Goal: Task Accomplishment & Management: Manage account settings

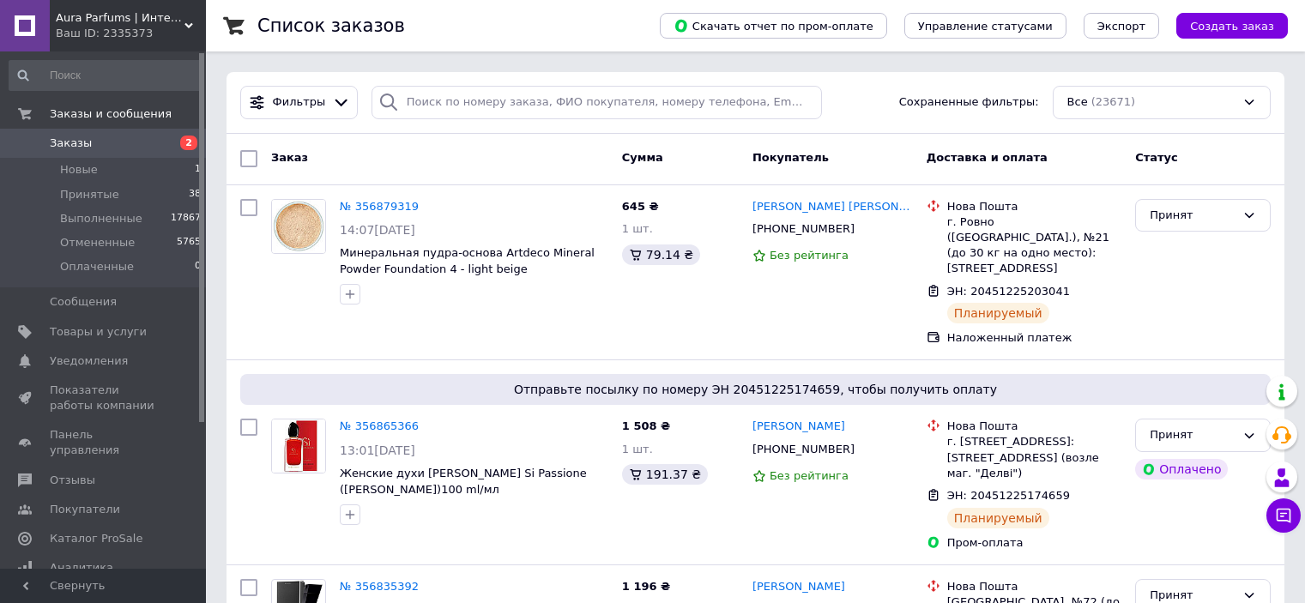
click at [134, 324] on span "Товары и услуги" at bounding box center [104, 331] width 109 height 15
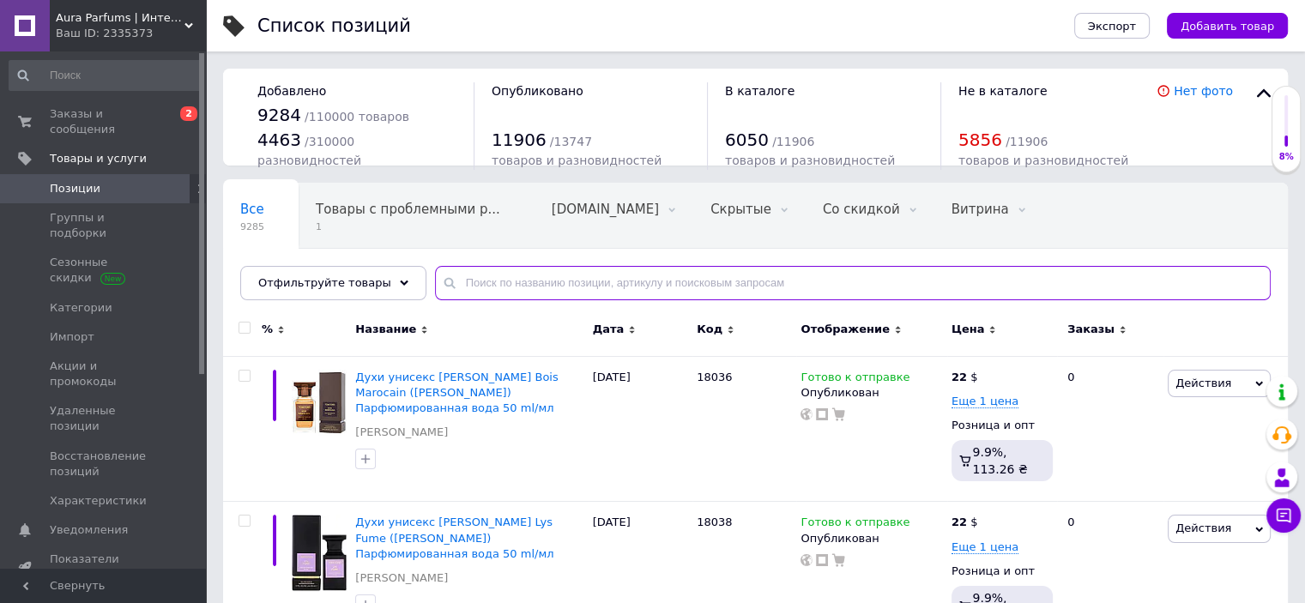
click at [490, 278] on input "text" at bounding box center [853, 283] width 836 height 34
paste input "УН000037870"
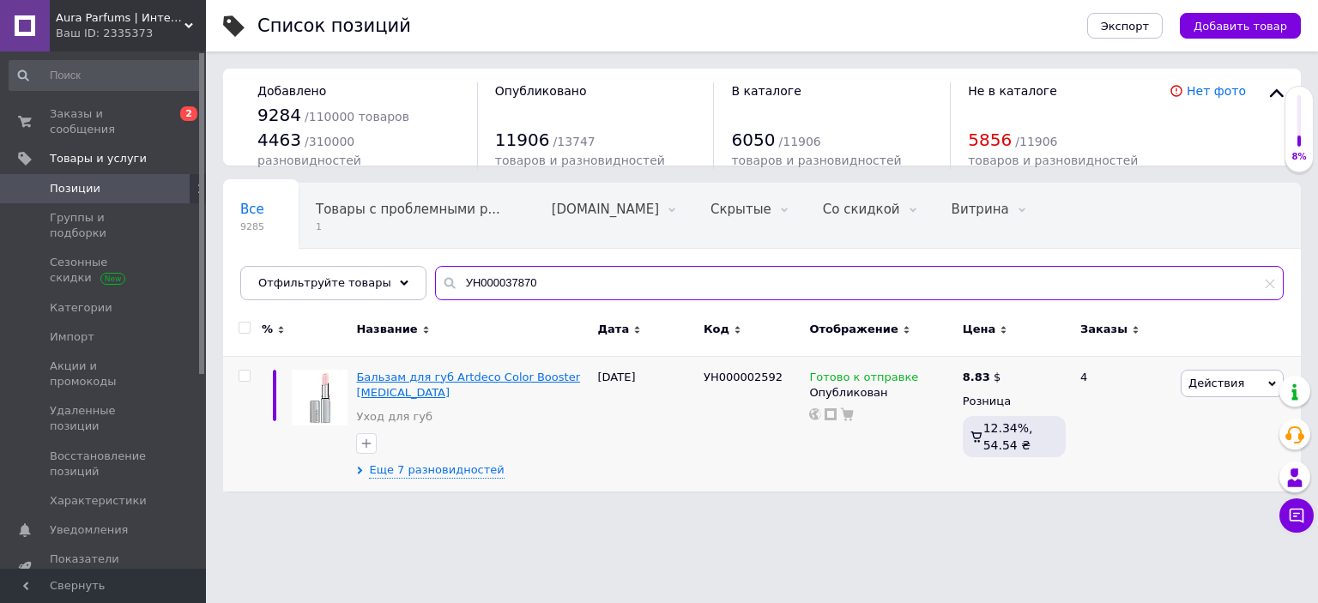
type input "УН000037870"
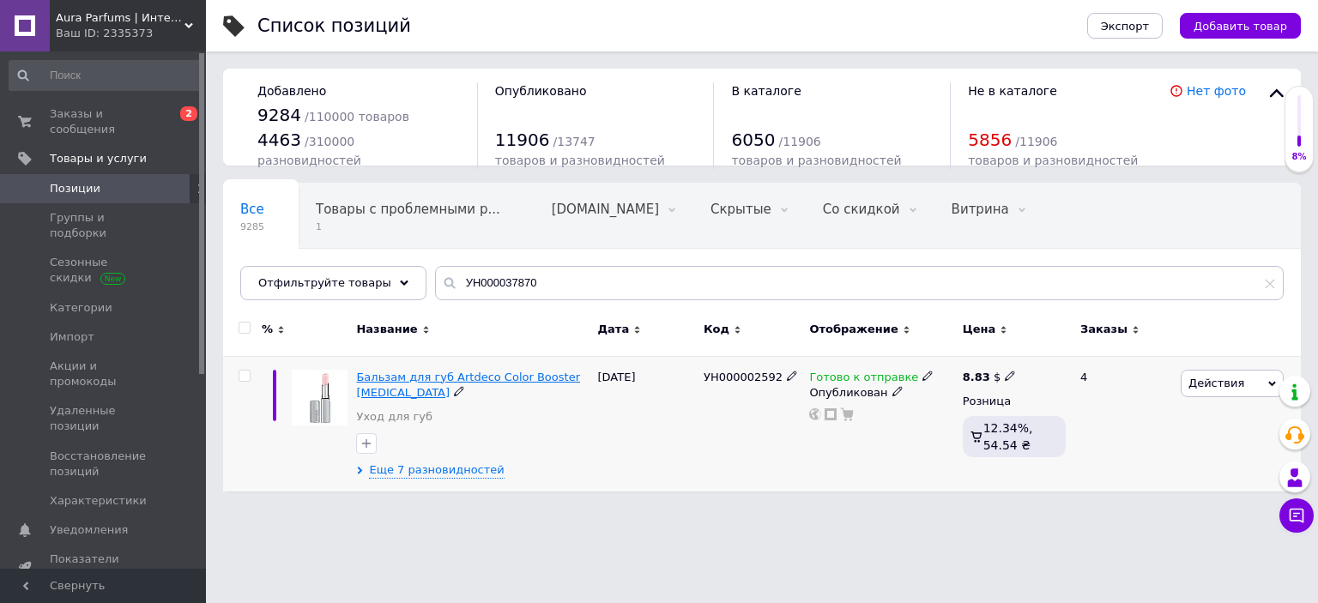
click at [471, 376] on span "Бальзам для губ Artdeco Color Booster [MEDICAL_DATA]" at bounding box center [468, 385] width 224 height 28
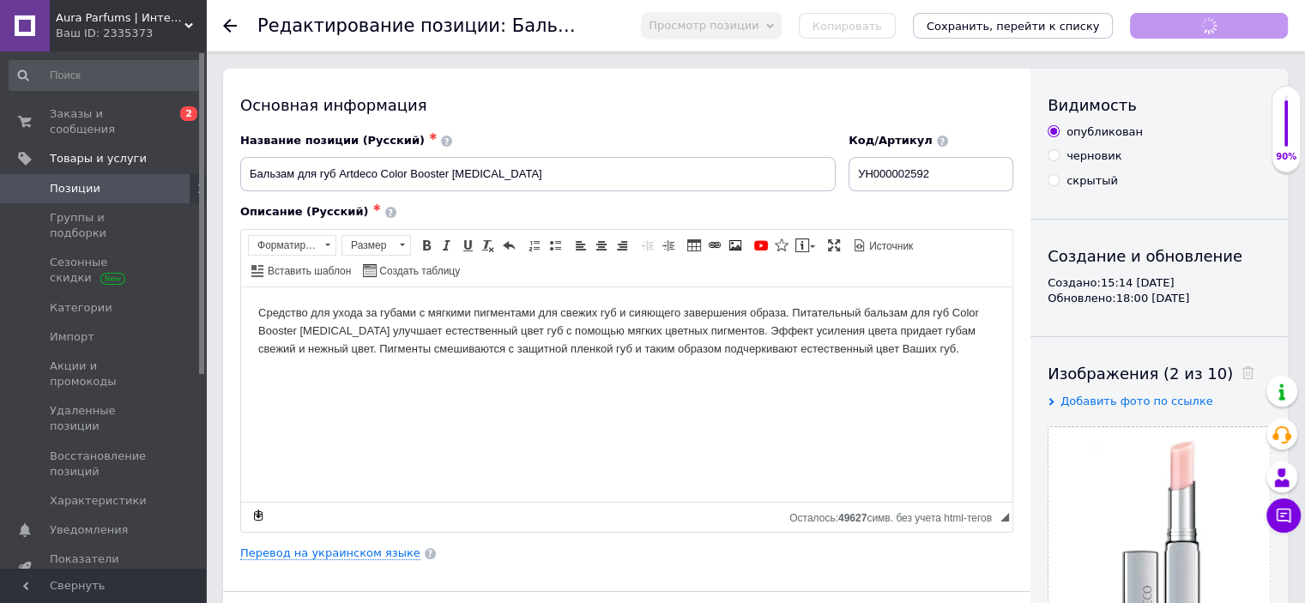
scroll to position [2526, 0]
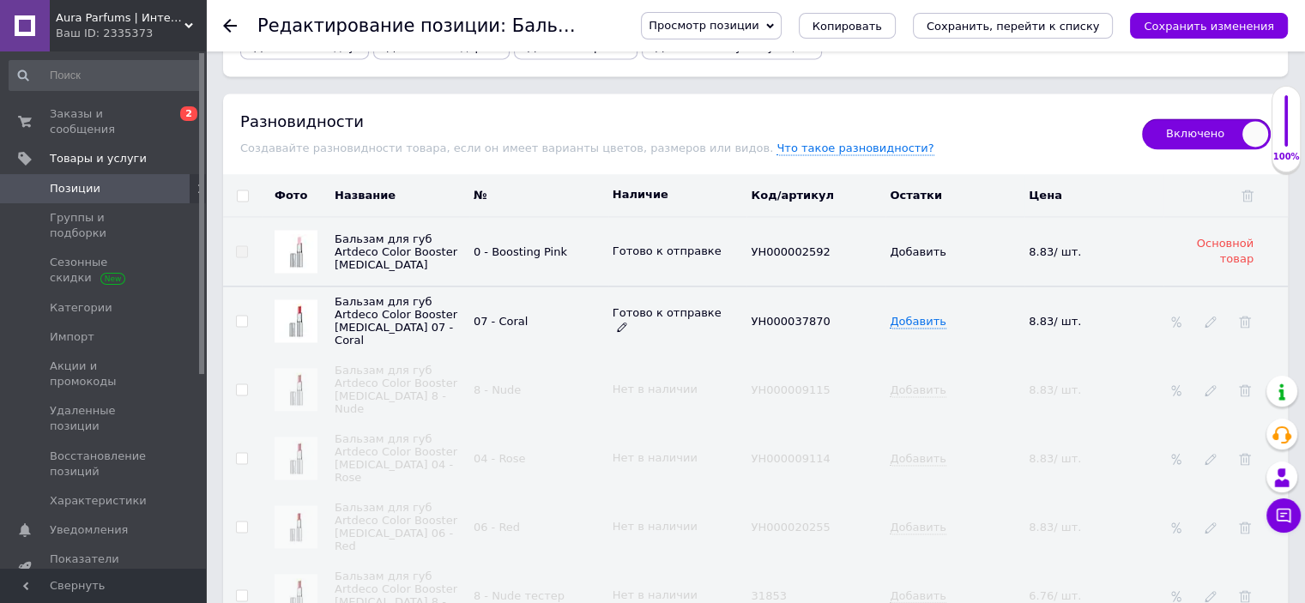
click at [627, 322] on icon at bounding box center [622, 327] width 10 height 10
click at [672, 381] on li "Нет в наличии" at bounding box center [674, 393] width 136 height 24
click at [992, 44] on div "Просмотр позиции Сохранить и посмотреть на сайте Сохранить и посмотреть на порт…" at bounding box center [947, 25] width 681 height 51
click at [992, 38] on button "Сохранить, перейти к списку" at bounding box center [1013, 26] width 201 height 26
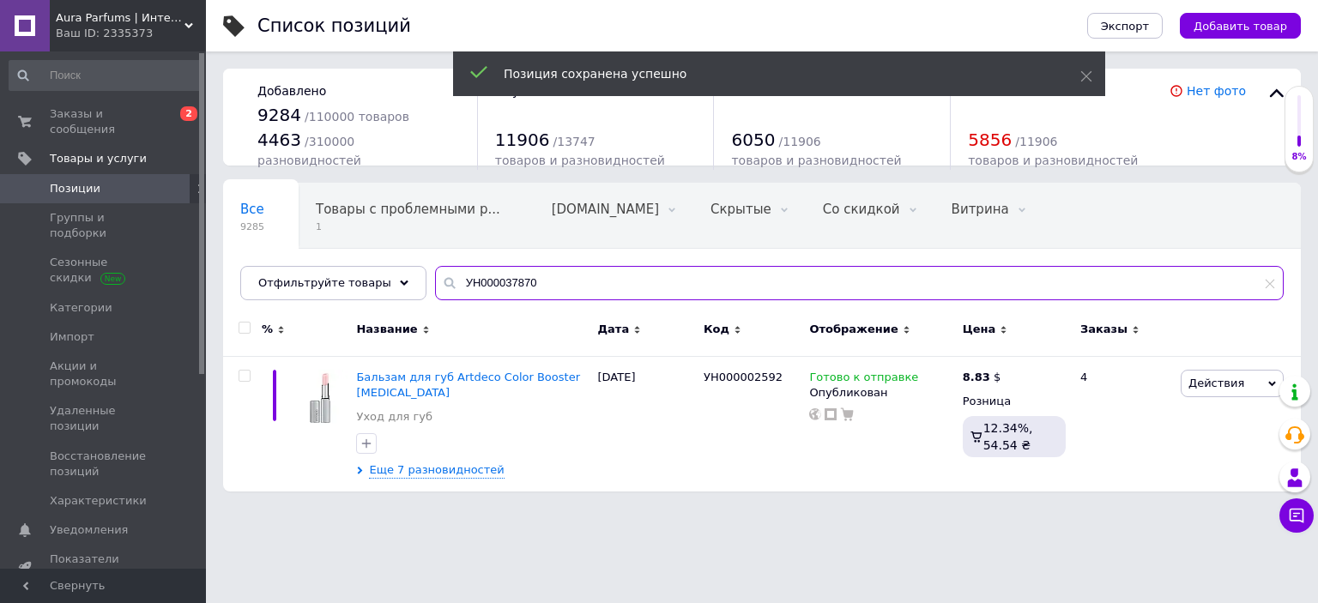
click at [482, 284] on input "УН000037870" at bounding box center [859, 283] width 849 height 34
paste input "28706"
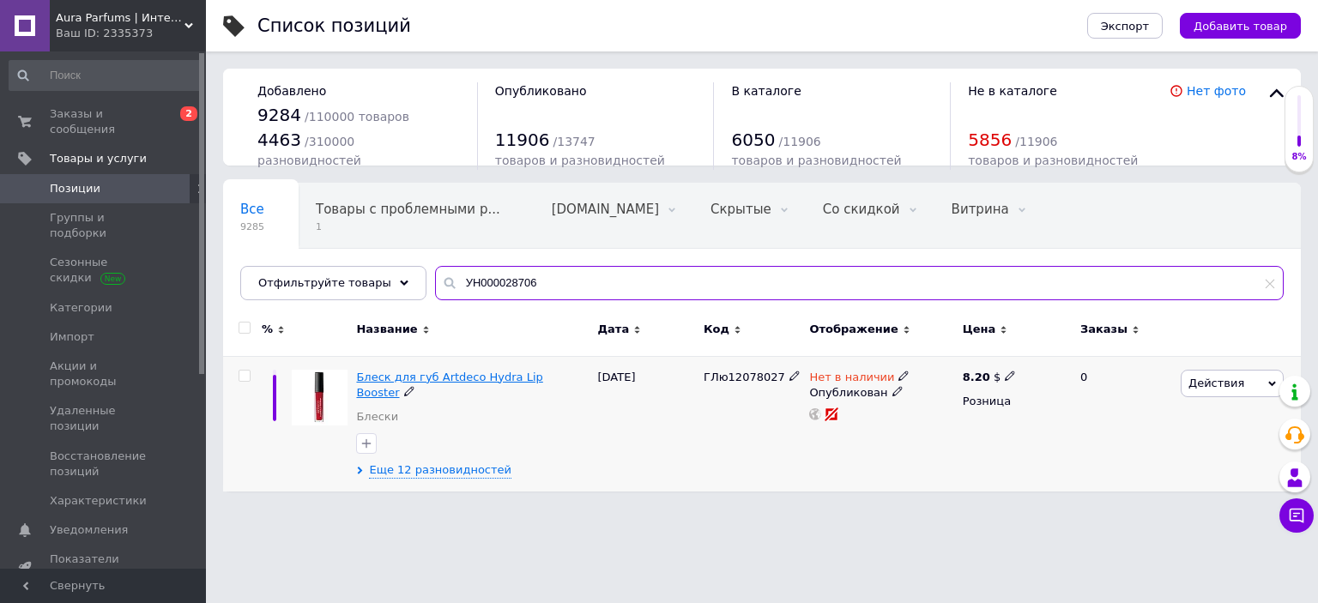
type input "УН000028706"
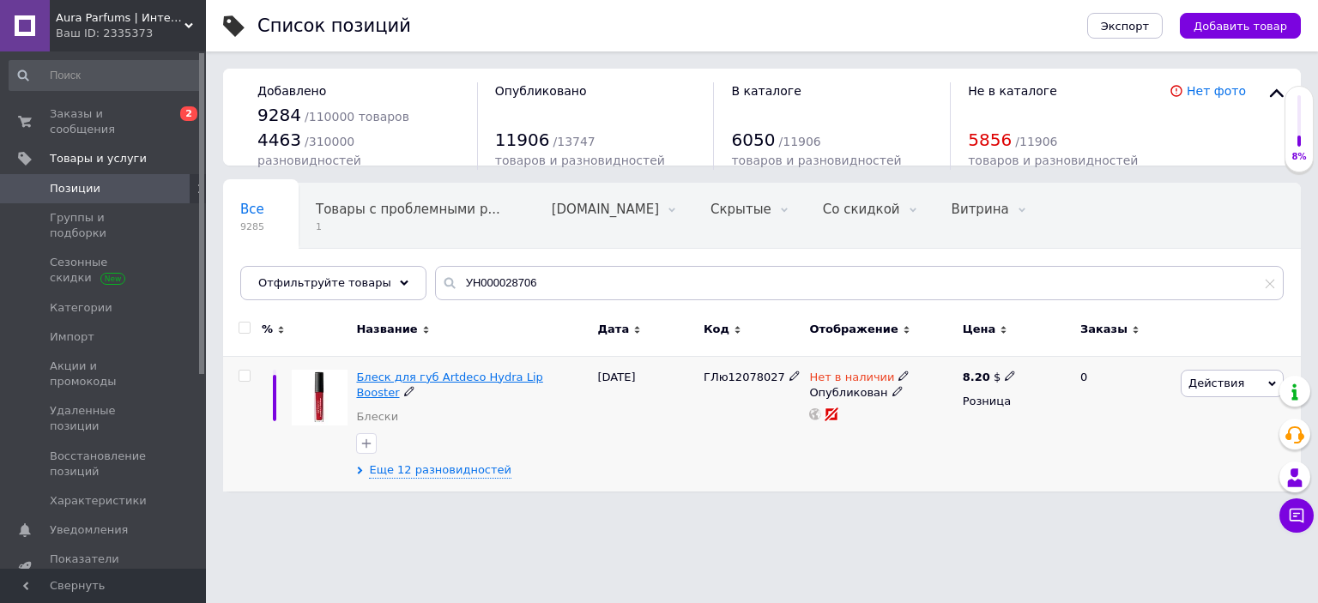
click at [517, 377] on span "Блеск для губ Artdeco Hydra Lip Booster" at bounding box center [449, 385] width 186 height 28
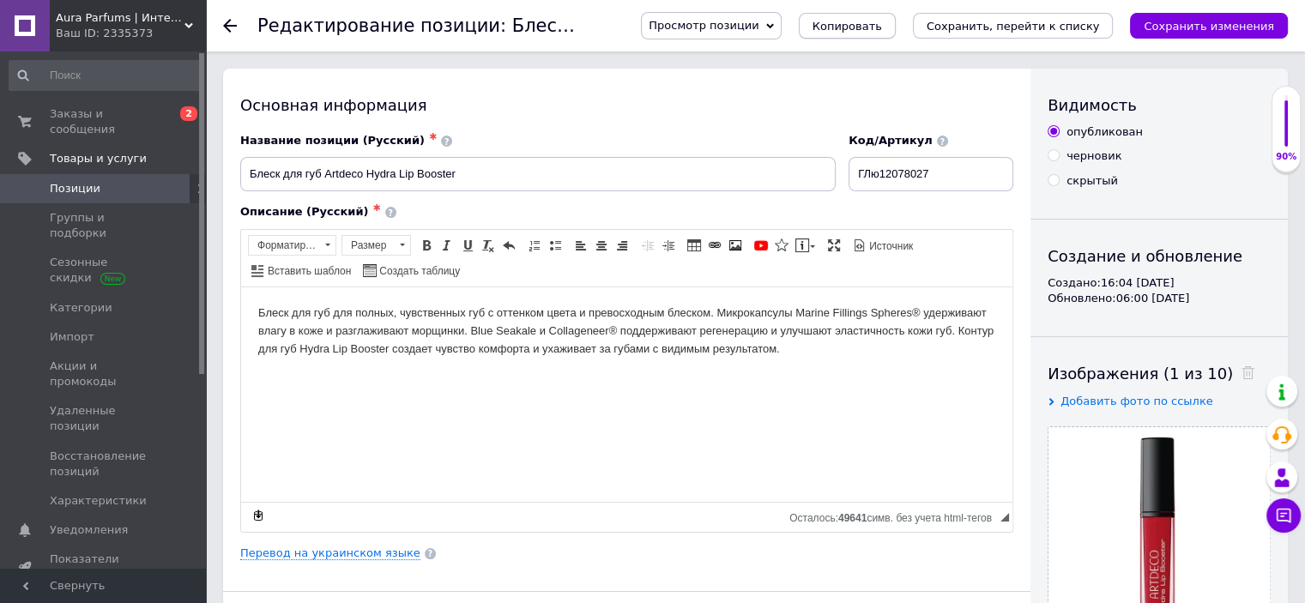
scroll to position [3043, 0]
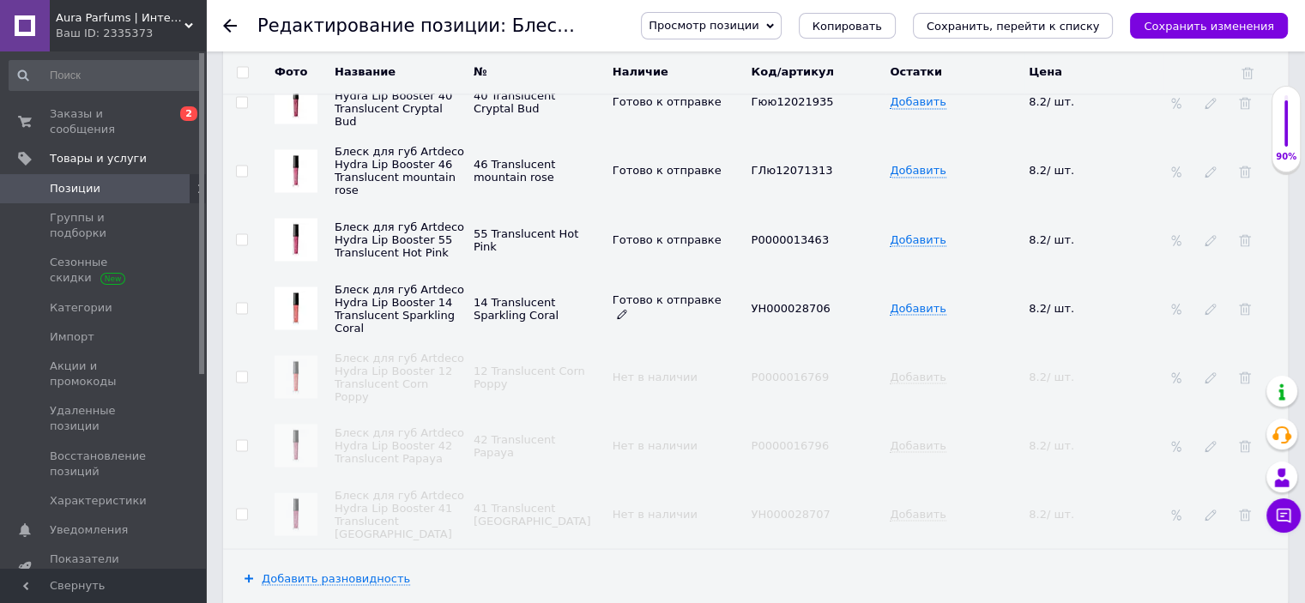
click at [627, 309] on icon at bounding box center [622, 314] width 10 height 10
click at [691, 368] on li "Нет в наличии" at bounding box center [674, 380] width 136 height 24
click at [236, 303] on input "checkbox" at bounding box center [241, 308] width 11 height 11
checkbox input "true"
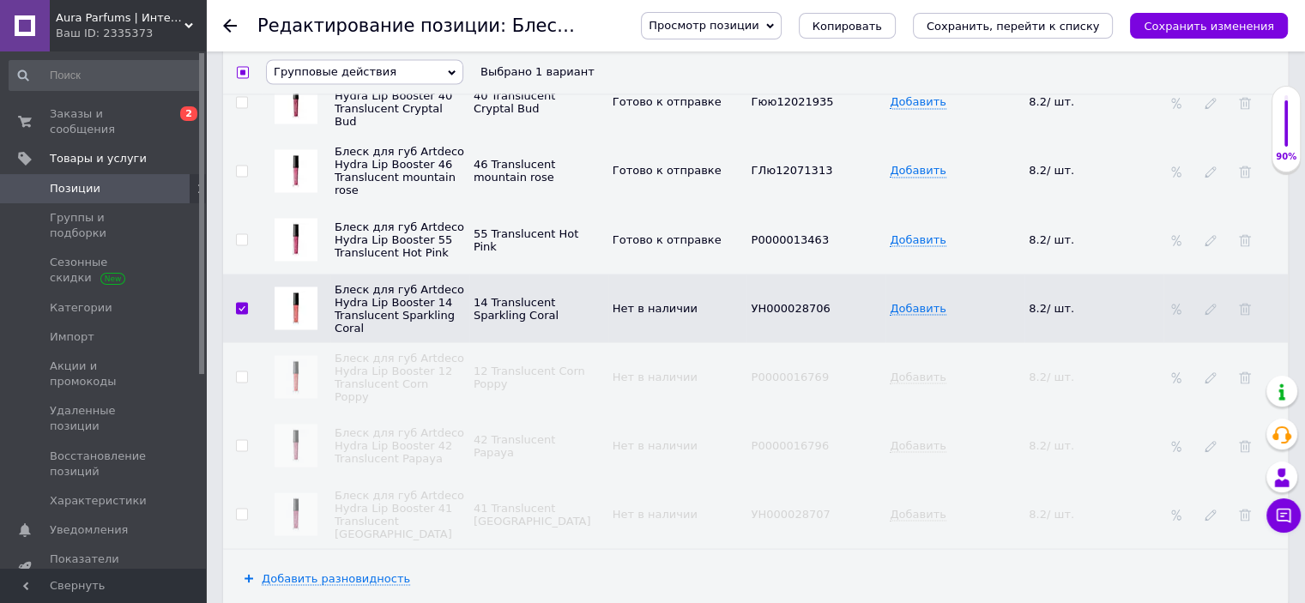
scroll to position [3044, 0]
click at [352, 84] on span "Групповые действия" at bounding box center [364, 72] width 197 height 25
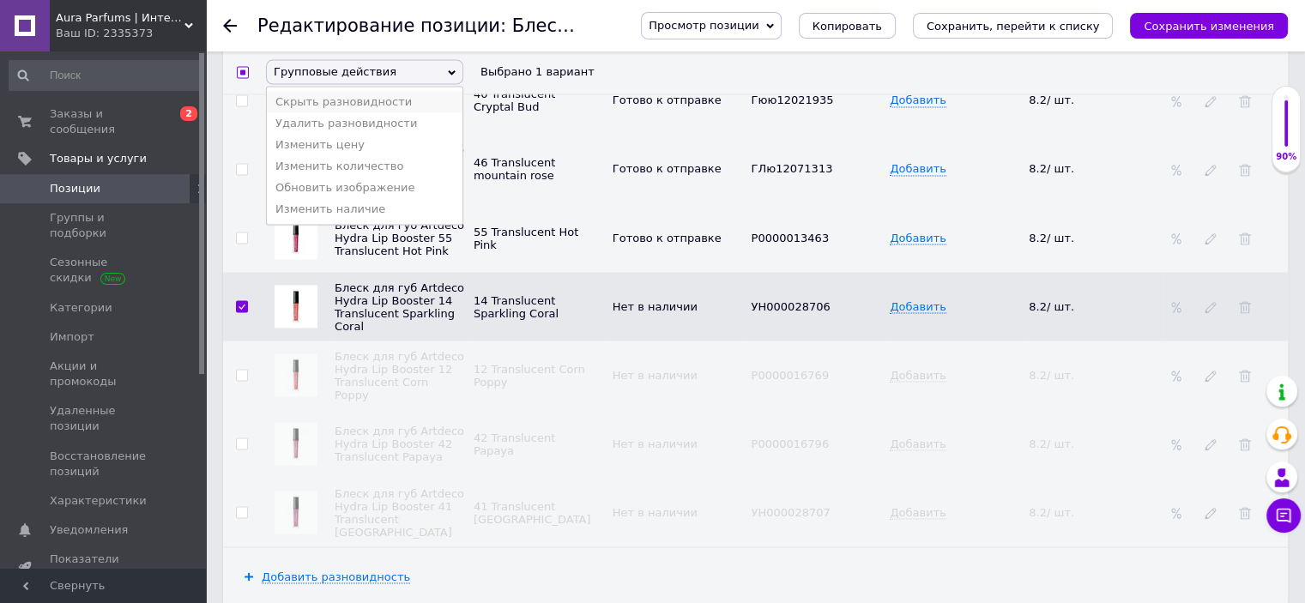
click at [352, 102] on li "Скрыть разновидности" at bounding box center [365, 102] width 196 height 21
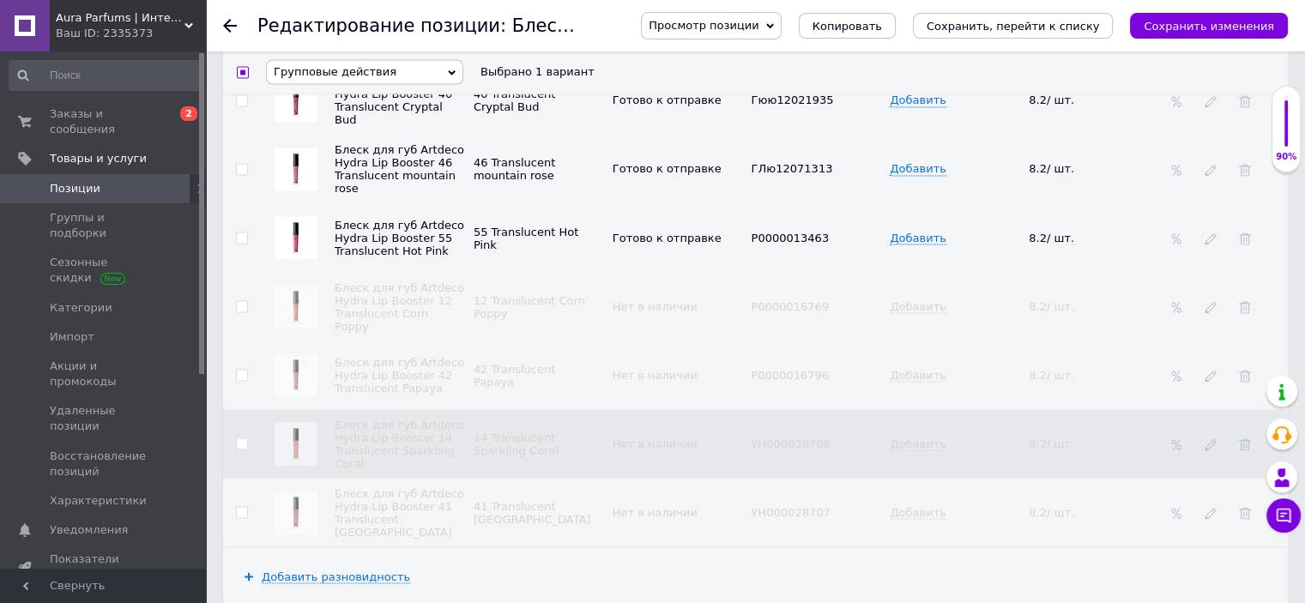
checkbox input "false"
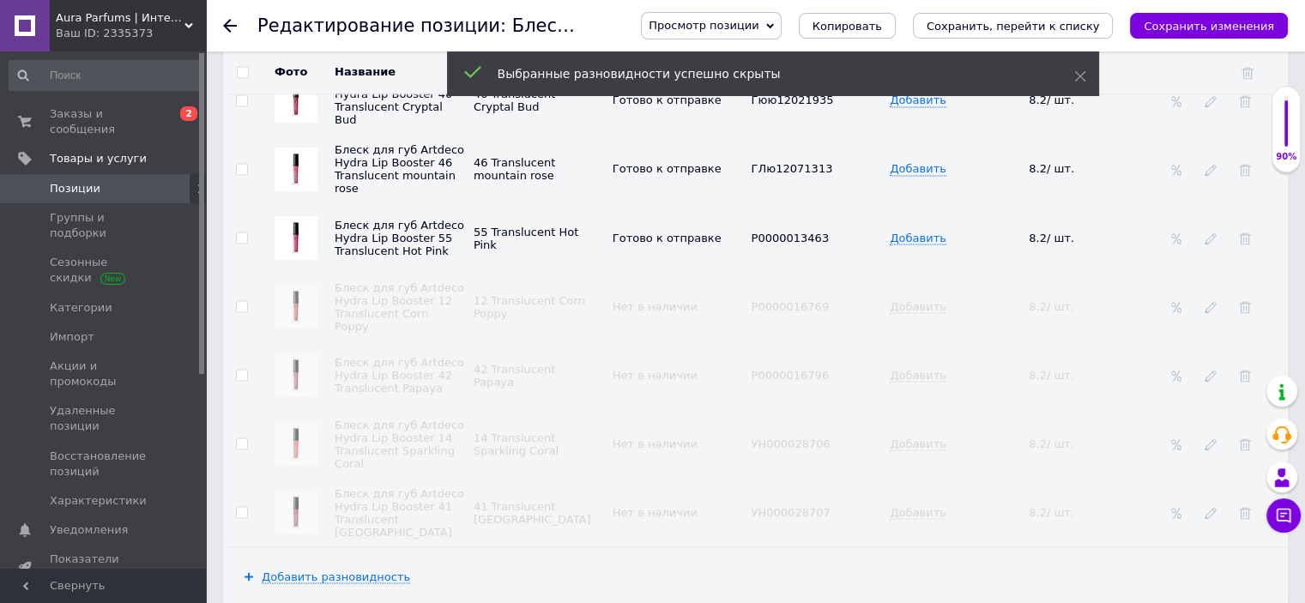
scroll to position [3043, 0]
click at [996, 40] on div "Просмотр позиции Сохранить и посмотреть на сайте Сохранить и посмотреть на порт…" at bounding box center [947, 25] width 681 height 51
click at [996, 35] on button "Сохранить, перейти к списку" at bounding box center [1013, 26] width 201 height 26
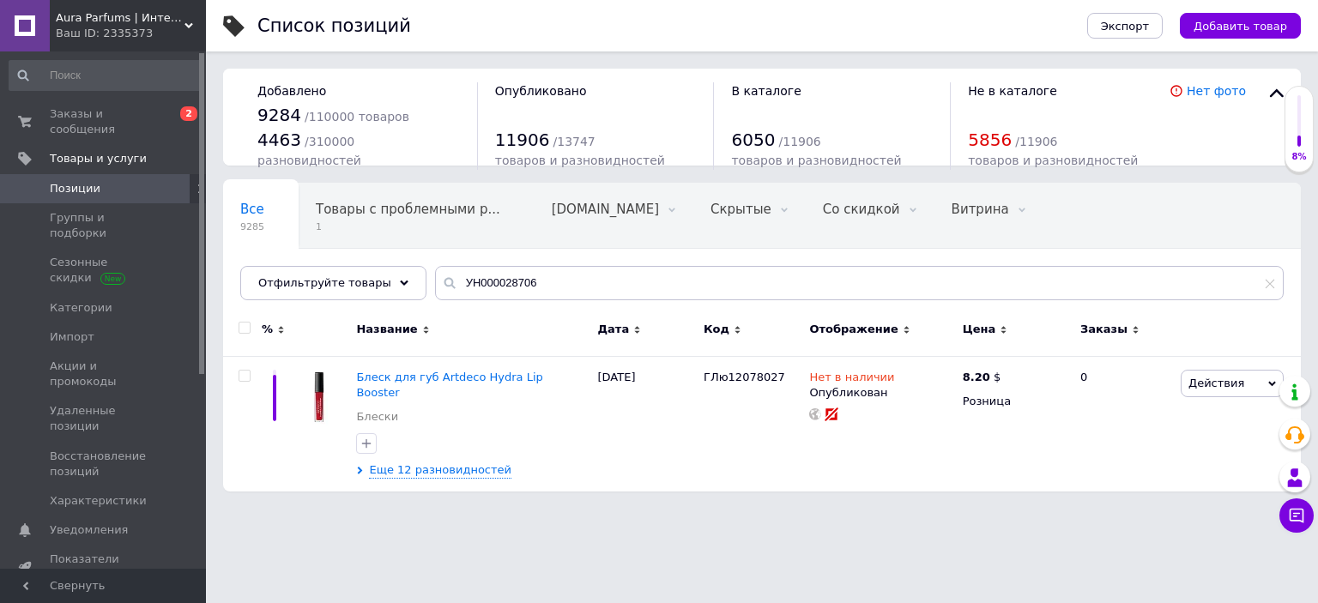
click at [611, 264] on div "Все 9285 Товары с проблемными р... 1 [DOMAIN_NAME] 0 Удалить Редактировать Скры…" at bounding box center [762, 250] width 1078 height 142
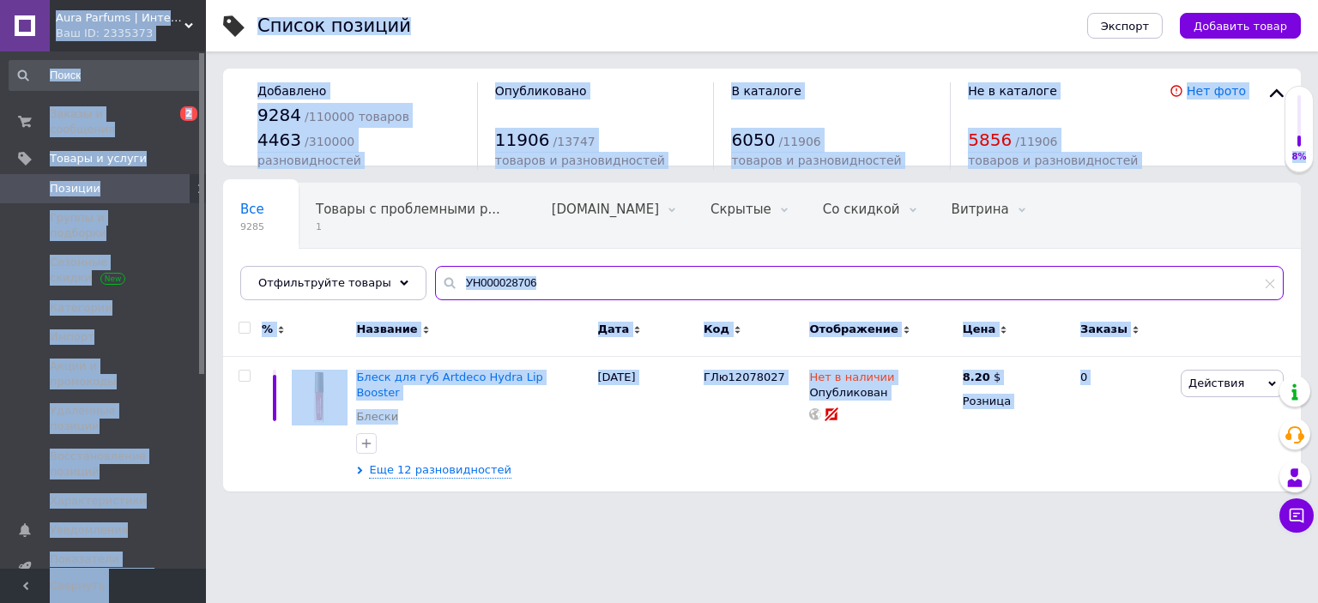
click at [607, 275] on input "УН000028706" at bounding box center [859, 283] width 849 height 34
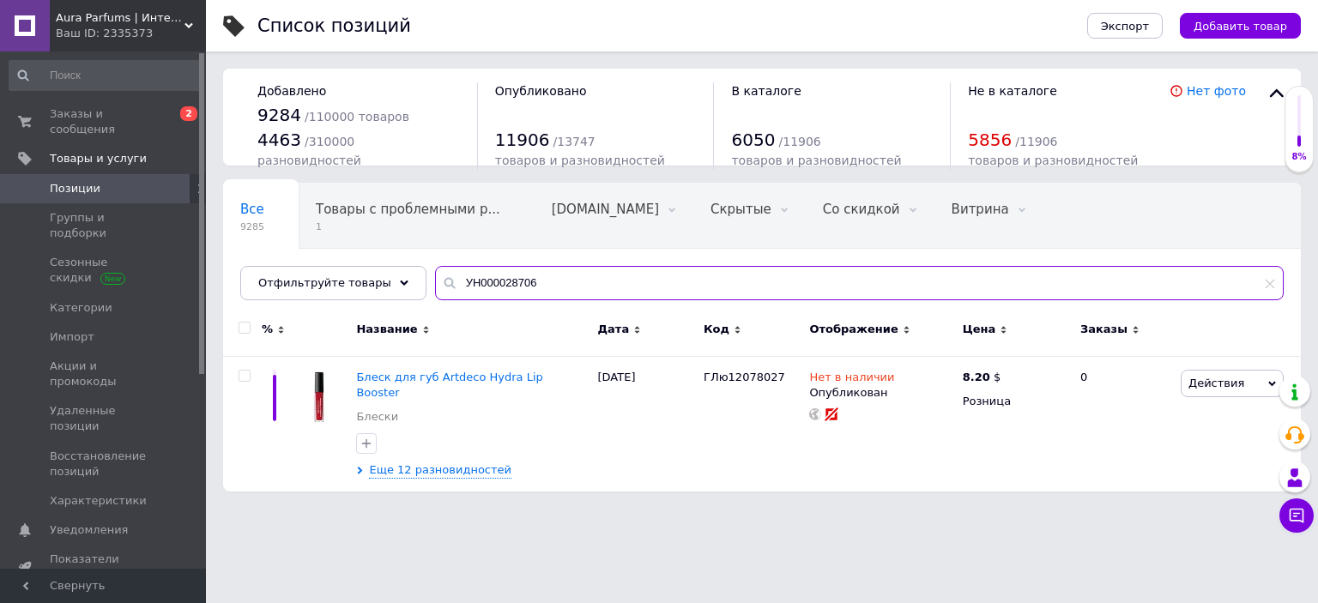
paste input "P0000015288"
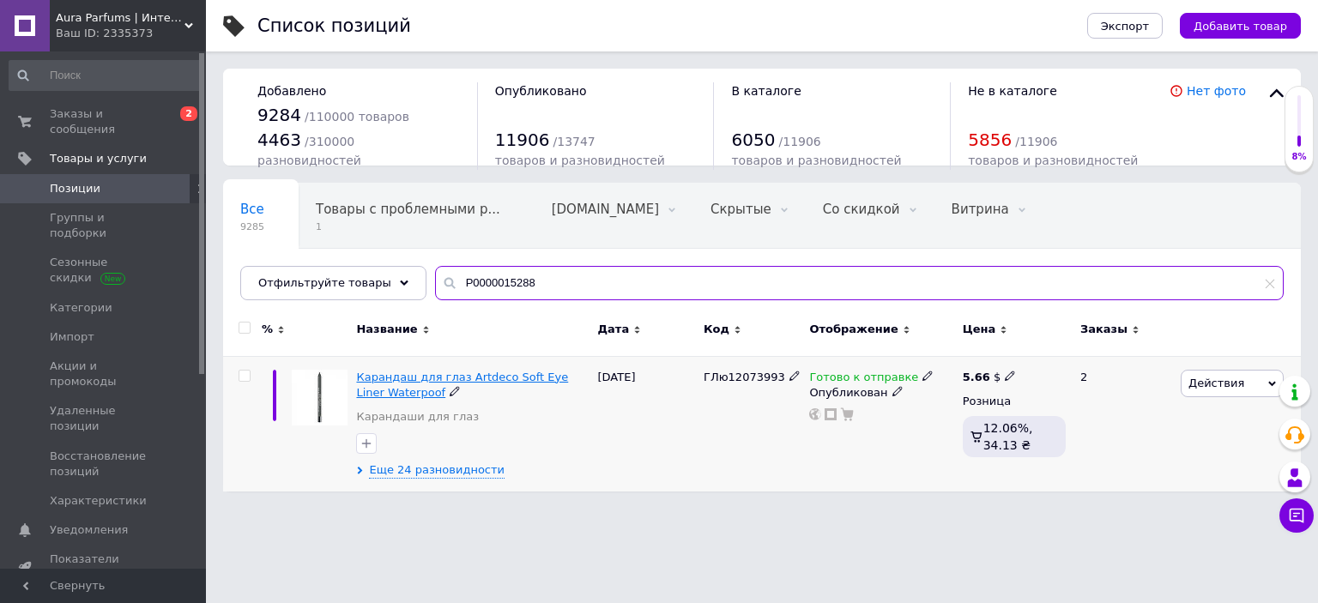
type input "P0000015288"
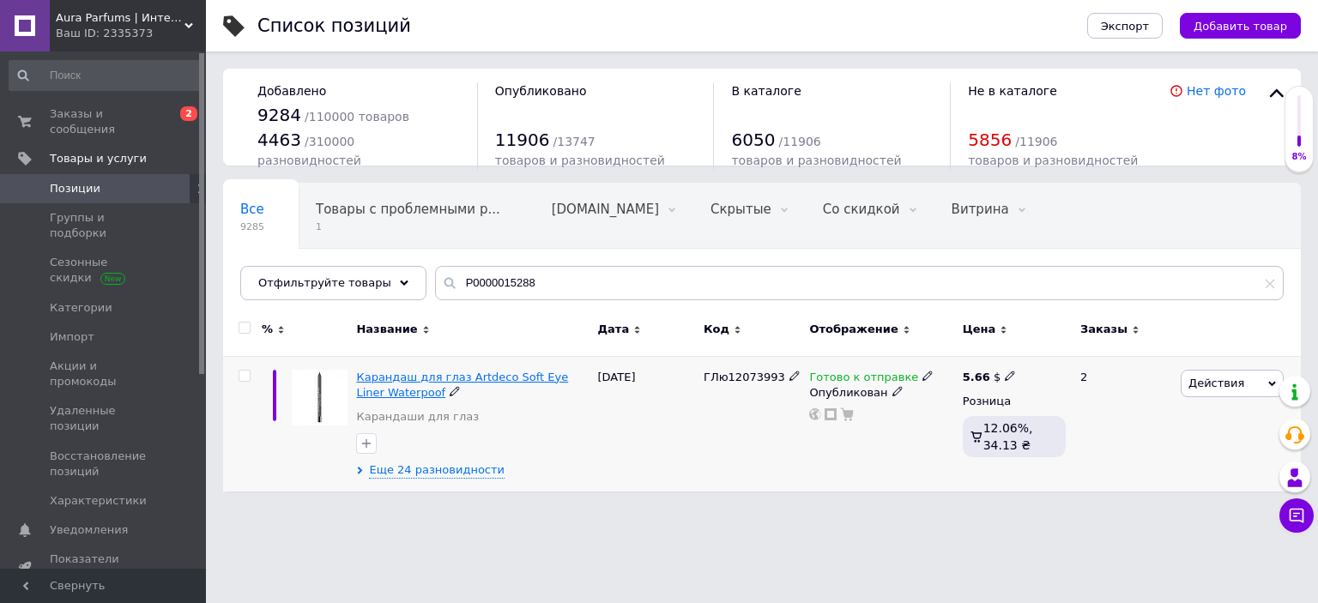
click at [467, 378] on span "Карандаш для глаз Artdeco Soft Eye Liner Waterpoof" at bounding box center [462, 385] width 212 height 28
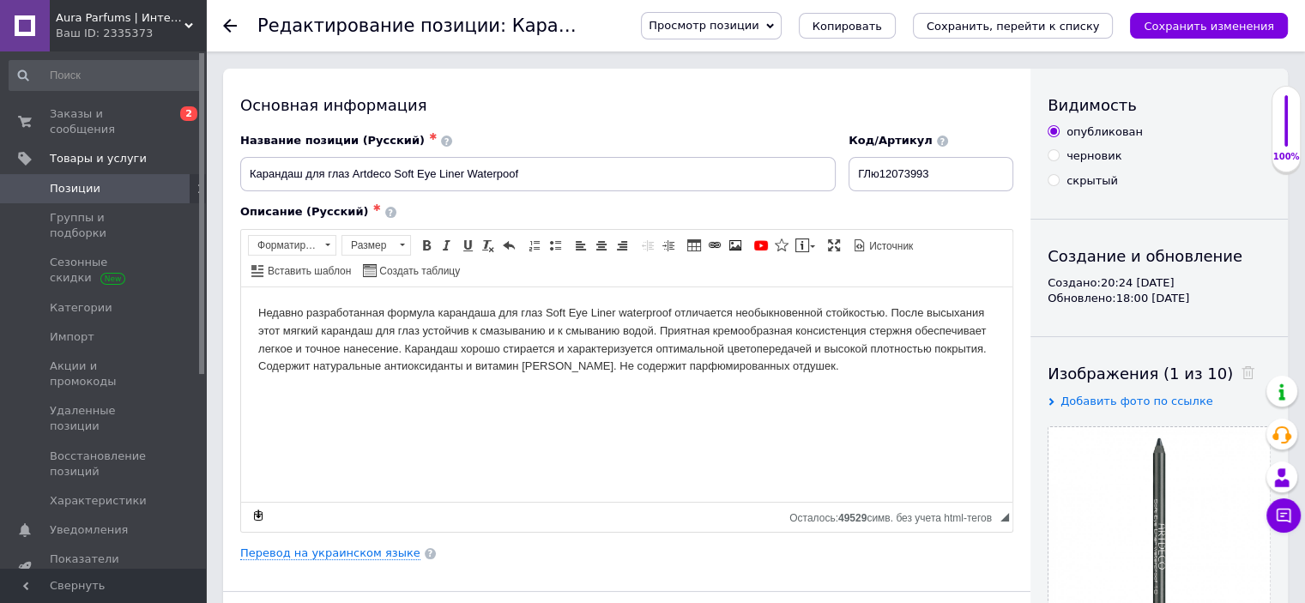
scroll to position [2831, 0]
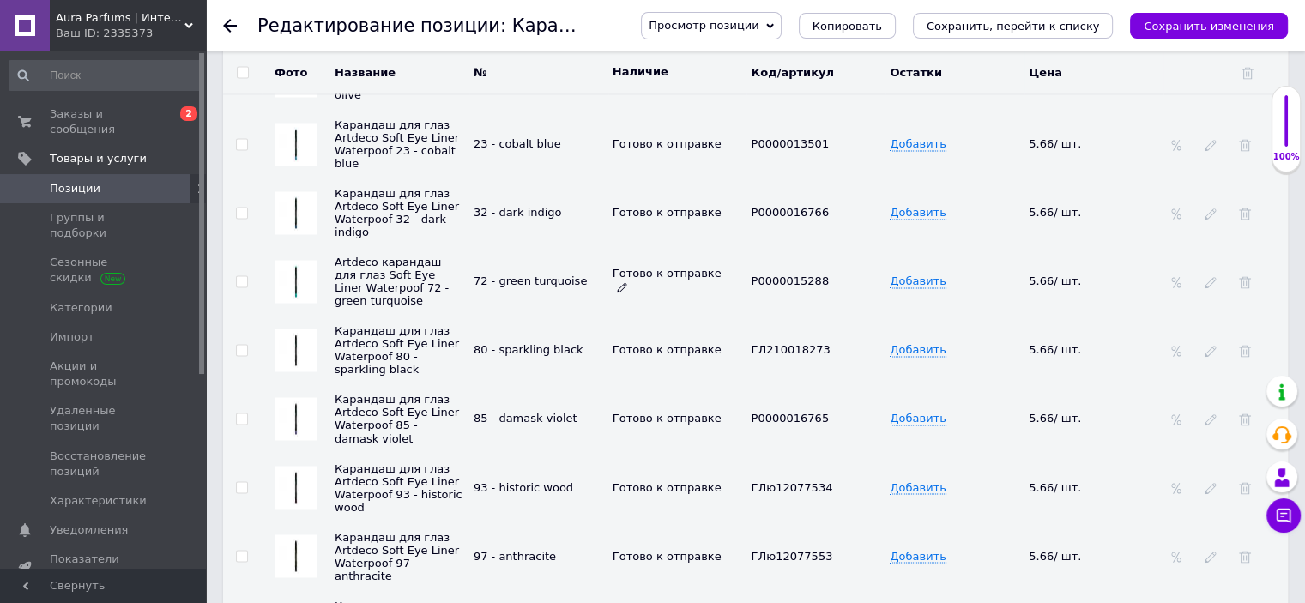
click at [627, 293] on icon at bounding box center [622, 287] width 10 height 10
click at [644, 360] on li "Нет в наличии" at bounding box center [674, 353] width 136 height 24
click at [242, 287] on input "checkbox" at bounding box center [241, 281] width 11 height 11
checkbox input "true"
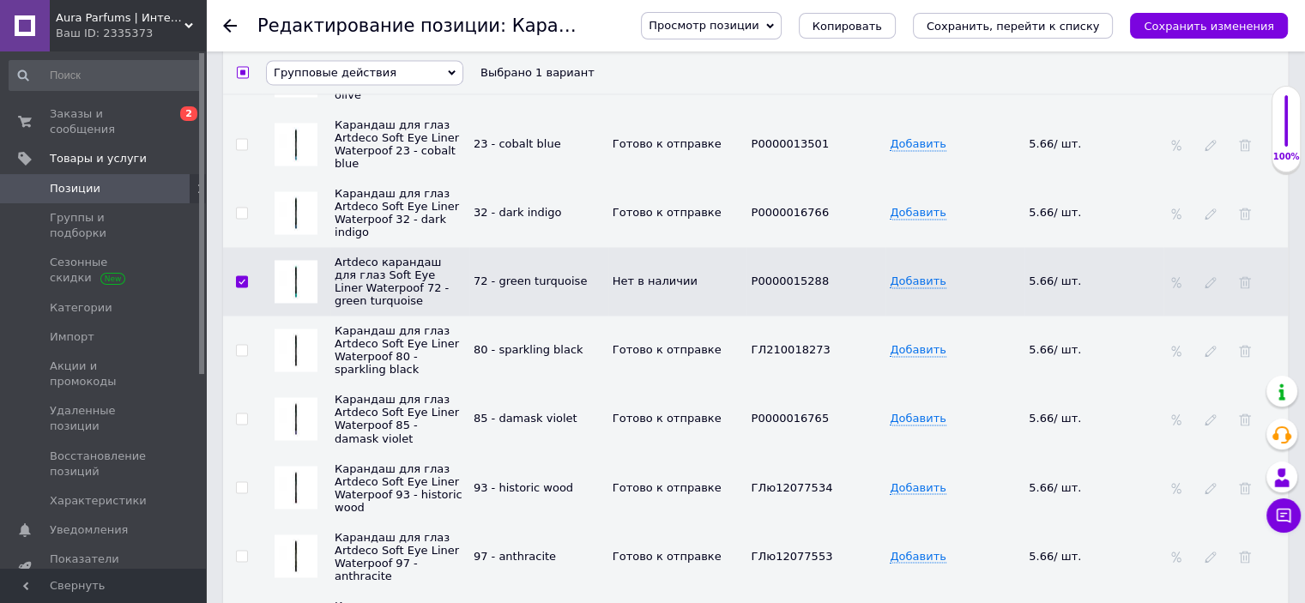
scroll to position [2832, 0]
click at [366, 79] on span "Групповые действия" at bounding box center [335, 72] width 123 height 13
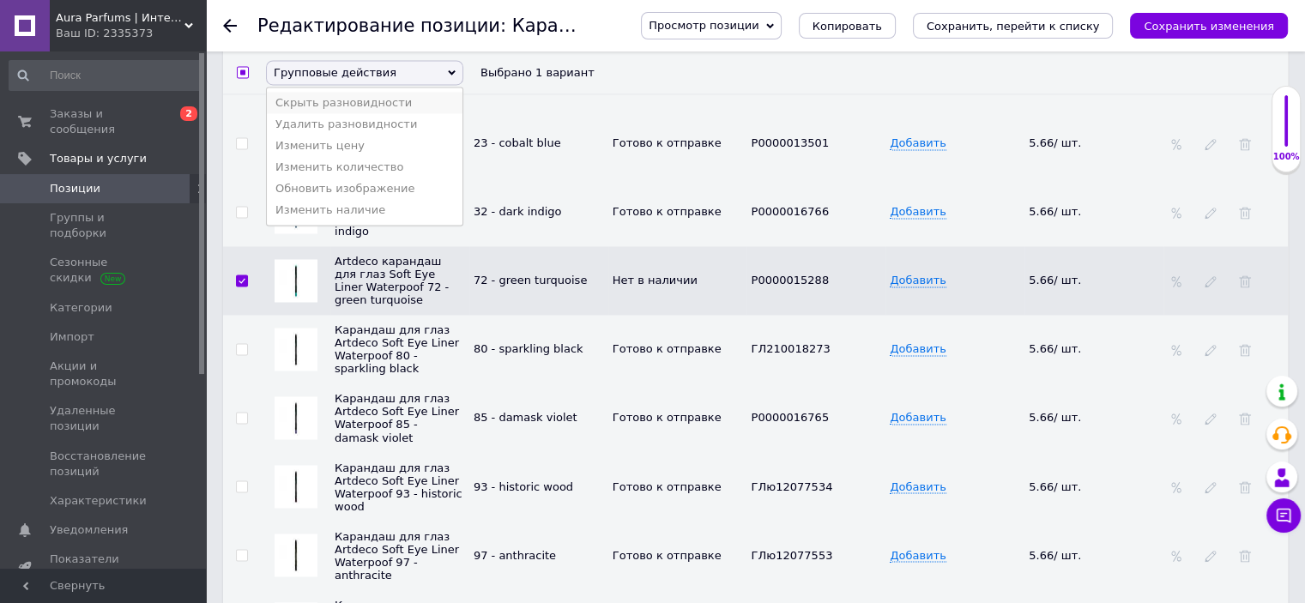
click at [372, 100] on li "Скрыть разновидности" at bounding box center [365, 102] width 196 height 21
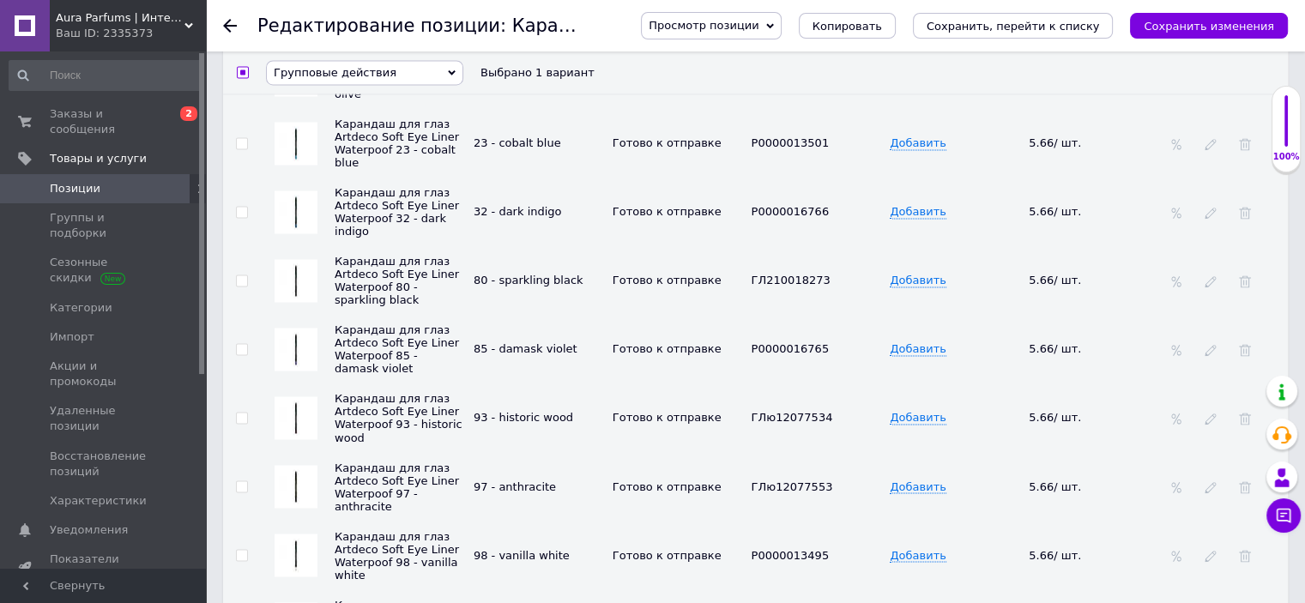
checkbox input "false"
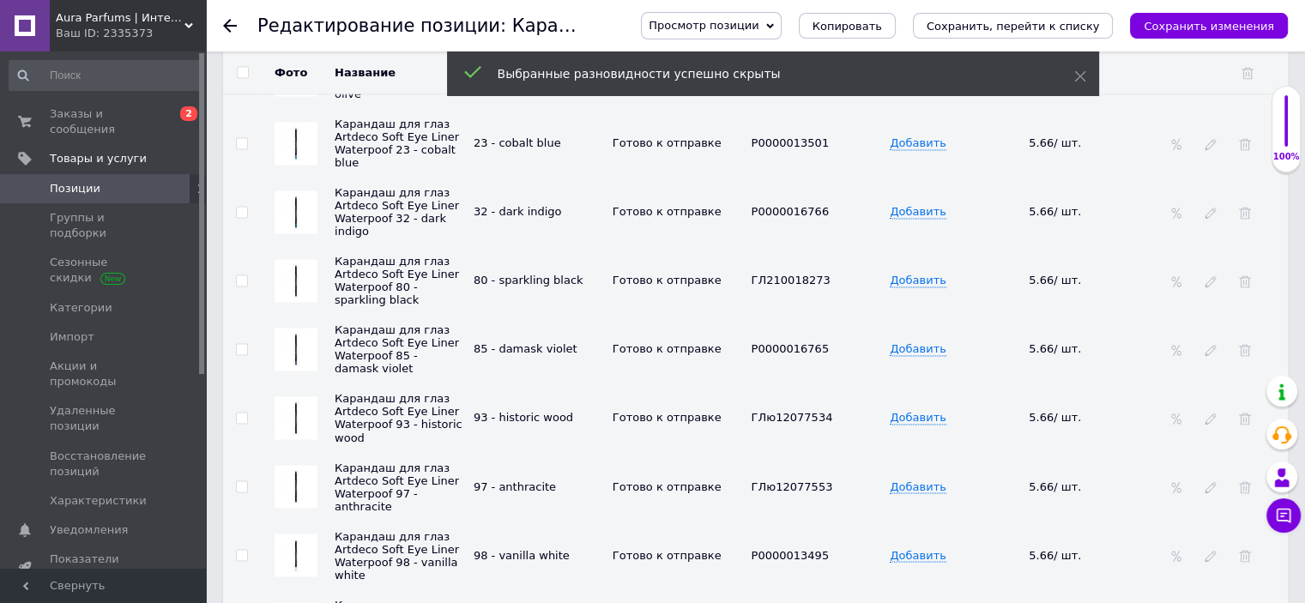
scroll to position [2831, 0]
click at [1007, 41] on div "Просмотр позиции Сохранить и посмотреть на сайте Сохранить и посмотреть на порт…" at bounding box center [947, 25] width 681 height 51
click at [1006, 37] on button "Сохранить, перейти к списку" at bounding box center [1013, 26] width 201 height 26
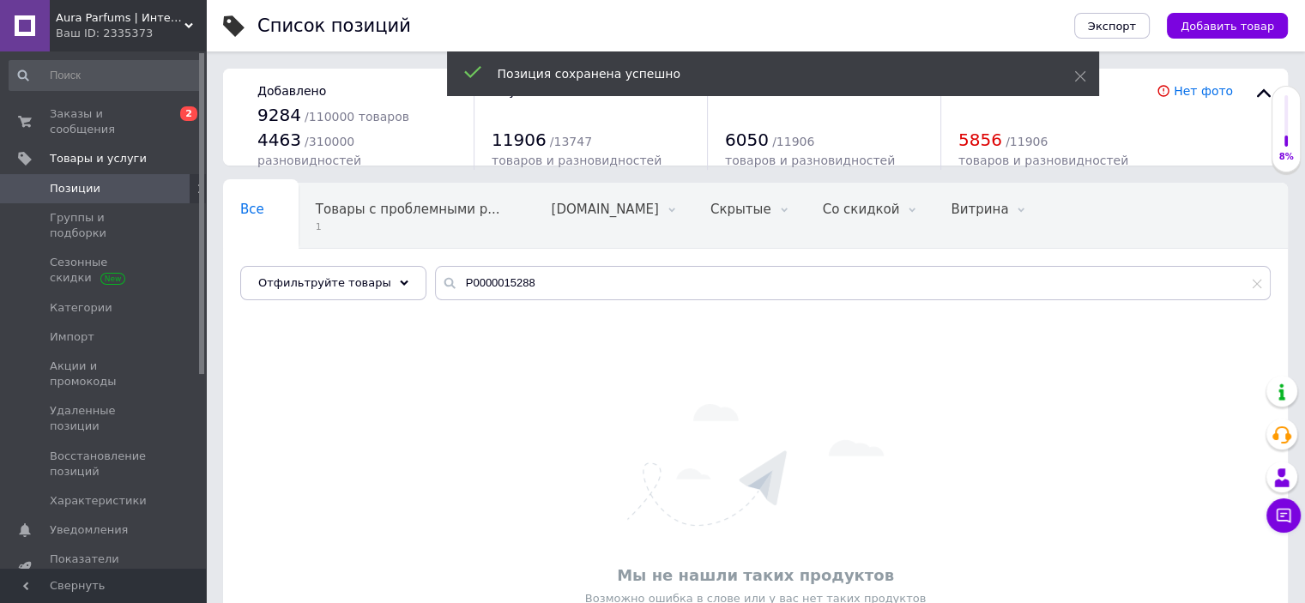
click at [541, 263] on div "Все 0 Товары с проблемными р... 1 [DOMAIN_NAME] 0 Удалить Редактировать Скрытые…" at bounding box center [755, 250] width 1065 height 142
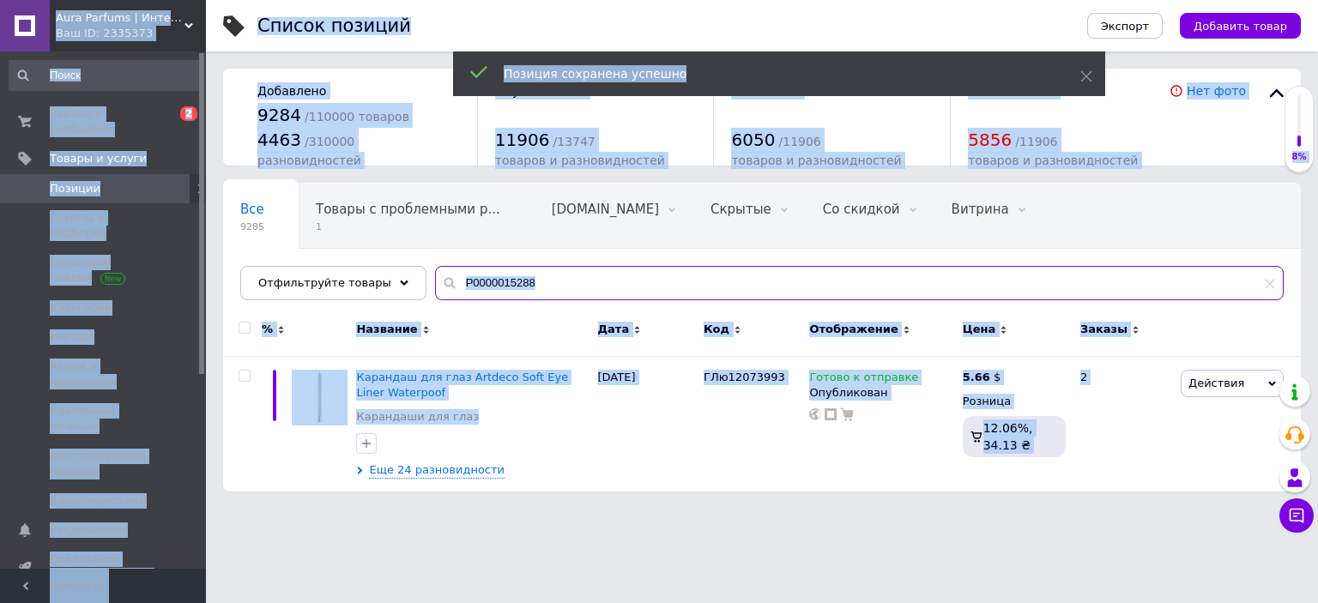
click at [541, 277] on input "P0000015288" at bounding box center [859, 283] width 849 height 34
click at [541, 278] on input "P0000015288" at bounding box center [859, 283] width 849 height 34
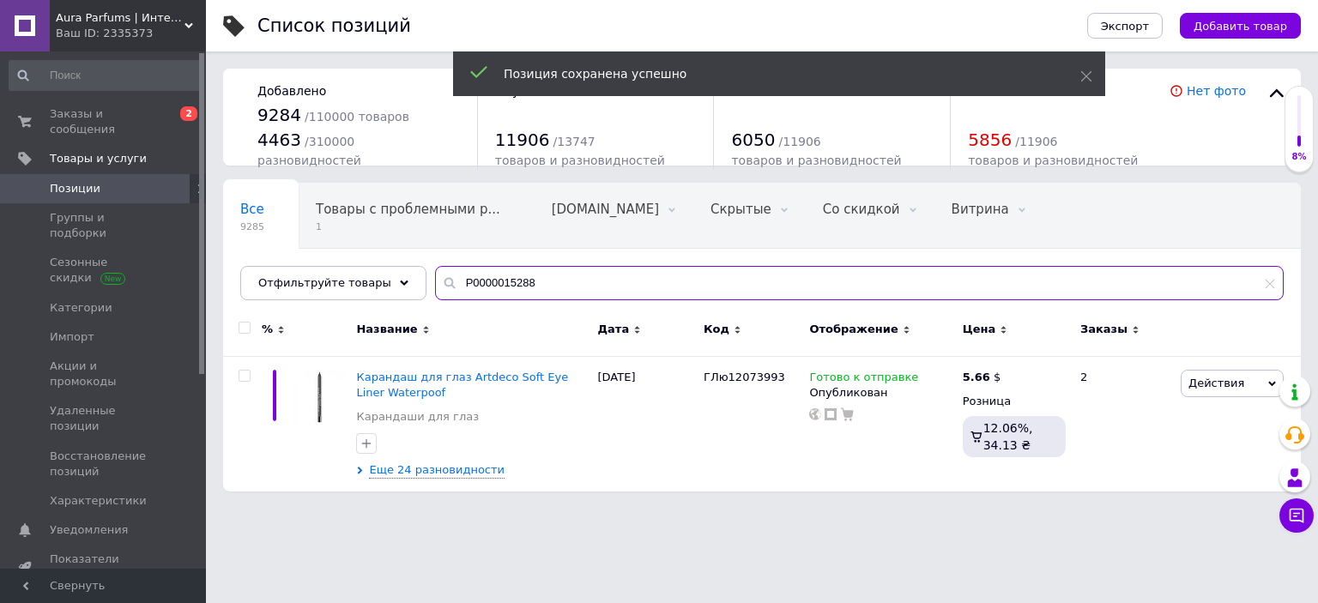
paste input "УН000006274"
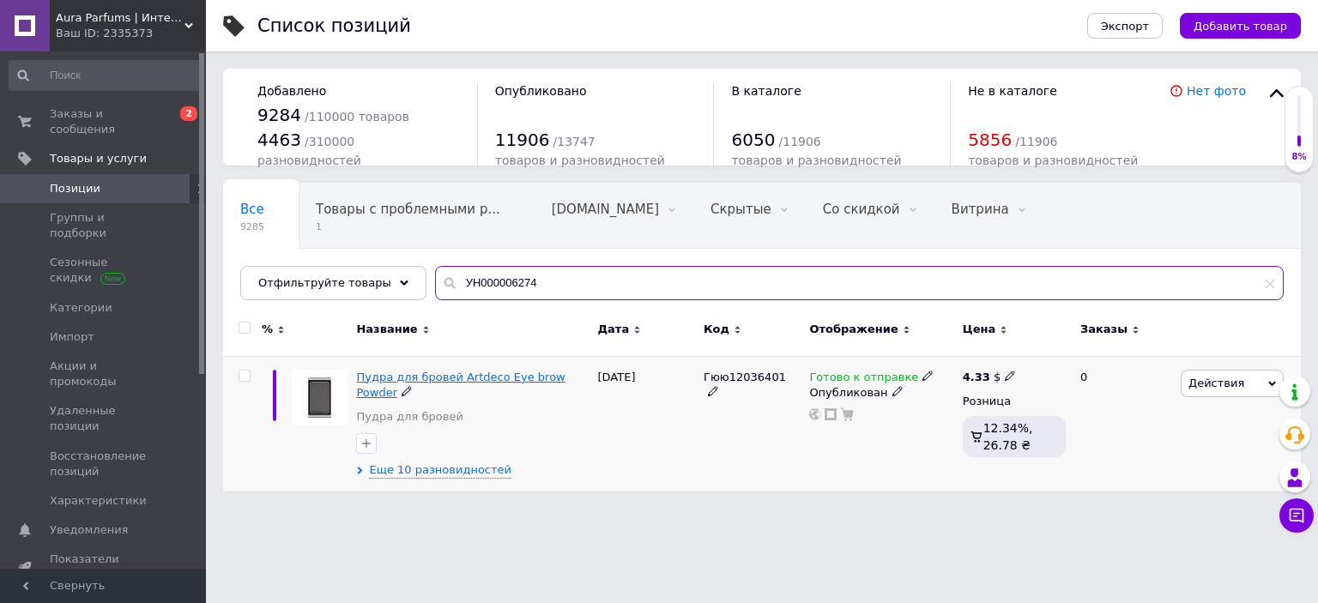
type input "УН000006274"
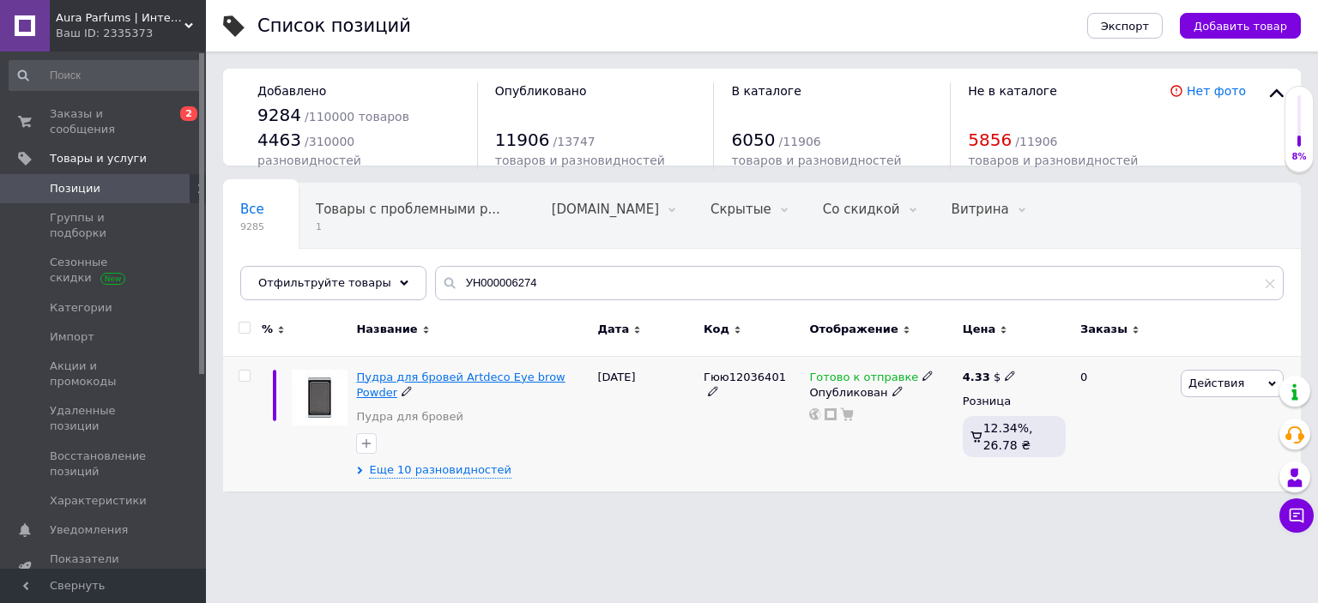
click at [536, 373] on span "Пудра для бровей Artdeco Eye brow Powder" at bounding box center [460, 385] width 208 height 28
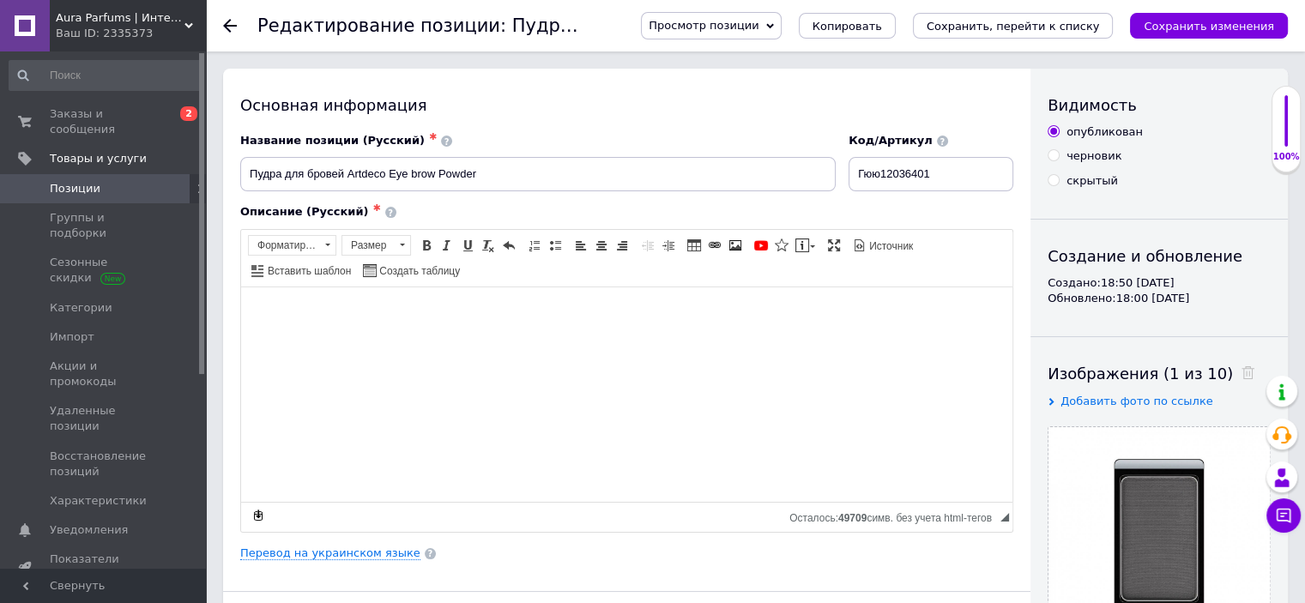
scroll to position [2598, 0]
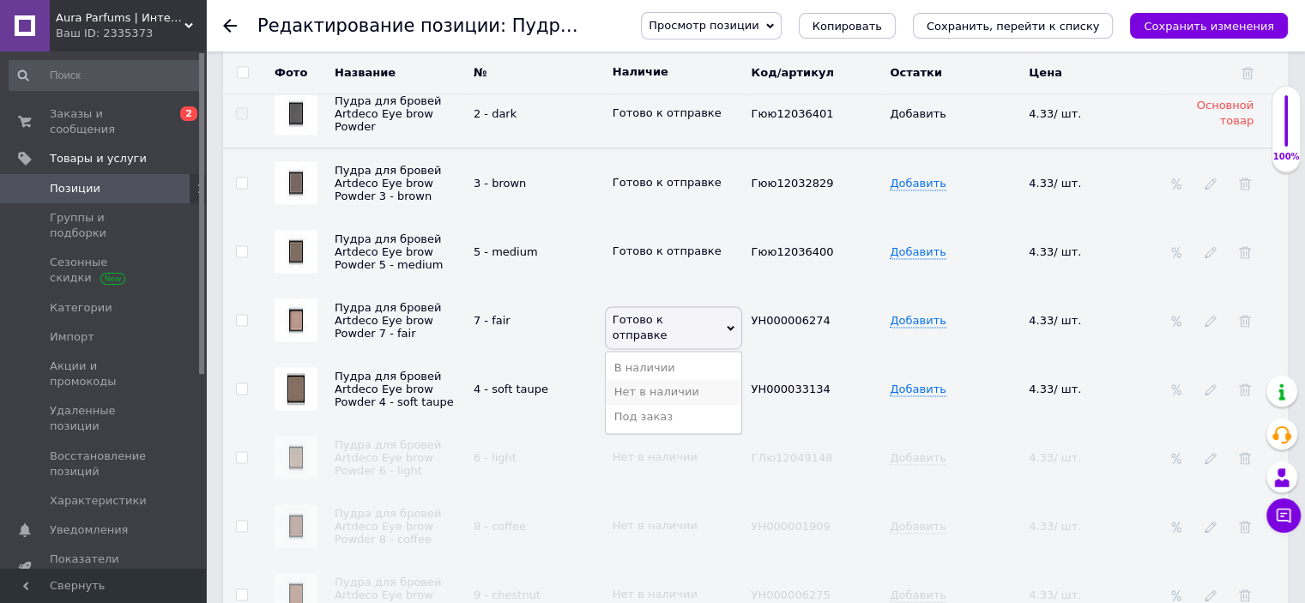
click at [656, 380] on li "Нет в наличии" at bounding box center [674, 392] width 136 height 24
click at [243, 315] on input "checkbox" at bounding box center [241, 320] width 11 height 11
checkbox input "true"
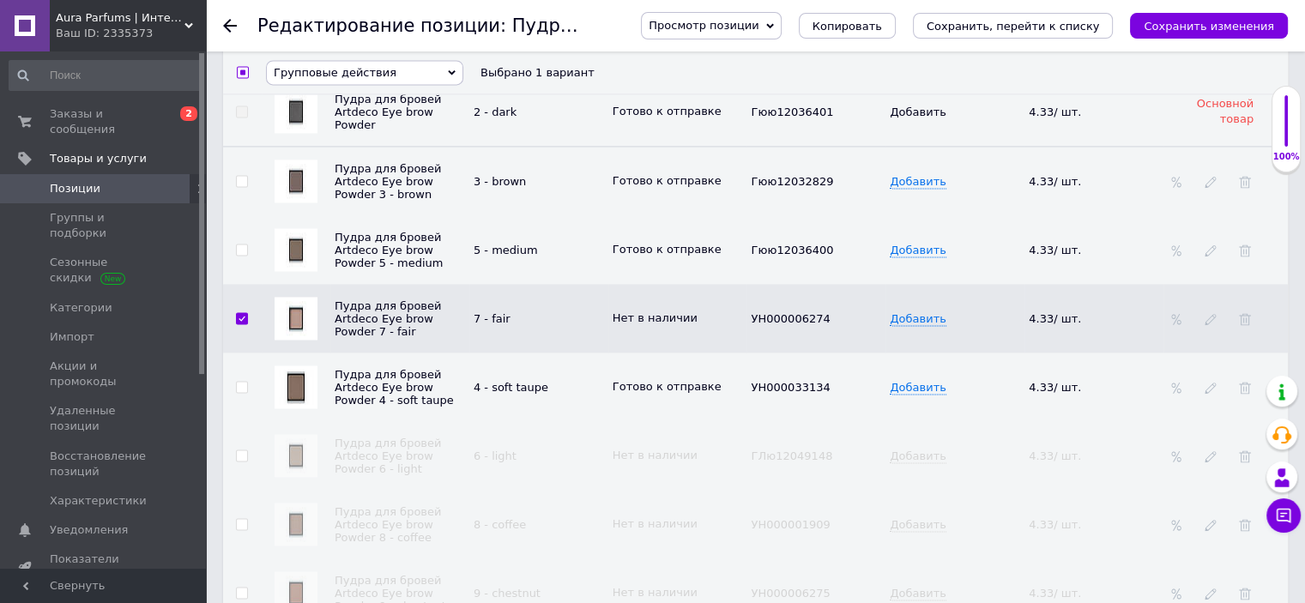
click at [350, 75] on span "Групповые действия" at bounding box center [335, 72] width 123 height 13
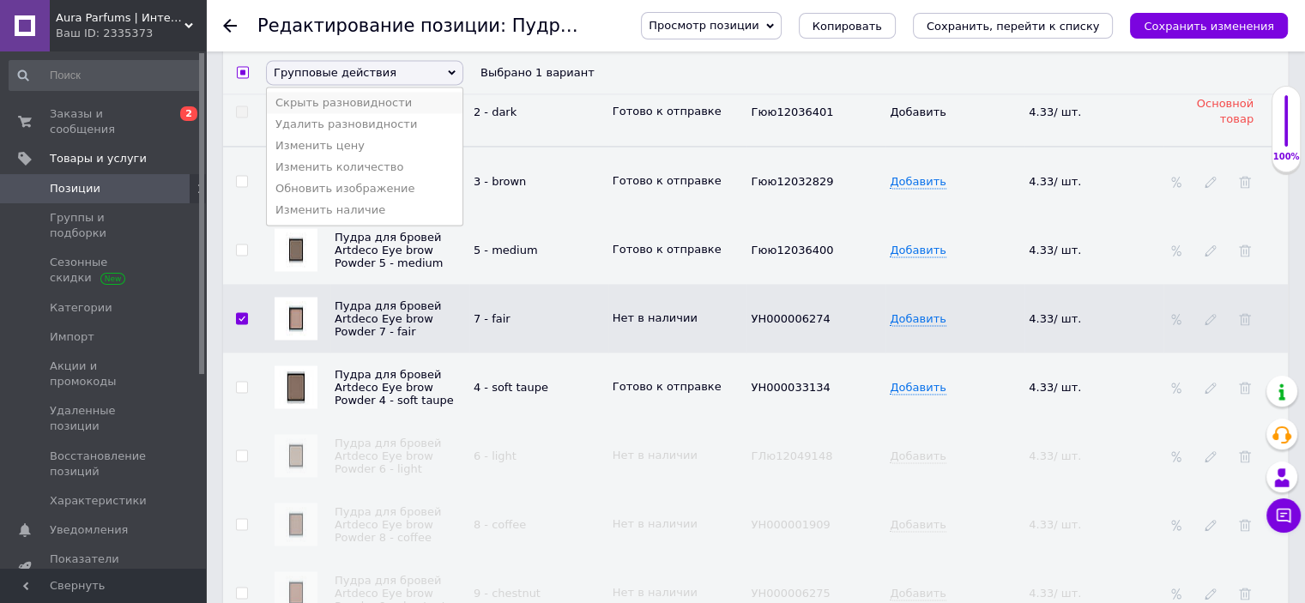
click at [354, 105] on li "Скрыть разновидности" at bounding box center [365, 102] width 196 height 21
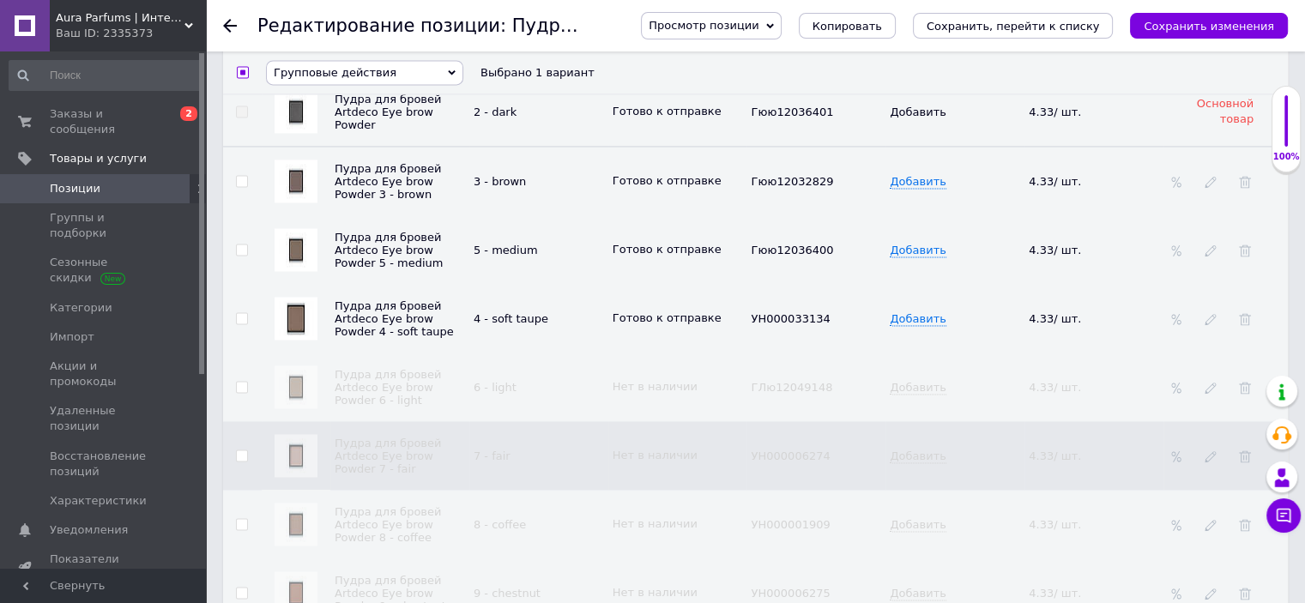
checkbox input "false"
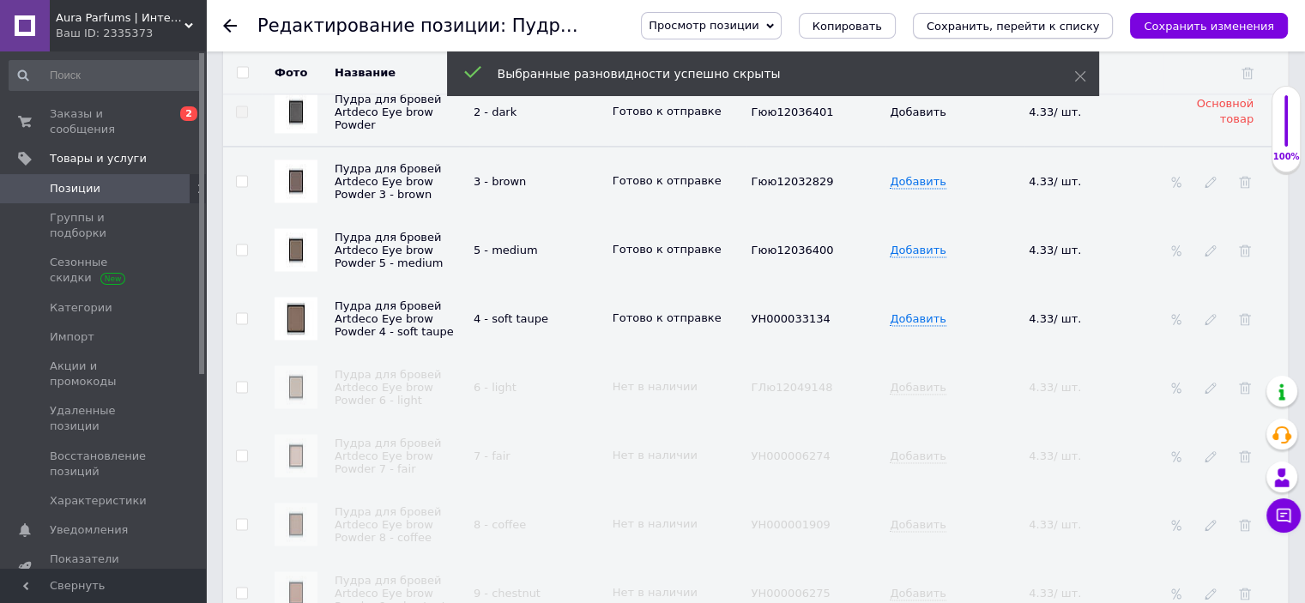
click at [1031, 38] on button "Сохранить, перейти к списку" at bounding box center [1013, 26] width 201 height 26
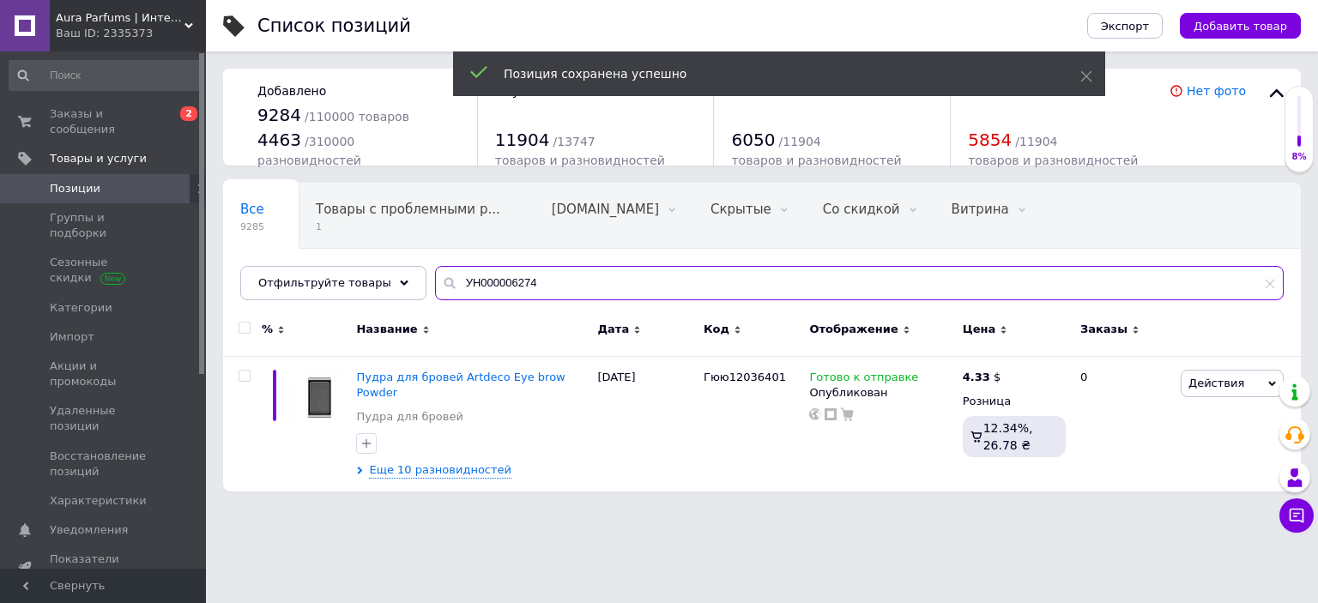
click at [492, 290] on input "УН000006274" at bounding box center [859, 283] width 849 height 34
paste input "2628"
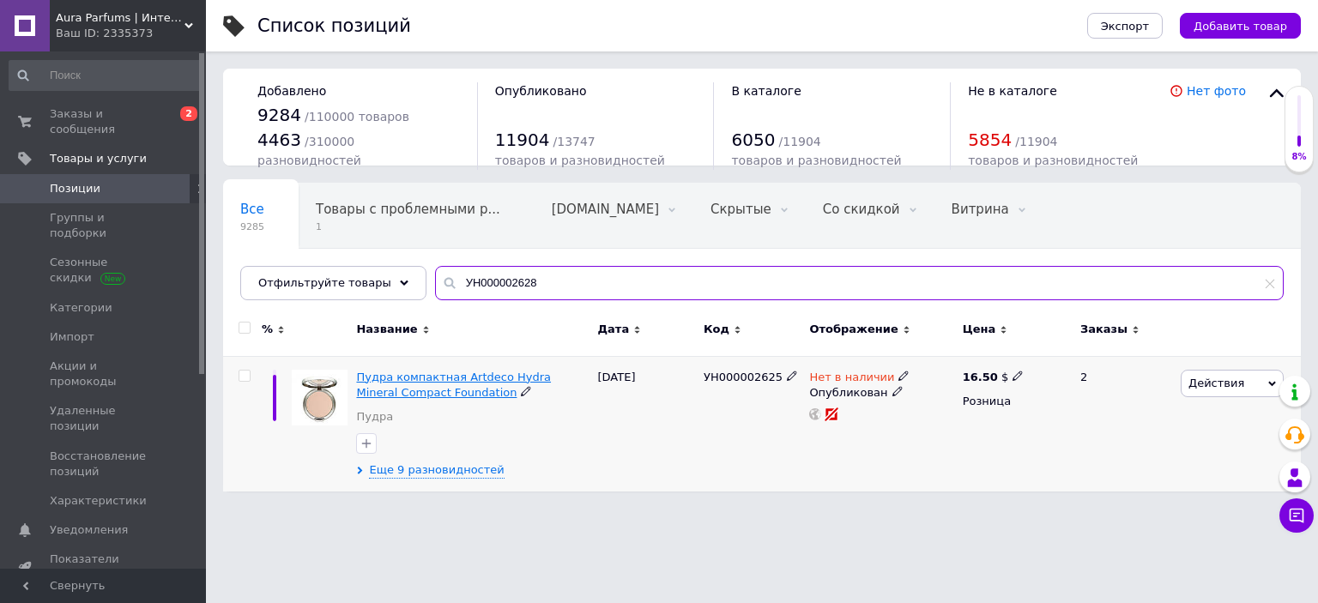
type input "УН000002628"
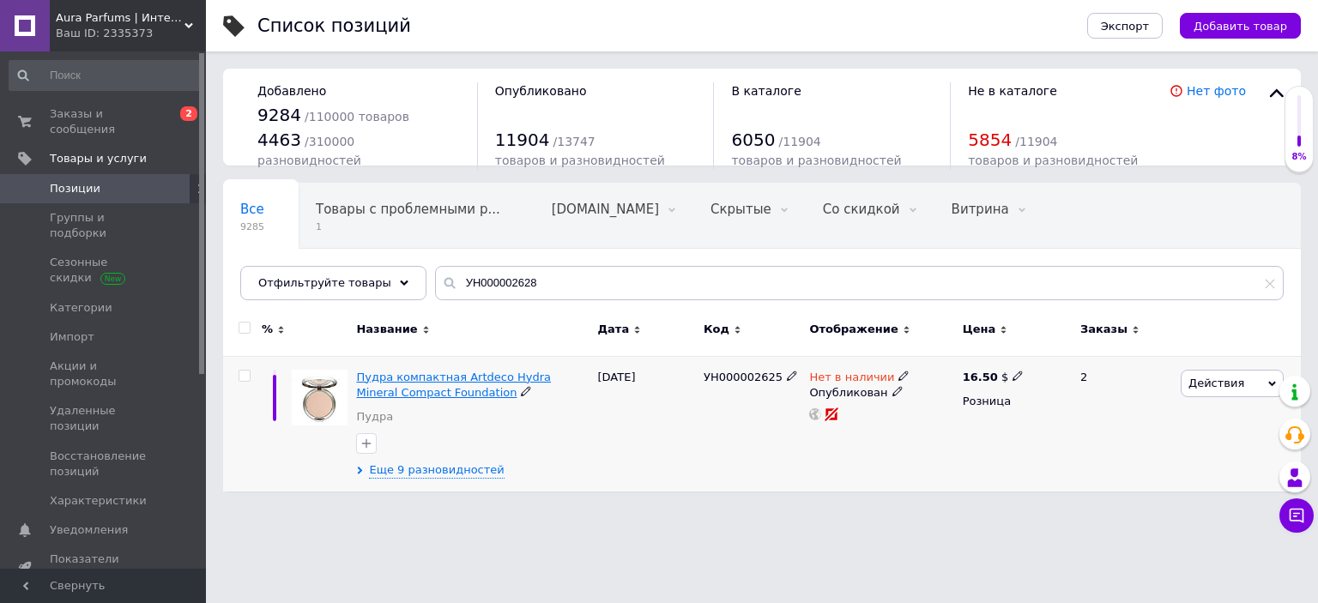
click at [474, 376] on span "Пудра компактная Artdeco Hydra Mineral Compact Foundation" at bounding box center [453, 385] width 195 height 28
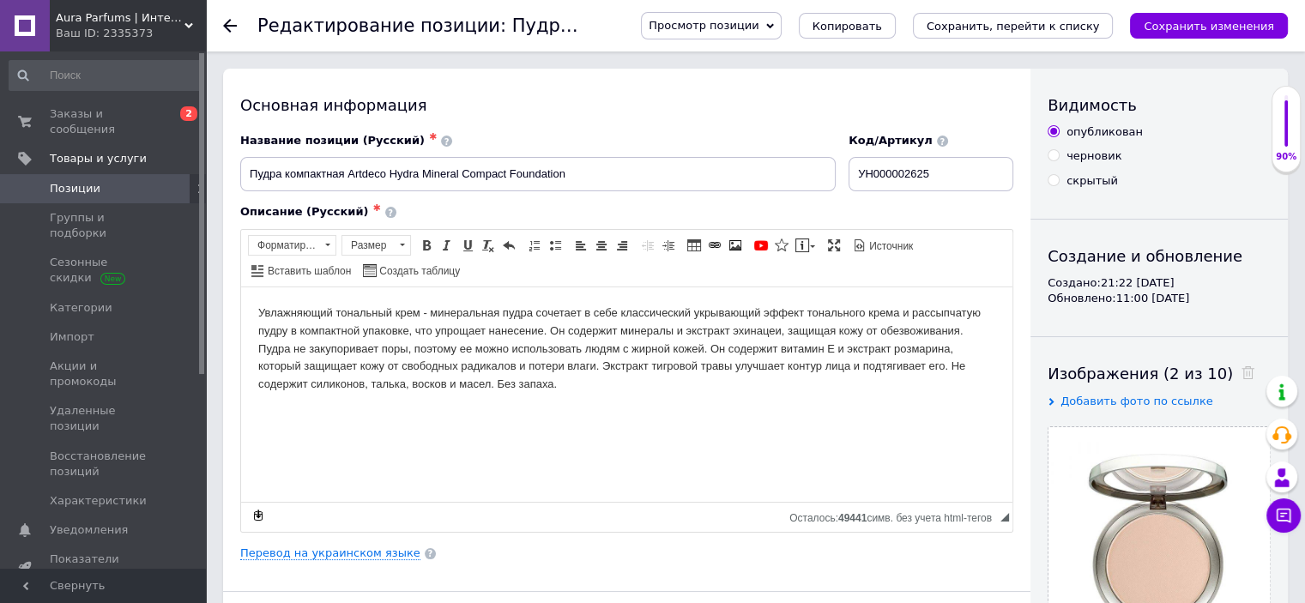
scroll to position [2573, 0]
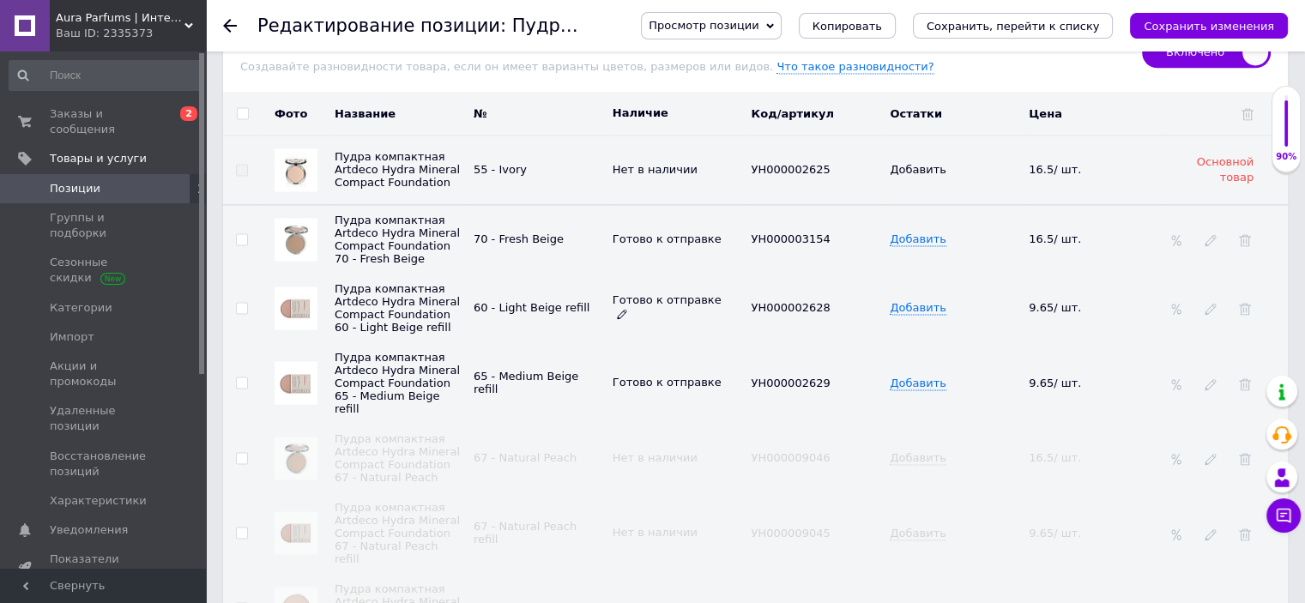
click at [627, 309] on icon at bounding box center [622, 314] width 10 height 10
click at [645, 368] on li "Нет в наличии" at bounding box center [674, 380] width 136 height 24
click at [237, 304] on input "checkbox" at bounding box center [241, 308] width 11 height 11
checkbox input "true"
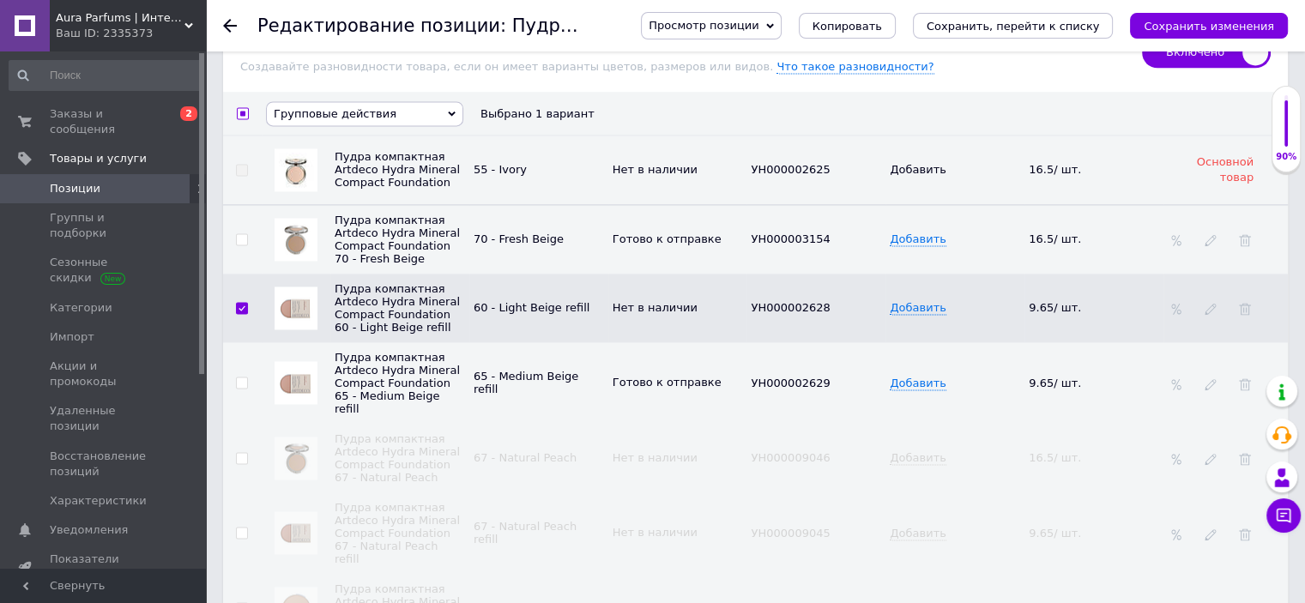
scroll to position [2574, 0]
click at [360, 106] on span "Групповые действия" at bounding box center [335, 112] width 123 height 13
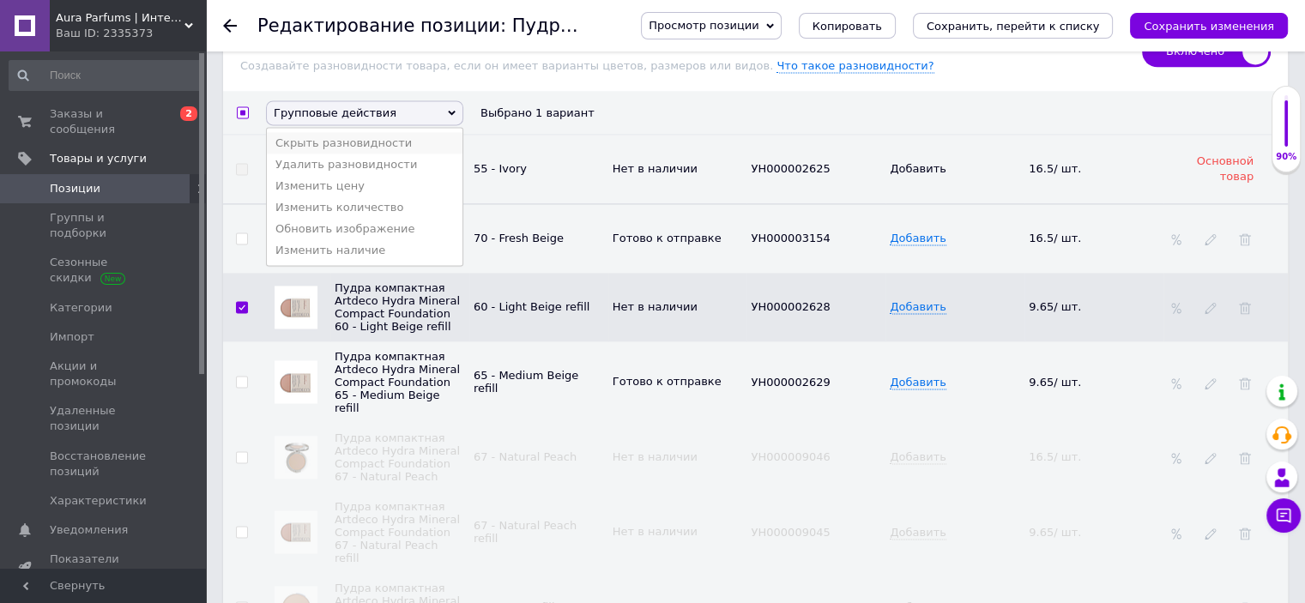
click at [362, 132] on li "Скрыть разновидности" at bounding box center [365, 142] width 196 height 21
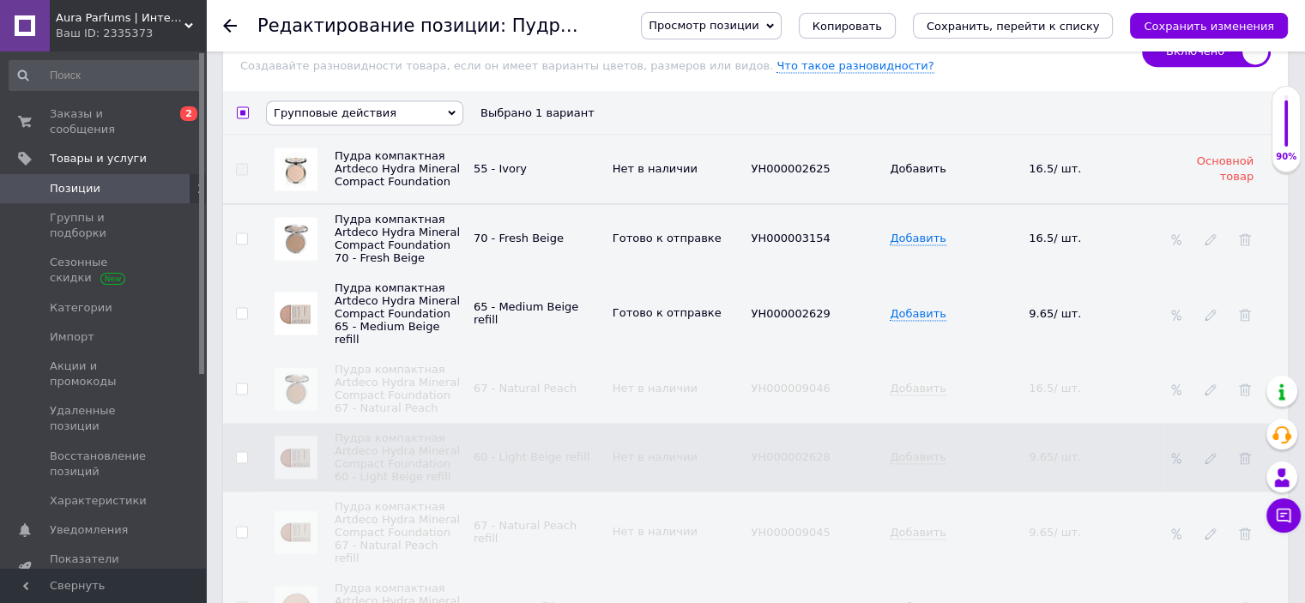
checkbox input "false"
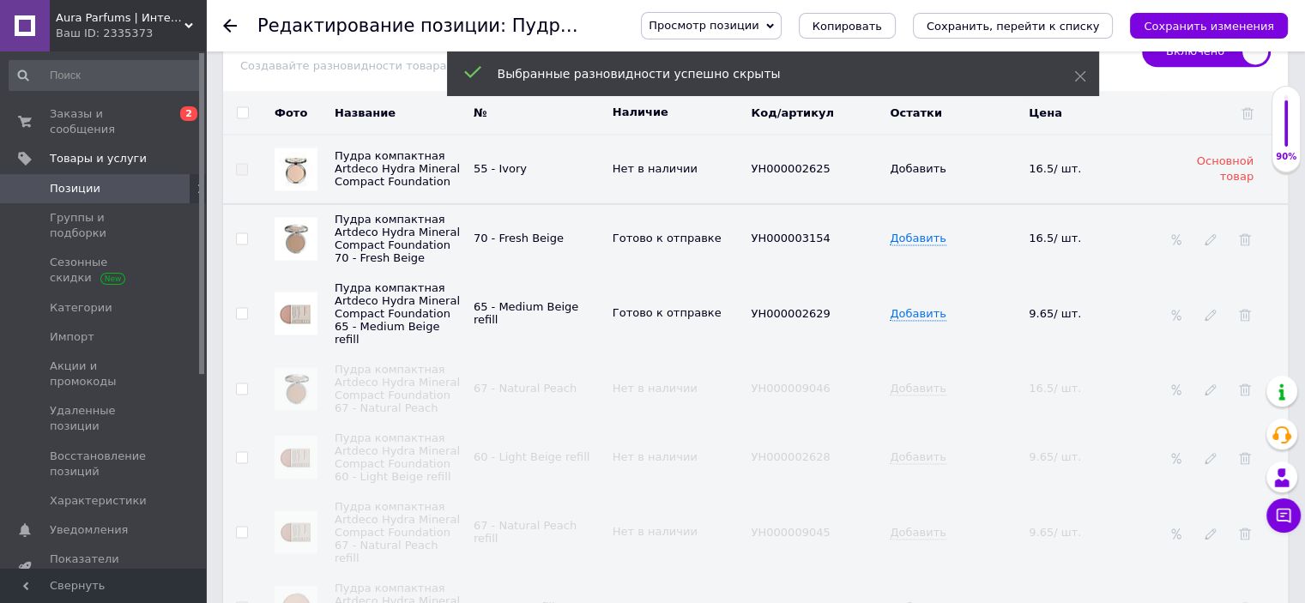
click at [984, 44] on div "Просмотр позиции Сохранить и посмотреть на сайте Сохранить и посмотреть на порт…" at bounding box center [947, 25] width 681 height 51
click at [988, 34] on button "Сохранить, перейти к списку" at bounding box center [1013, 26] width 201 height 26
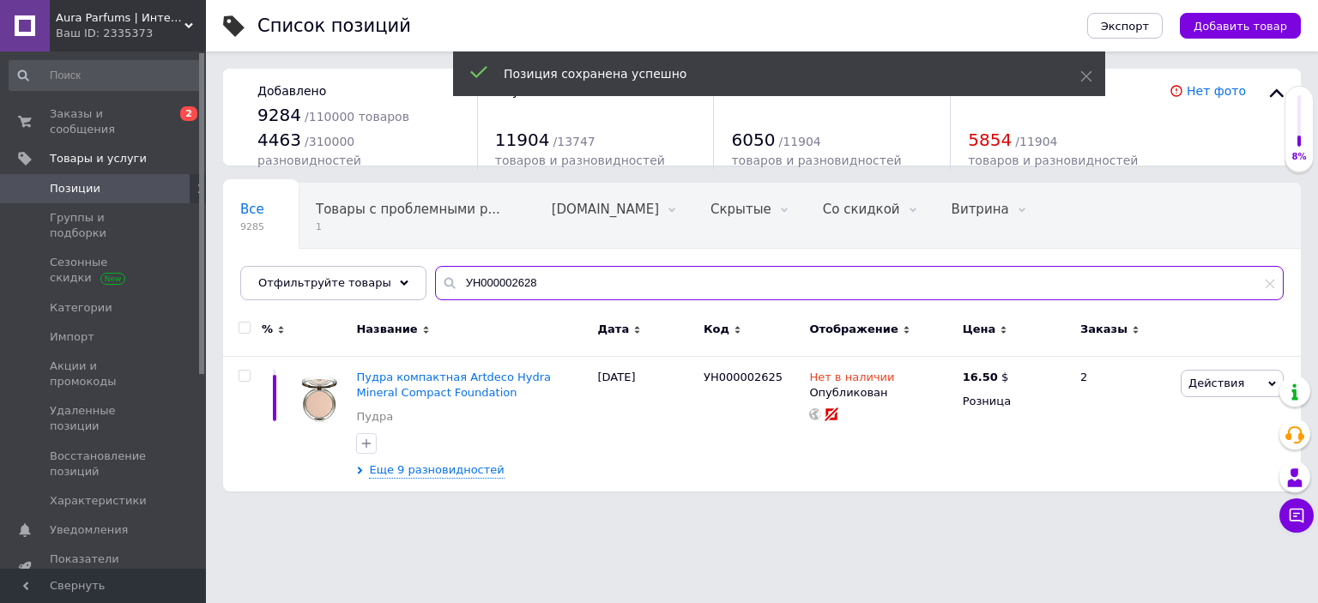
click at [496, 273] on input "УН000002628" at bounding box center [859, 283] width 849 height 34
paste input "P0000001303"
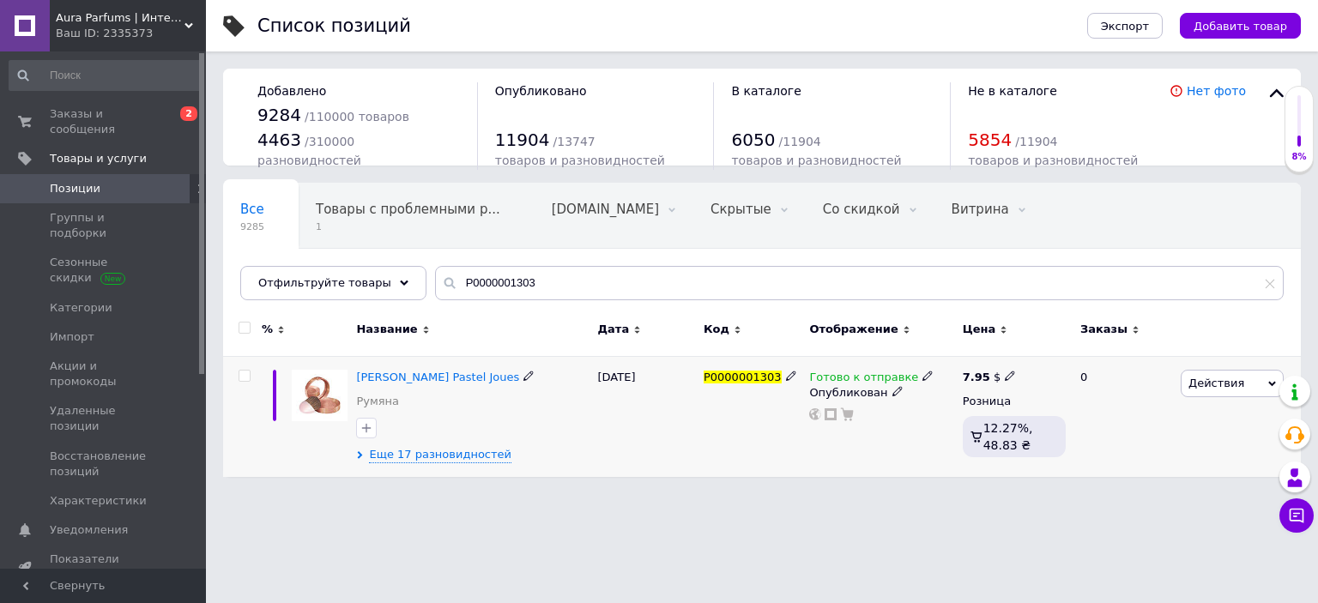
click at [922, 377] on icon at bounding box center [927, 376] width 10 height 10
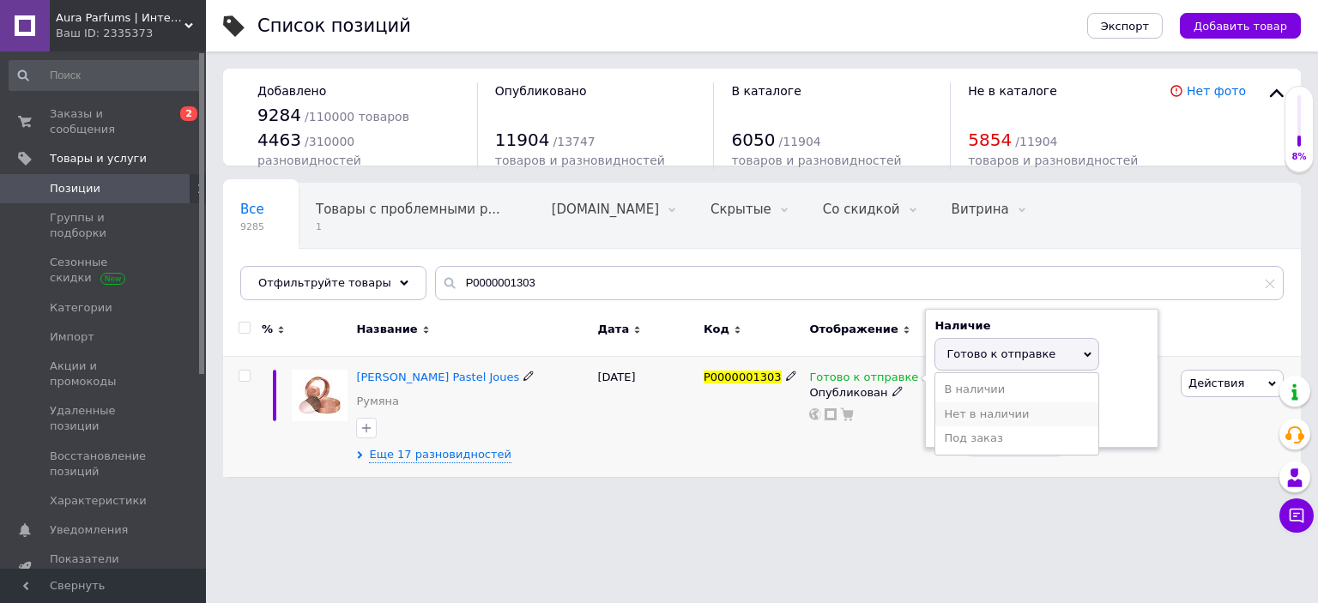
click at [969, 420] on li "Нет в наличии" at bounding box center [1016, 414] width 163 height 24
click at [607, 494] on html "Aura Parfums | Интернет-магазин парфюмерии и косметики Ваш ID: 2335373 Сайт Aur…" at bounding box center [659, 247] width 1318 height 494
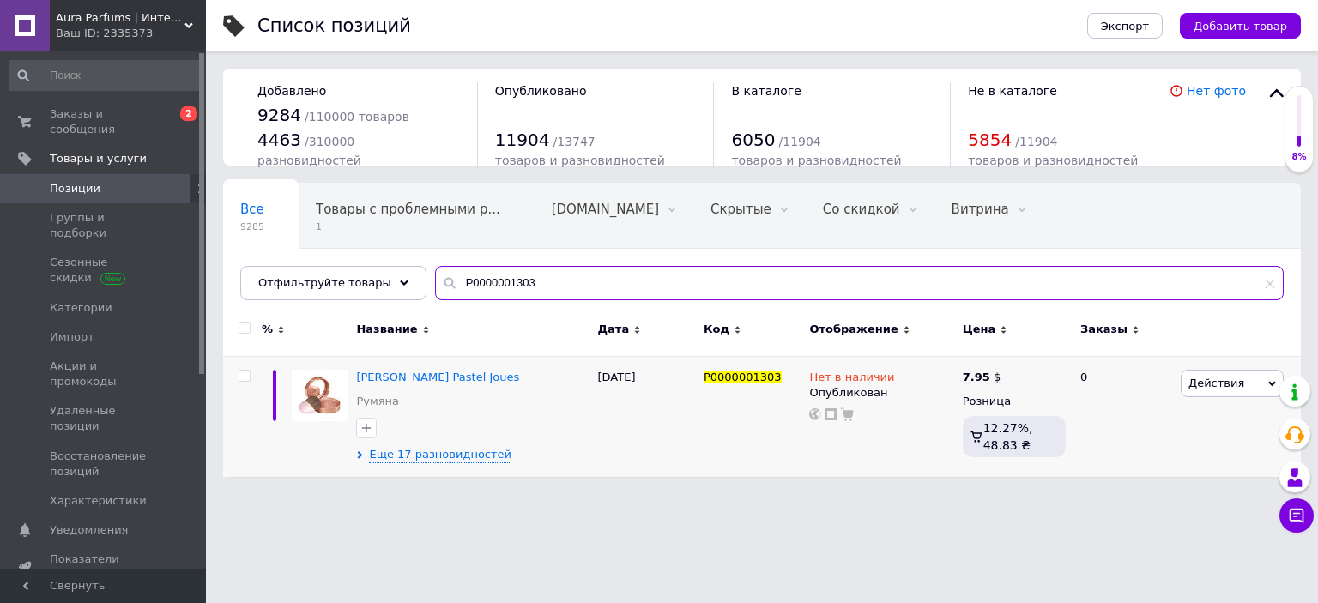
click at [566, 269] on input "P0000001303" at bounding box center [859, 283] width 849 height 34
paste input "УН000015745"
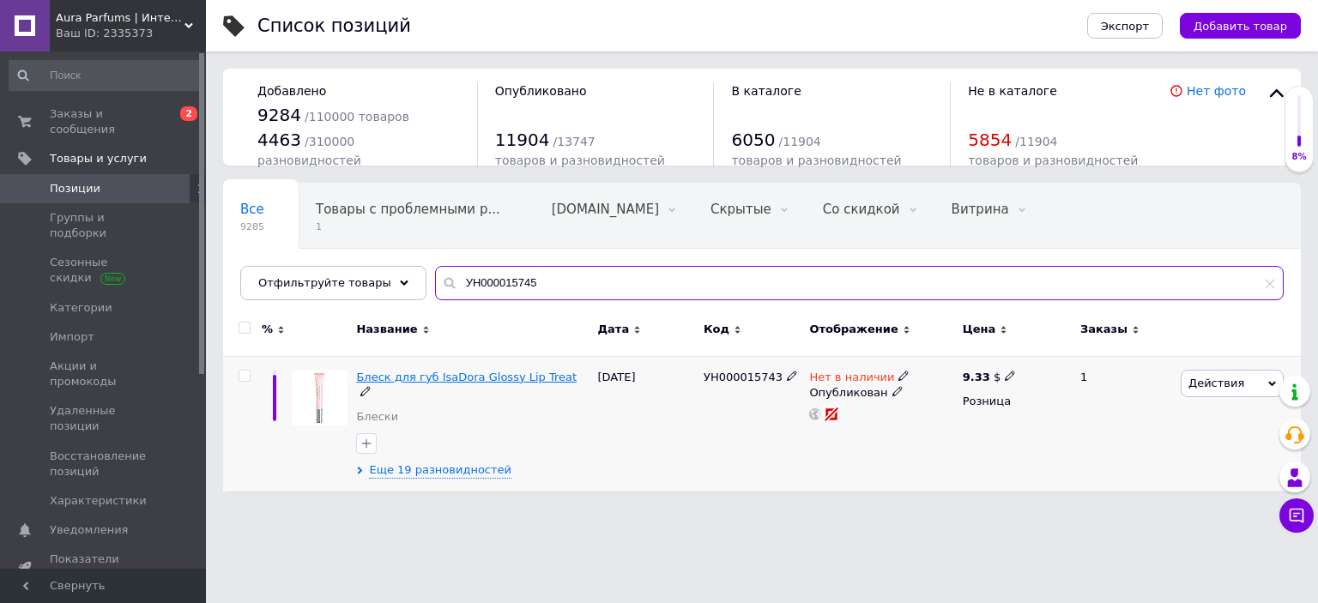
type input "УН000015745"
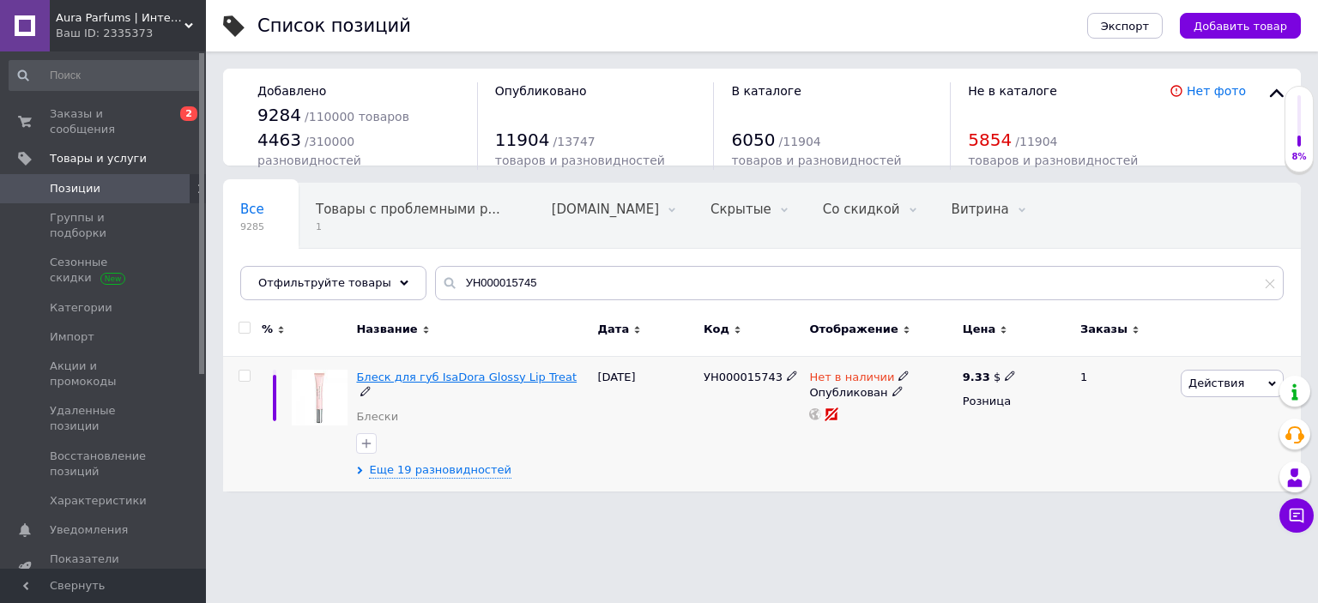
click at [476, 380] on span "Блеск для губ IsaDora Glossy Lip Treat" at bounding box center [466, 377] width 221 height 13
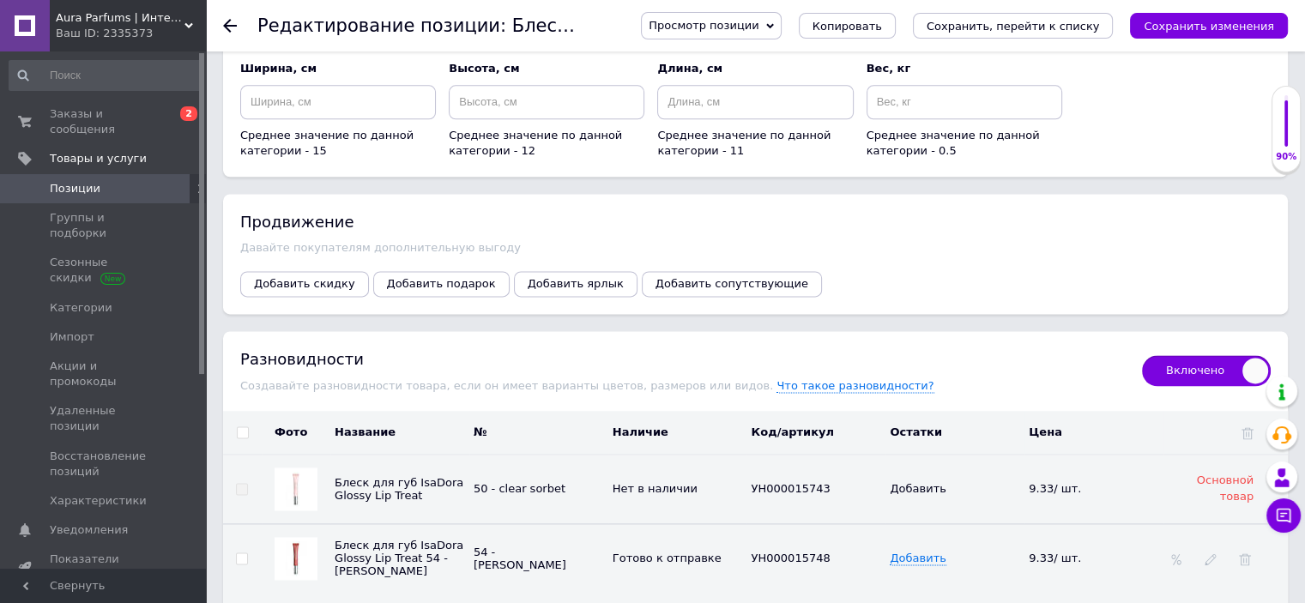
scroll to position [2711, 0]
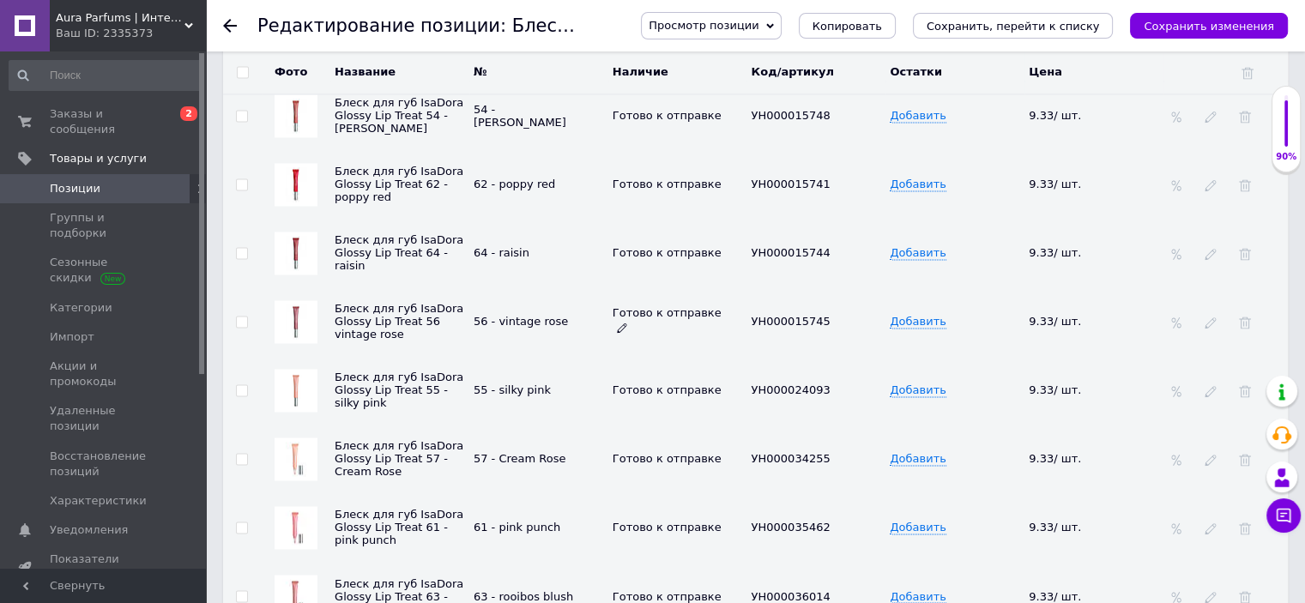
drag, startPoint x: 714, startPoint y: 295, endPoint x: 690, endPoint y: 332, distance: 44.0
click at [627, 323] on icon at bounding box center [622, 328] width 10 height 10
click at [667, 382] on li "Нет в наличии" at bounding box center [674, 394] width 136 height 24
click at [237, 317] on input "checkbox" at bounding box center [241, 322] width 11 height 11
checkbox input "true"
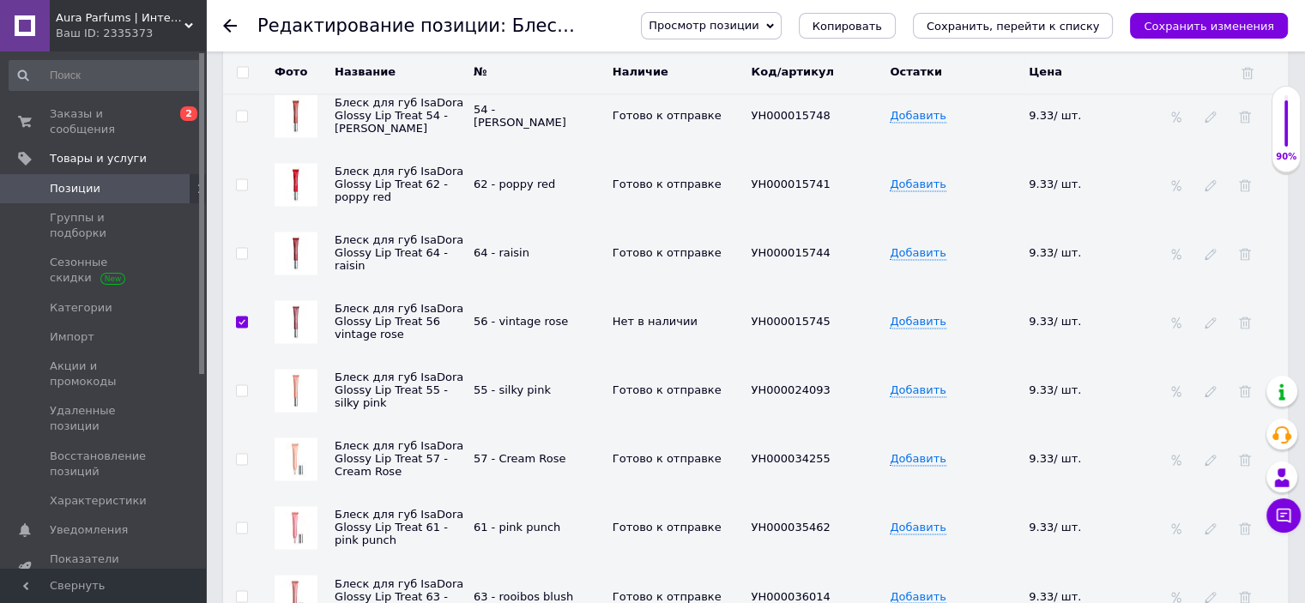
scroll to position [2712, 0]
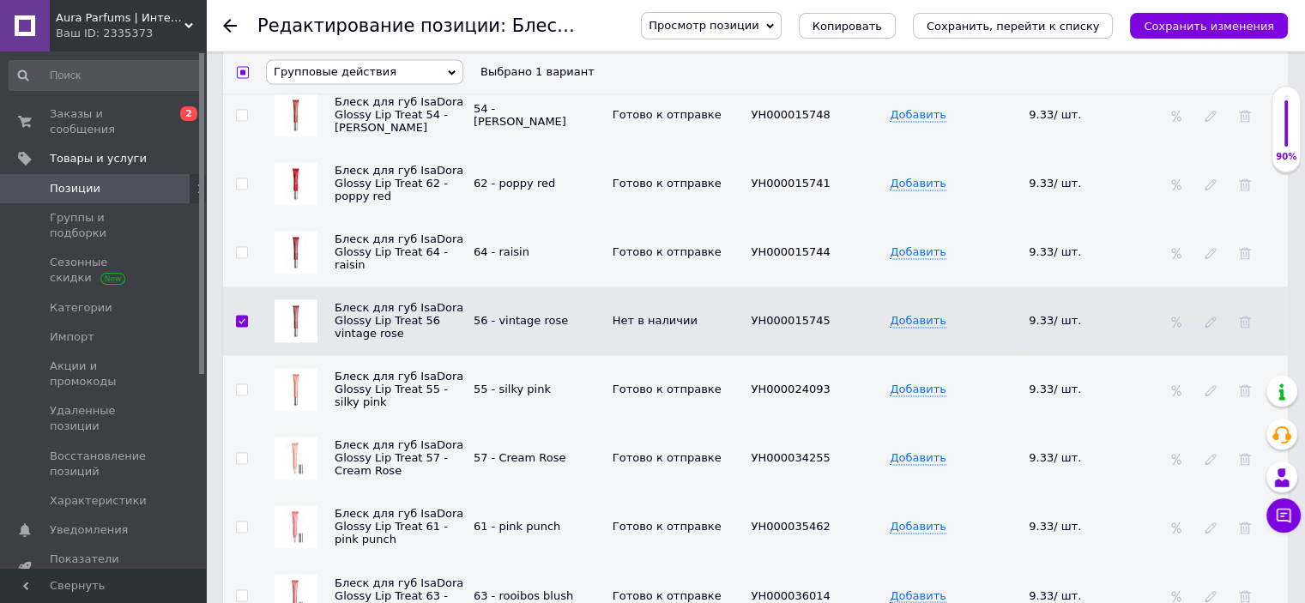
click at [329, 75] on span "Групповые действия" at bounding box center [335, 72] width 123 height 13
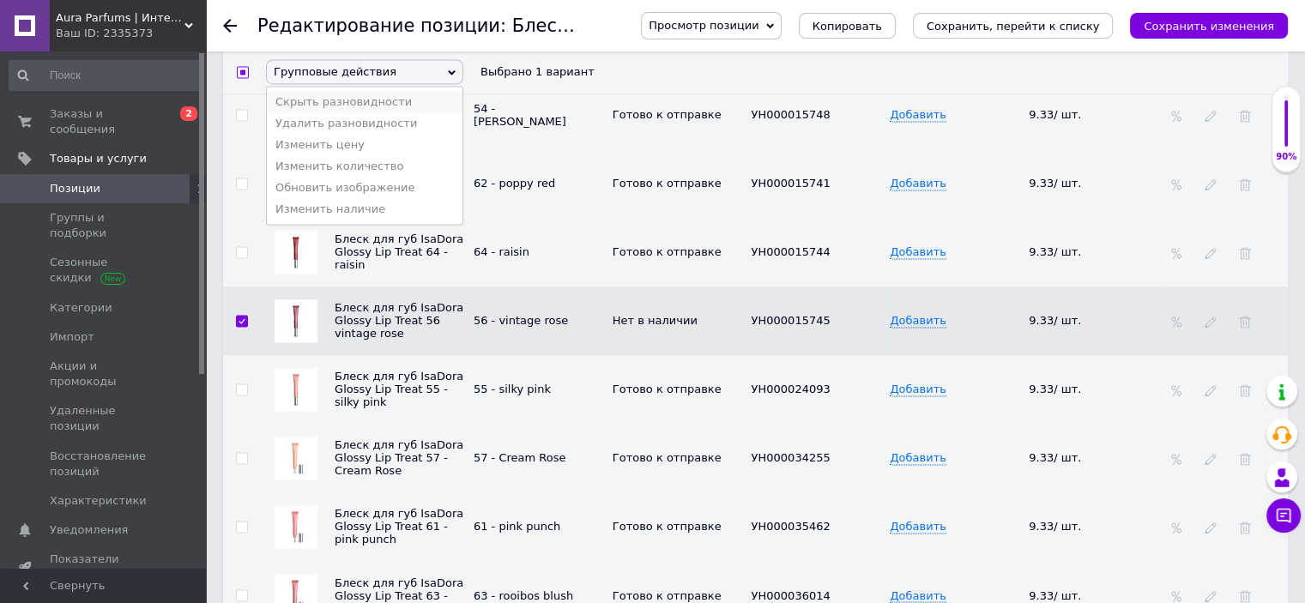
click at [333, 104] on li "Скрыть разновидности" at bounding box center [365, 102] width 196 height 21
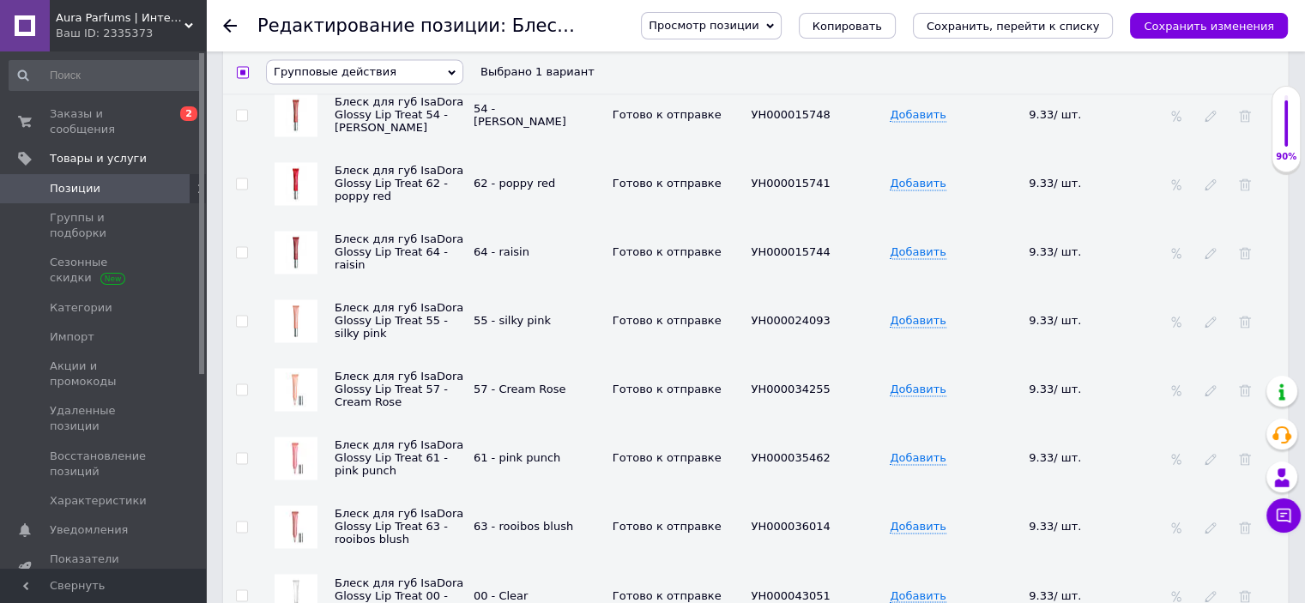
checkbox input "false"
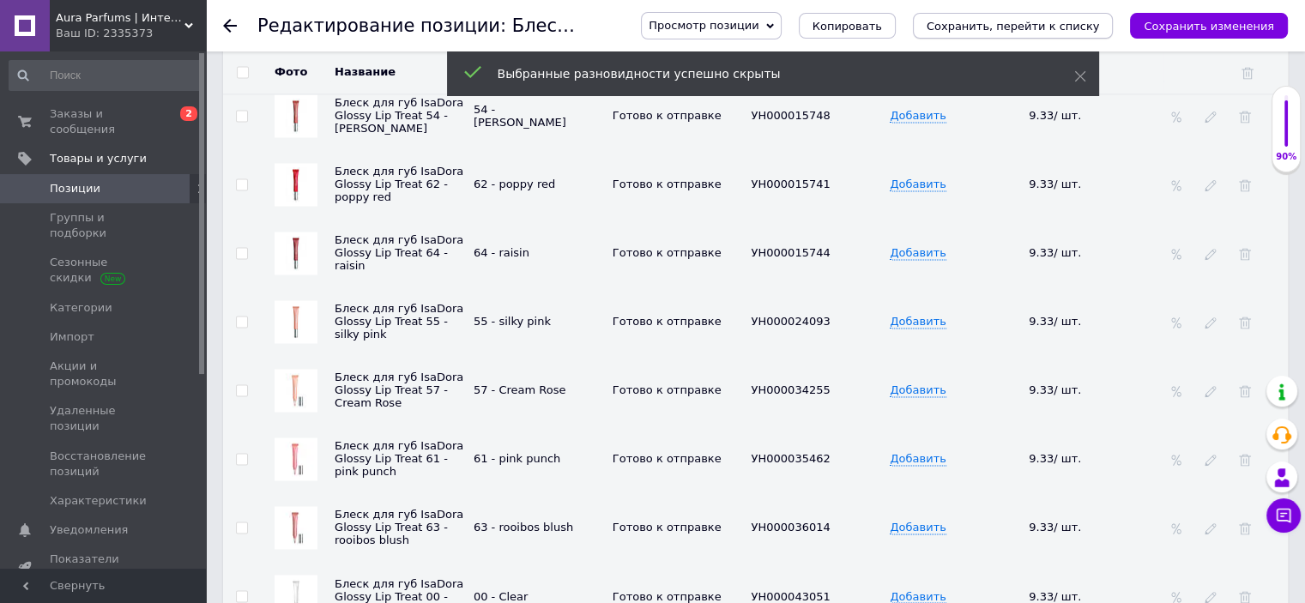
click at [1012, 33] on icon "Сохранить, перейти к списку" at bounding box center [1013, 26] width 173 height 13
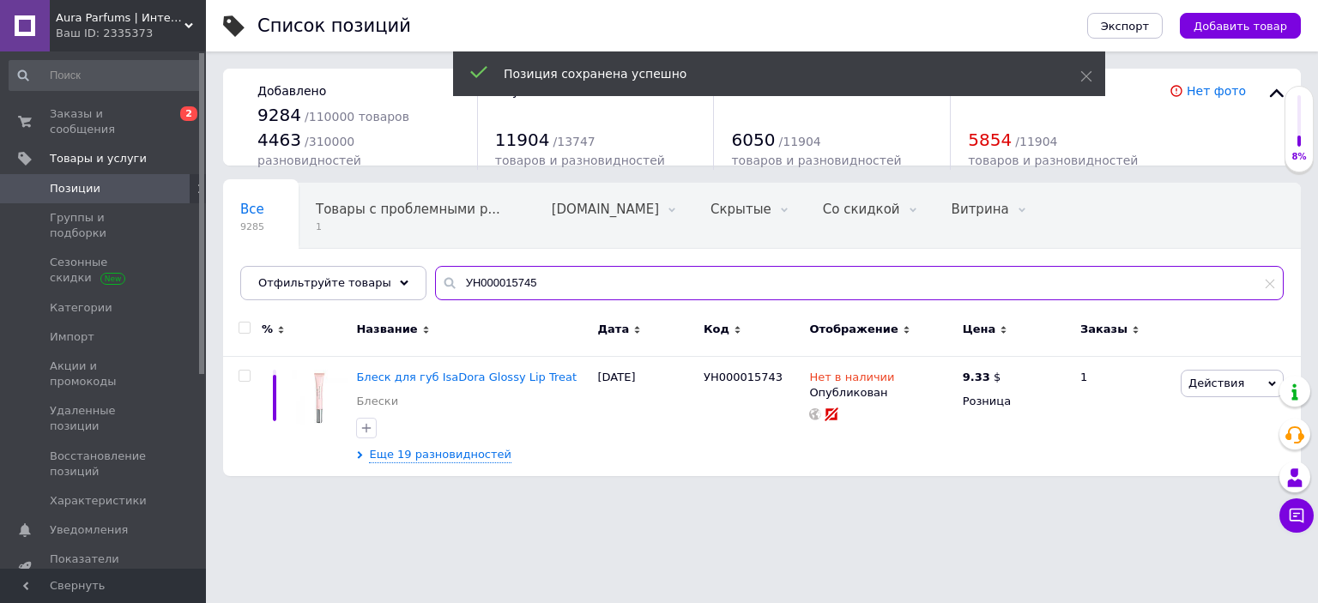
click at [498, 270] on input "УН000015745" at bounding box center [859, 283] width 849 height 34
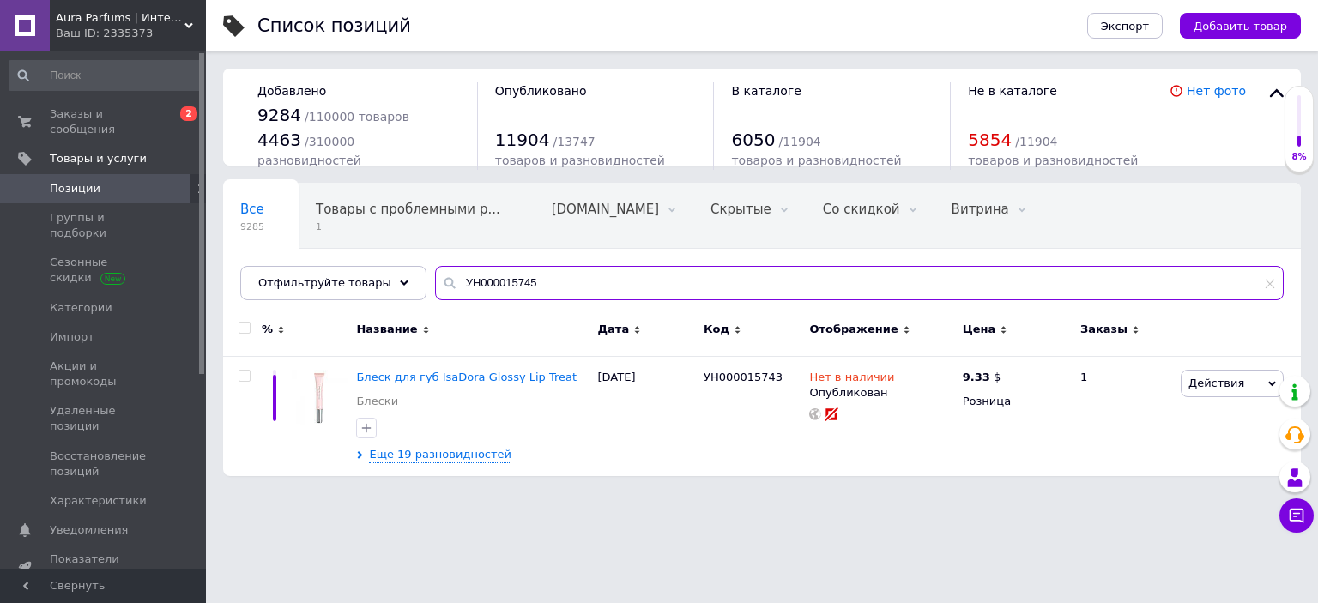
paste input "Лю12078589"
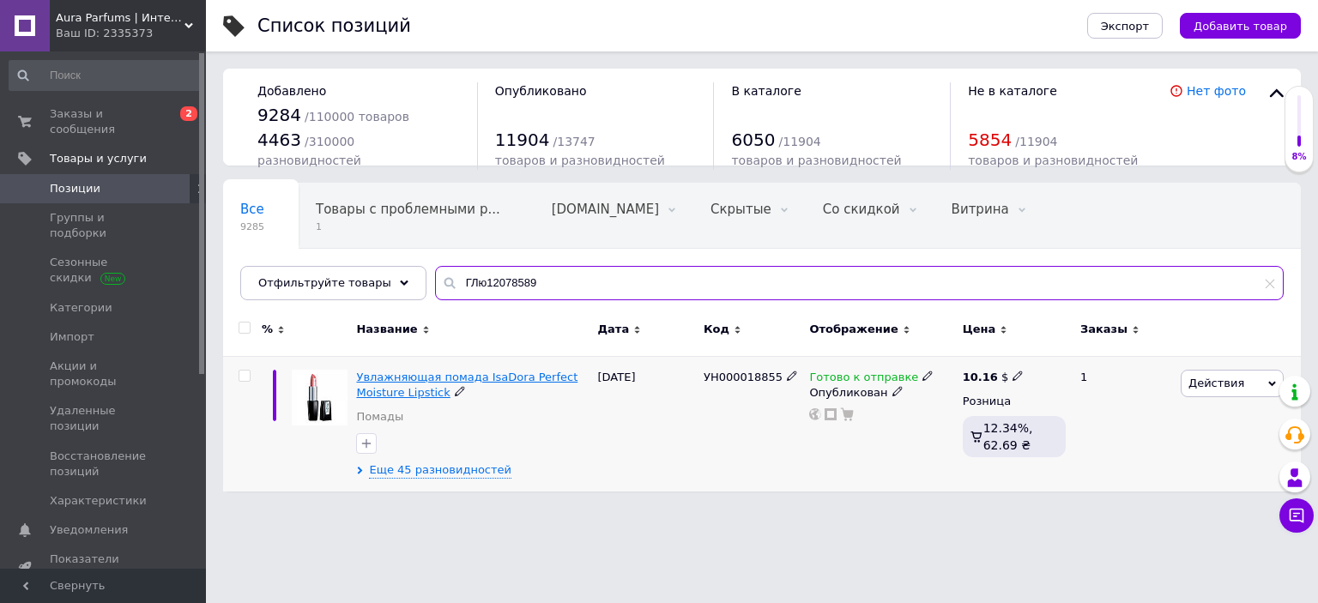
type input "ГЛю12078589"
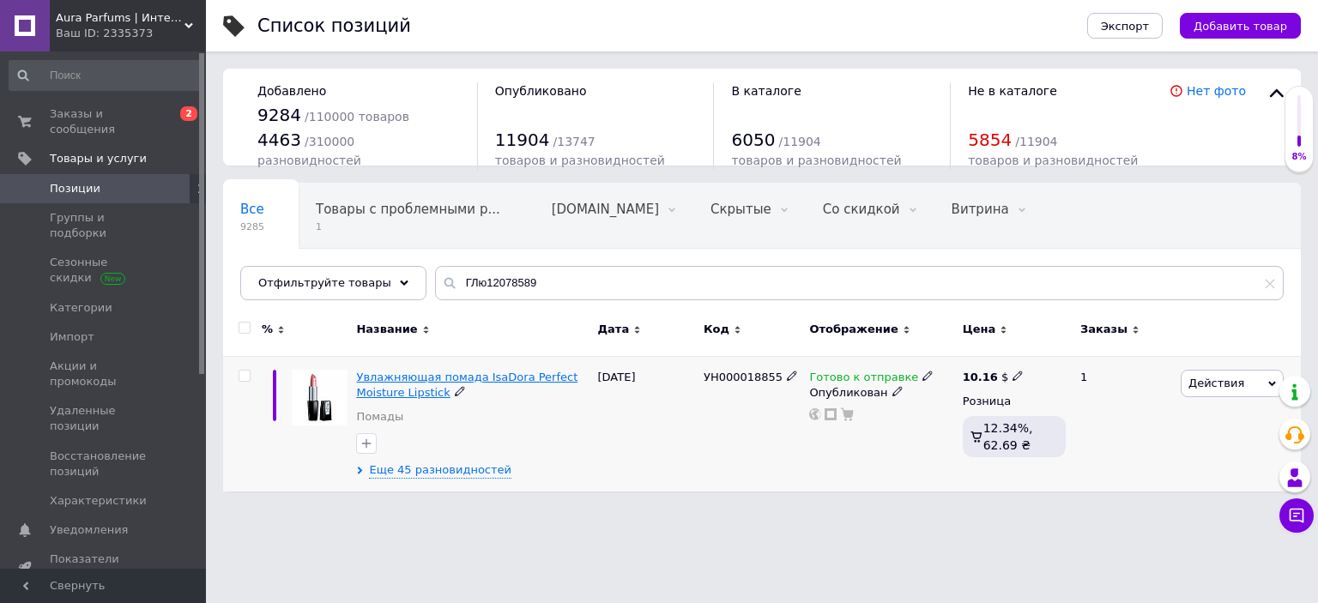
click at [468, 376] on span "Увлажняющая помада IsaDora Perfect Moisture Lipstick" at bounding box center [466, 385] width 221 height 28
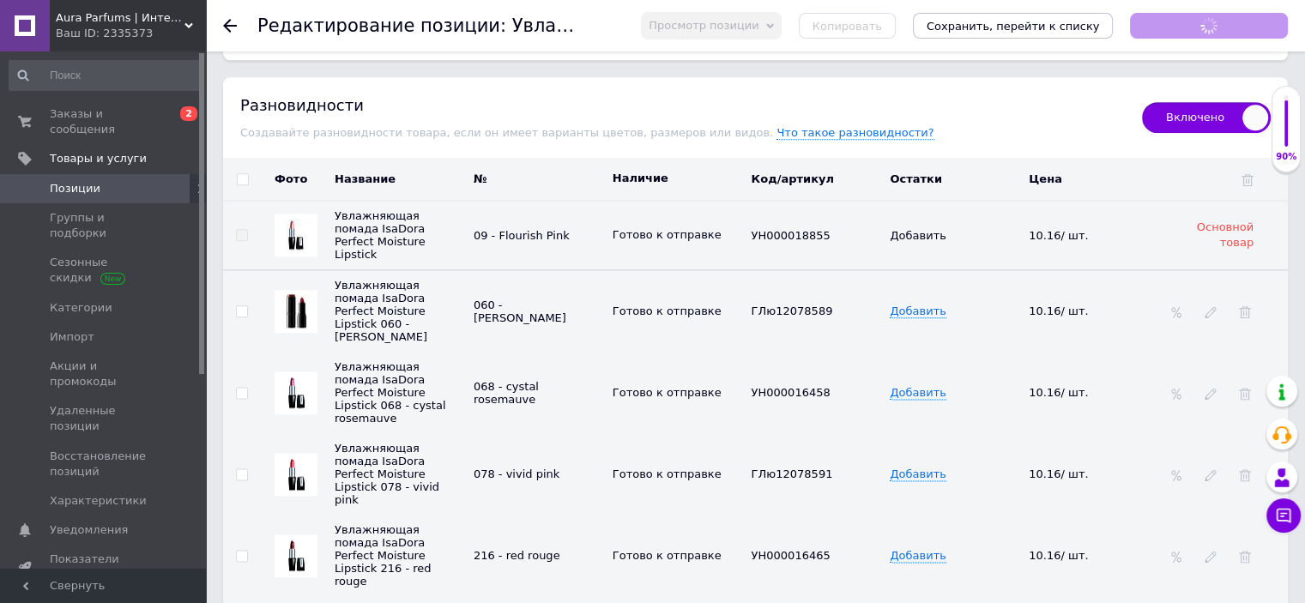
scroll to position [2561, 0]
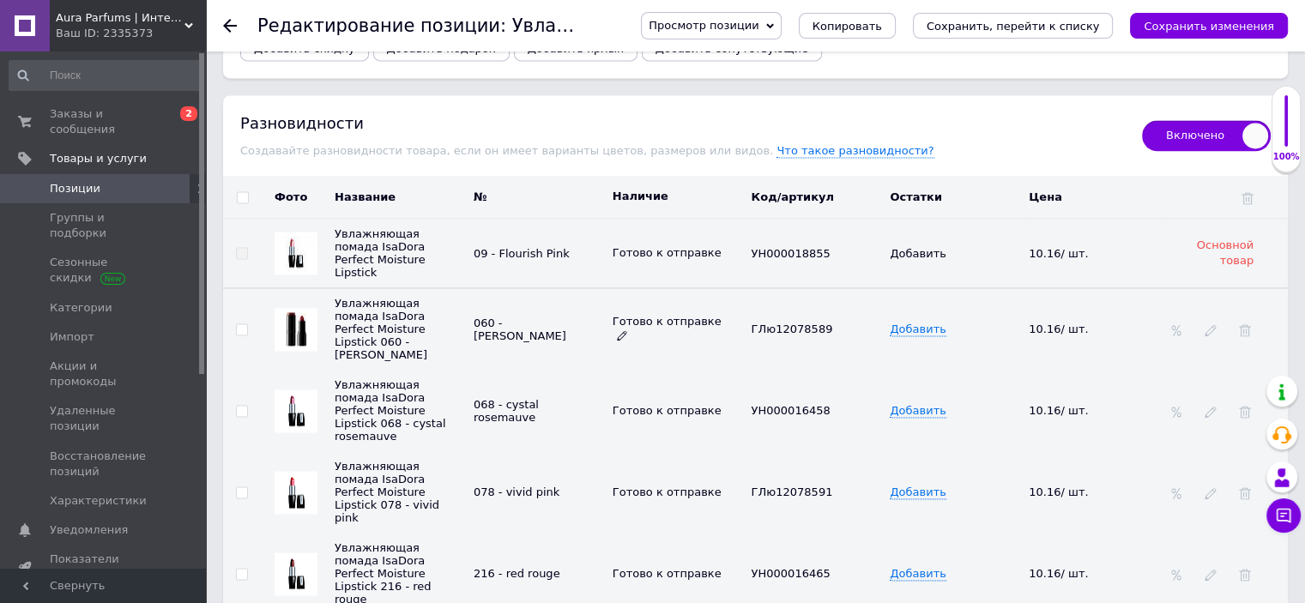
click at [721, 314] on div "Готово к отправке" at bounding box center [678, 329] width 130 height 31
click at [626, 331] on use at bounding box center [621, 335] width 9 height 9
click at [659, 390] on li "Нет в наличии" at bounding box center [674, 402] width 136 height 24
click at [247, 323] on span at bounding box center [242, 329] width 12 height 12
click at [247, 324] on input "checkbox" at bounding box center [241, 329] width 11 height 11
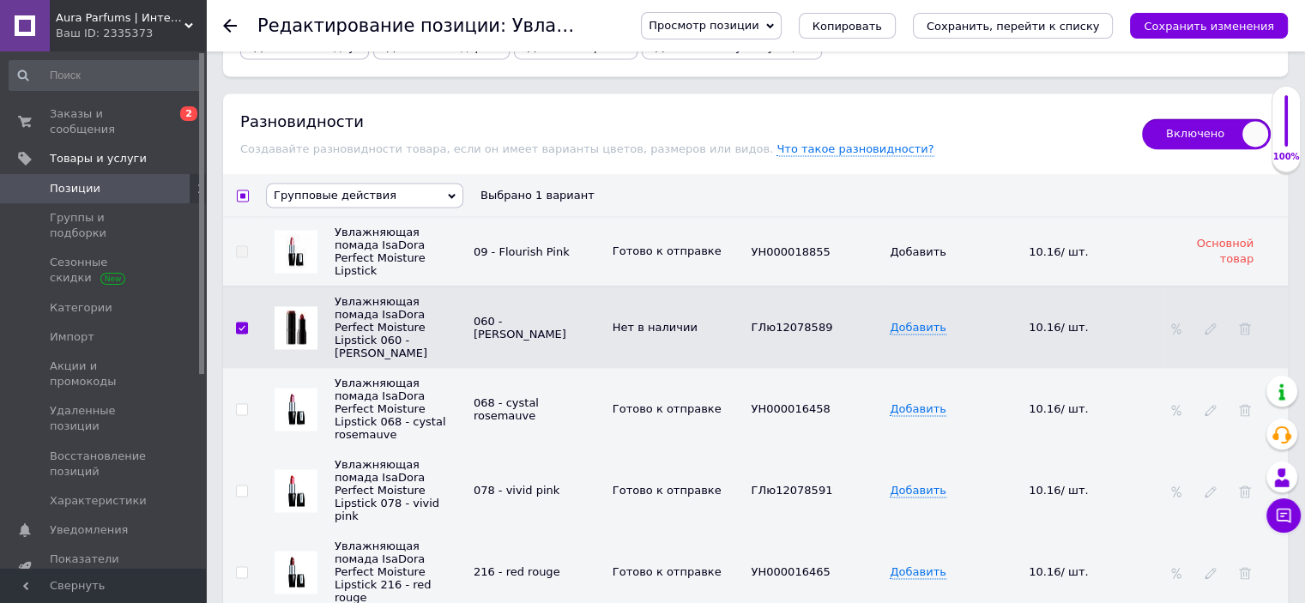
click at [240, 323] on input "checkbox" at bounding box center [241, 328] width 11 height 11
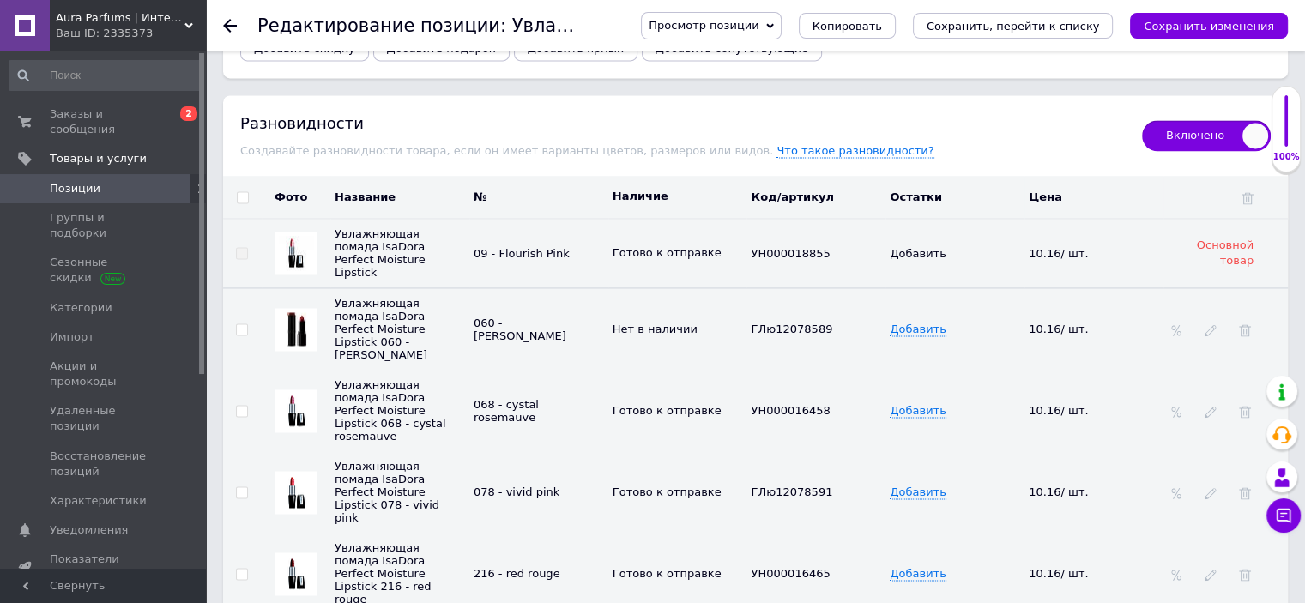
click at [239, 324] on input "checkbox" at bounding box center [241, 329] width 11 height 11
checkbox input "true"
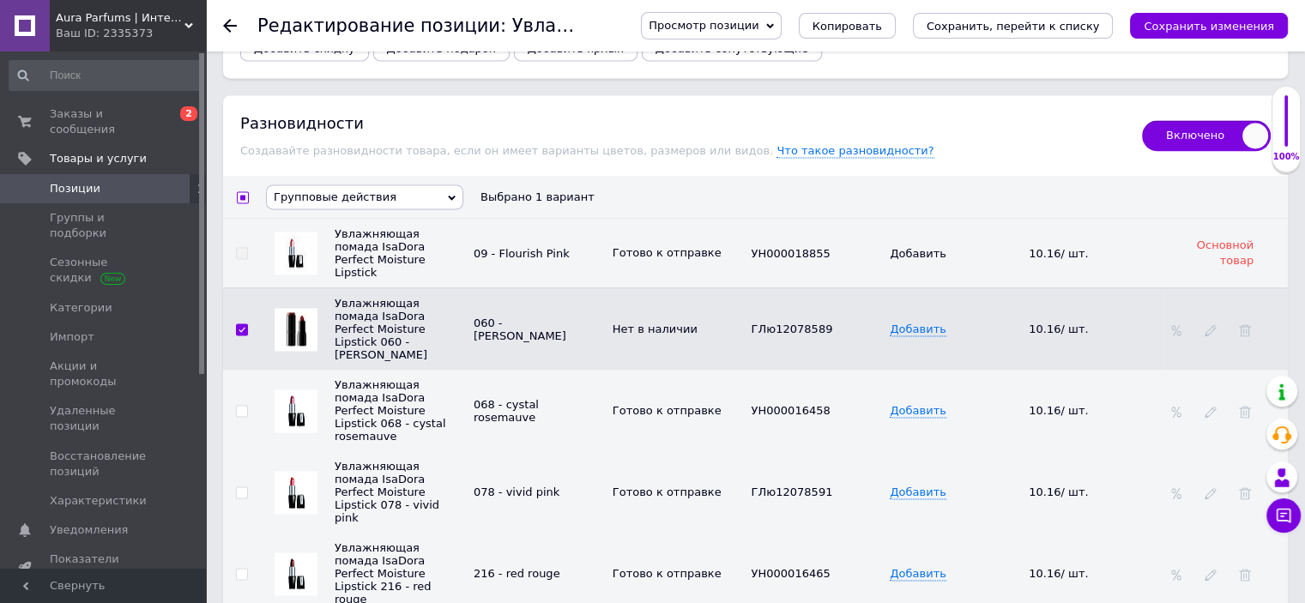
scroll to position [2563, 0]
click at [339, 189] on span "Групповые действия" at bounding box center [335, 195] width 123 height 13
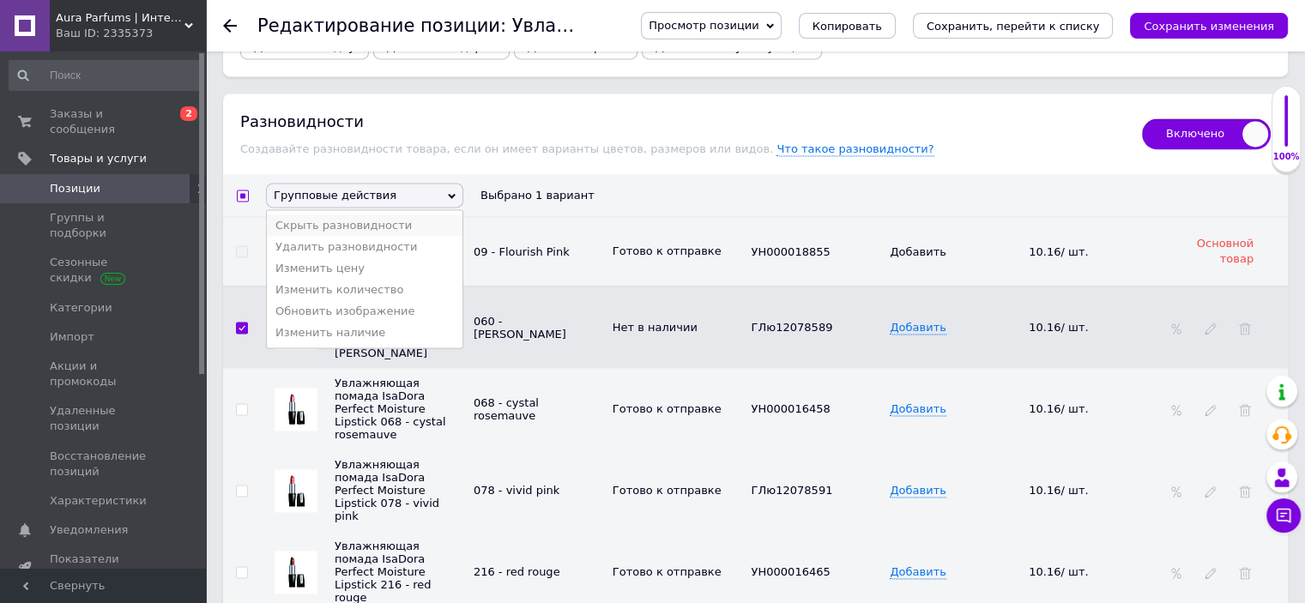
click at [340, 215] on li "Скрыть разновидности" at bounding box center [365, 225] width 196 height 21
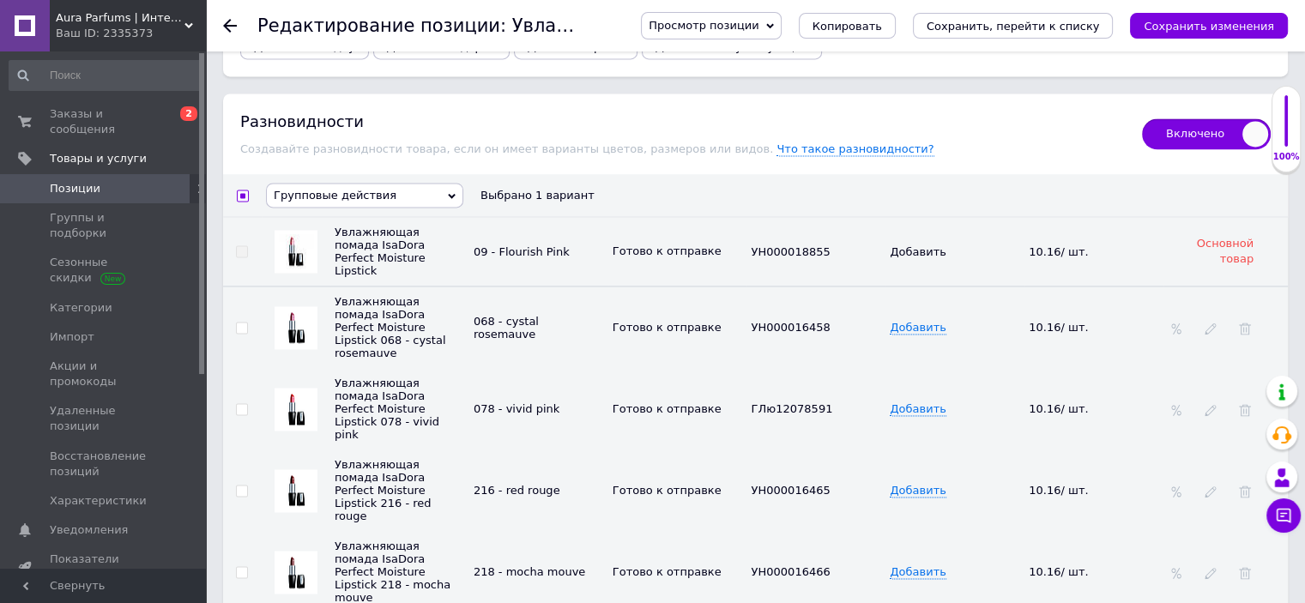
checkbox input "false"
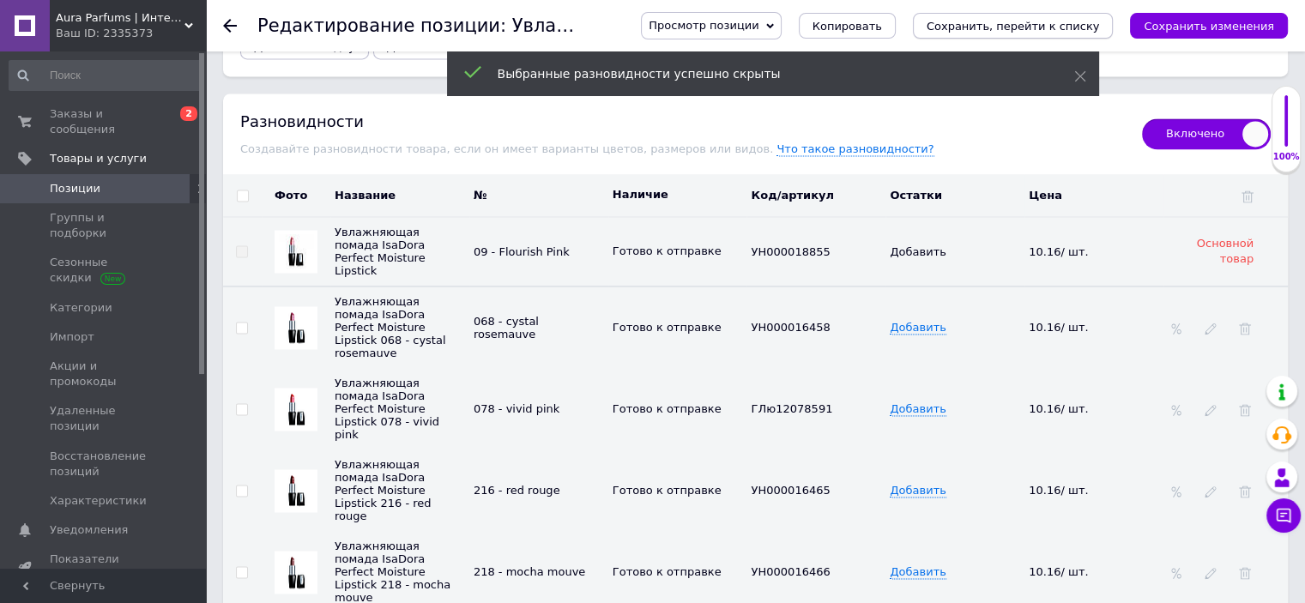
click at [1002, 30] on icon "Сохранить, перейти к списку" at bounding box center [1013, 26] width 173 height 13
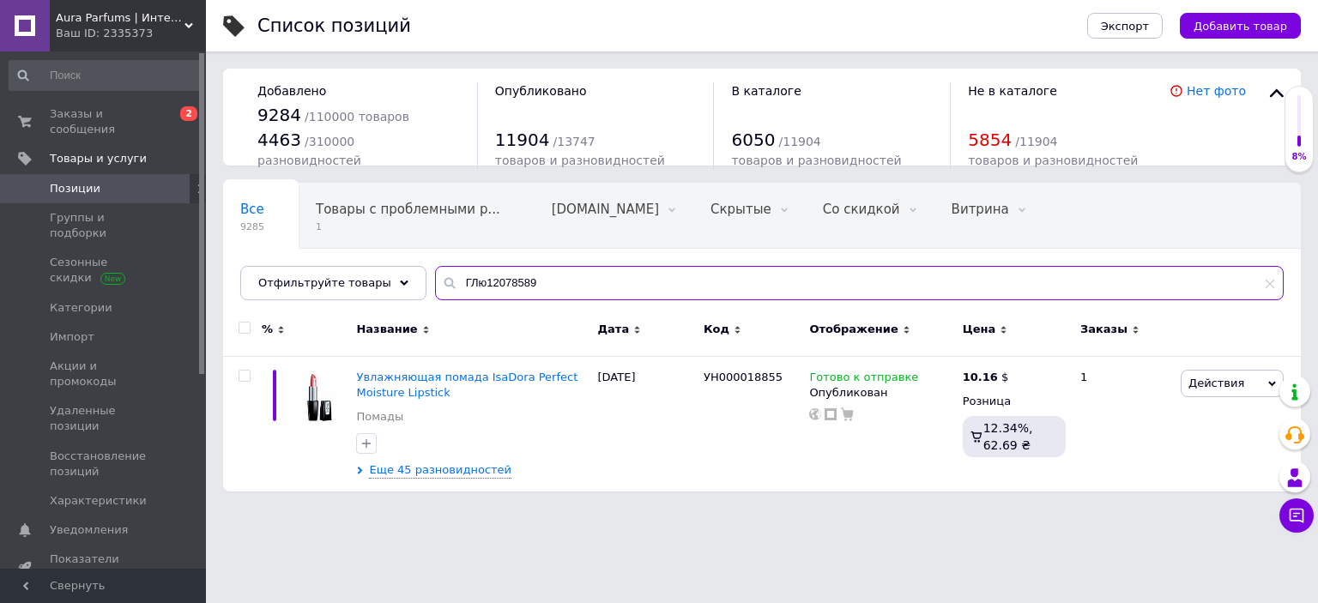
click at [508, 274] on input "ГЛю12078589" at bounding box center [859, 283] width 849 height 34
paste input "Н000010926"
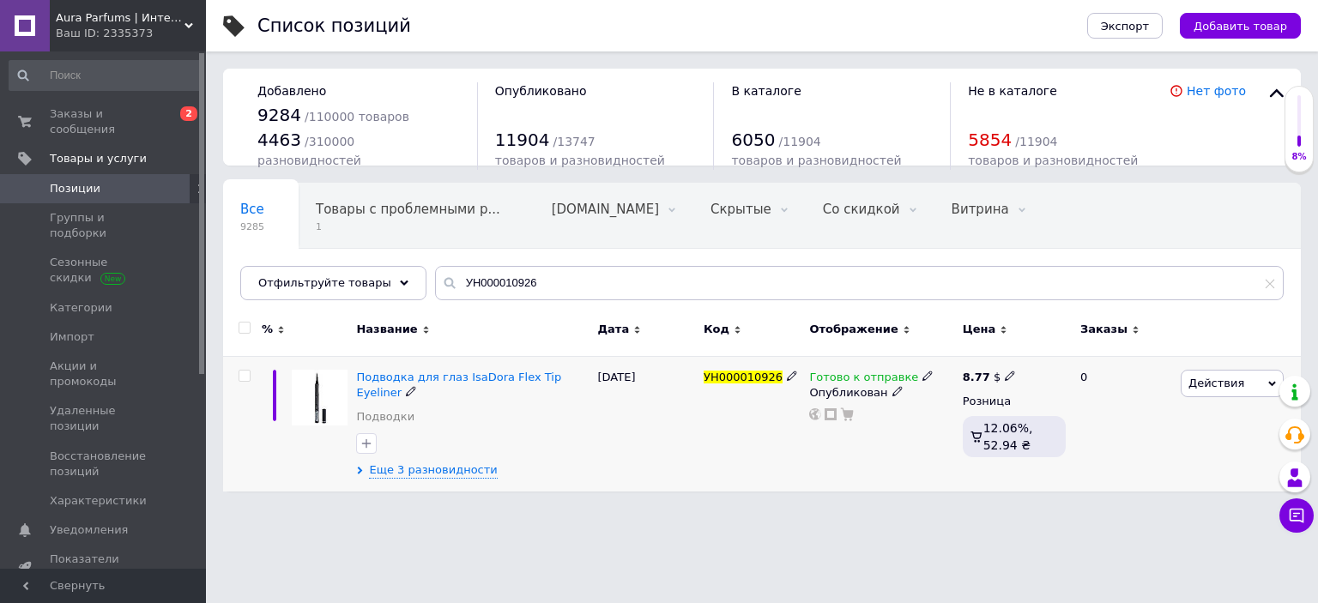
drag, startPoint x: 906, startPoint y: 372, endPoint x: 923, endPoint y: 396, distance: 29.5
click at [908, 372] on div "Готово к отправке" at bounding box center [871, 377] width 124 height 15
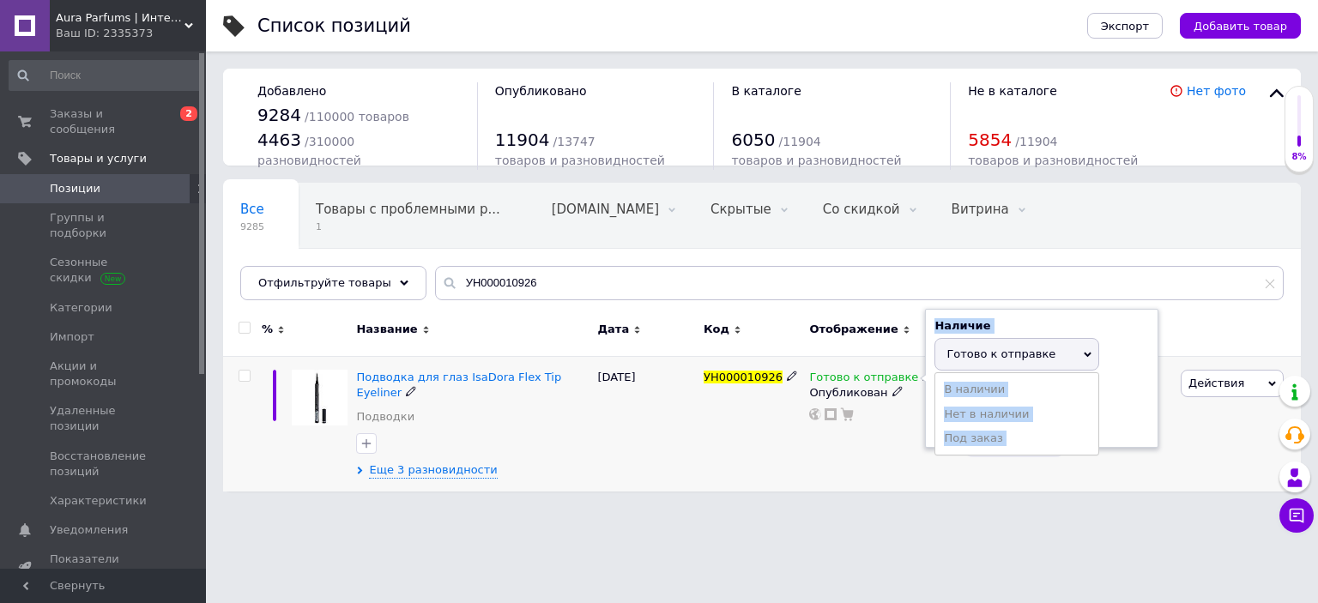
click at [947, 411] on li "Нет в наличии" at bounding box center [1016, 414] width 163 height 24
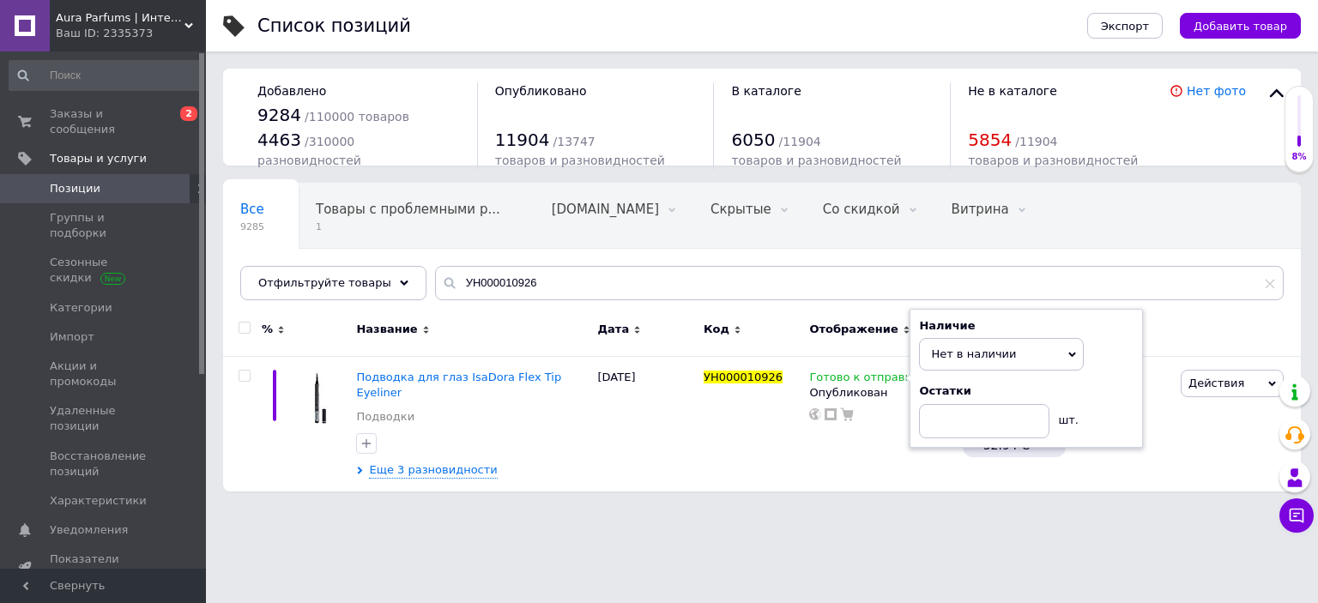
click at [579, 509] on html "Aura Parfums | Интернет-магазин парфюмерии и косметики Ваш ID: 2335373 Сайт Aur…" at bounding box center [659, 254] width 1318 height 509
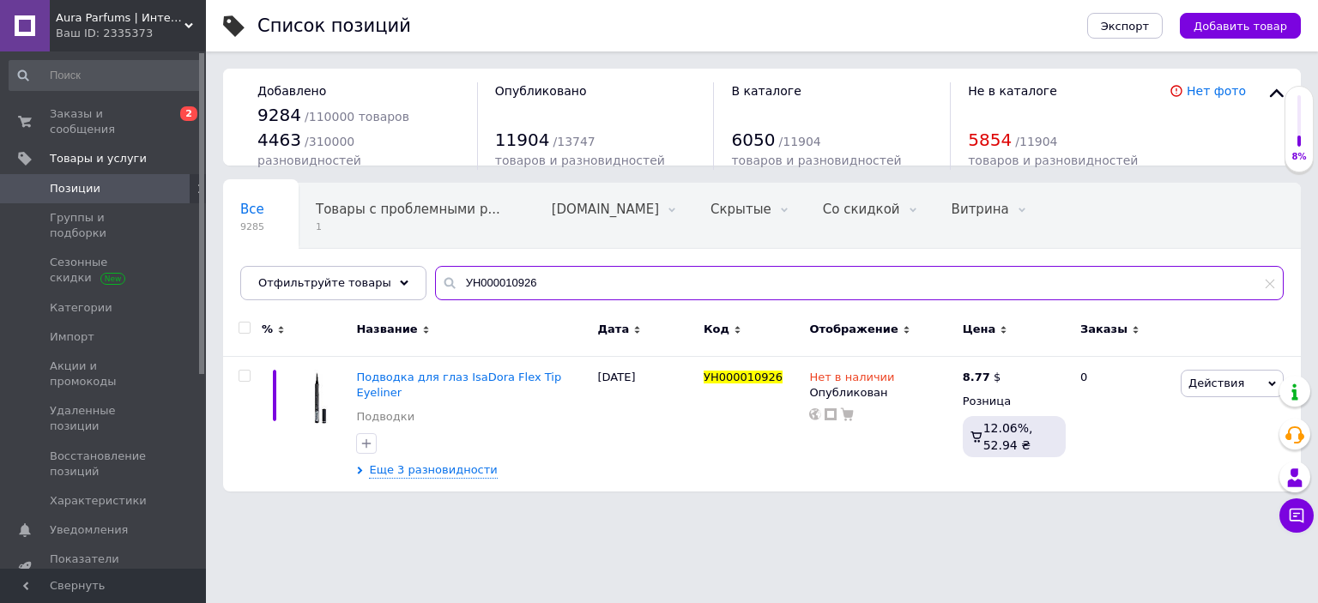
click at [572, 276] on input "УН000010926" at bounding box center [859, 283] width 849 height 34
paste input "40980"
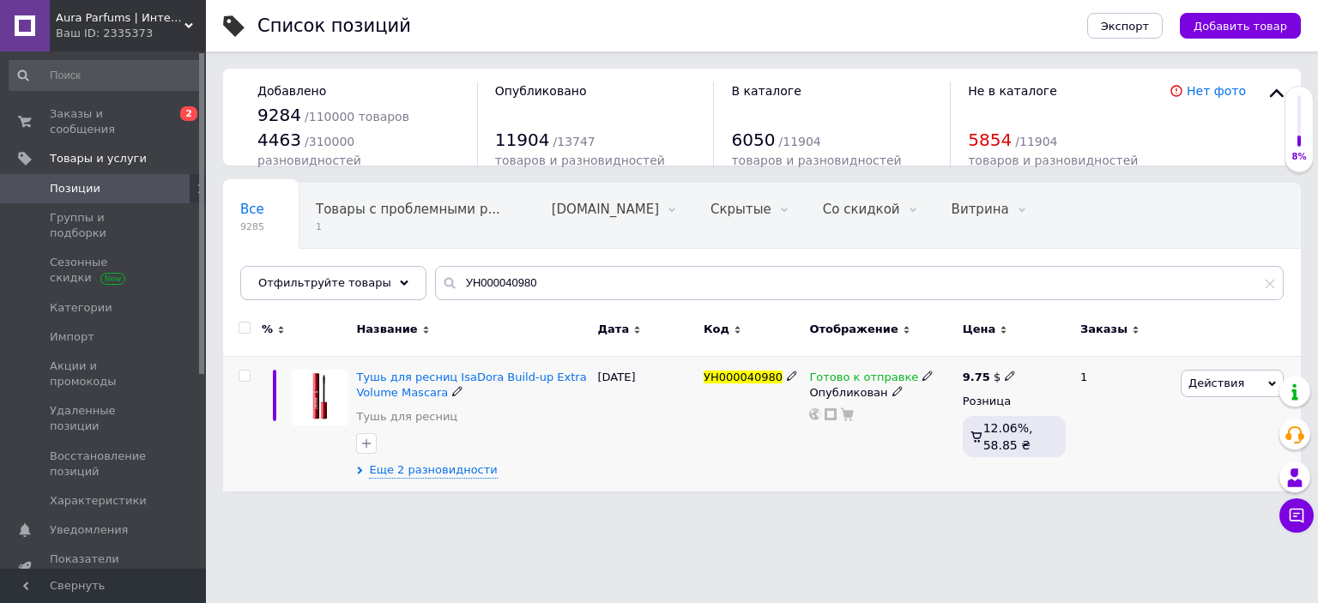
click at [903, 378] on span "Готово к отправке" at bounding box center [863, 380] width 109 height 18
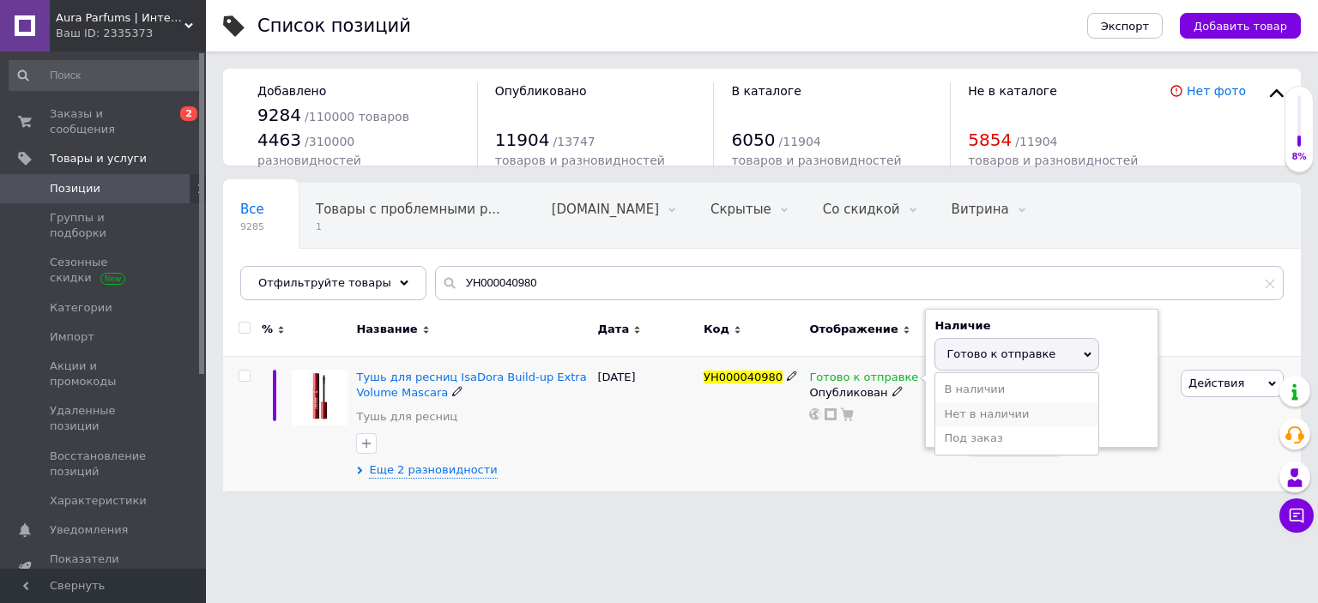
click at [952, 404] on li "Нет в наличии" at bounding box center [1016, 414] width 163 height 24
click at [717, 507] on html "Aura Parfums | Интернет-магазин парфюмерии и косметики Ваш ID: 2335373 Сайт Aur…" at bounding box center [659, 254] width 1318 height 509
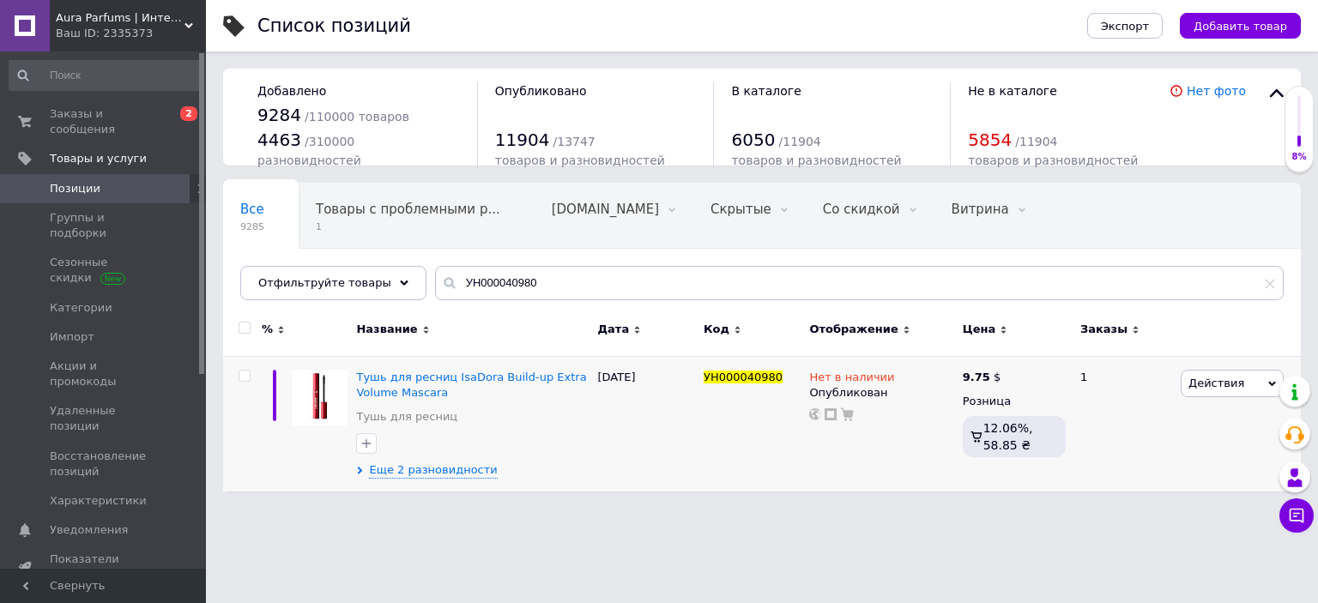
click at [422, 299] on div "Все 9285 Товары с проблемными р... 1 [DOMAIN_NAME] 0 Удалить Редактировать Скры…" at bounding box center [762, 250] width 1078 height 142
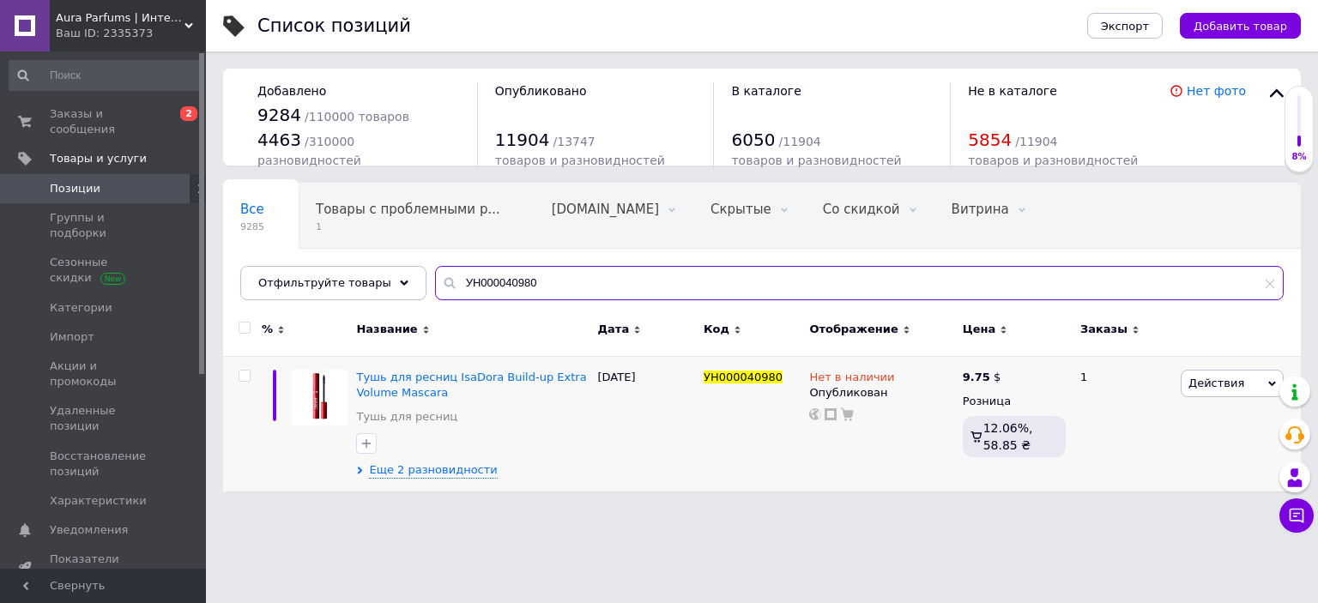
click at [450, 292] on input "УН000040980" at bounding box center [859, 283] width 849 height 34
paste input "359"
type input "УН000043590"
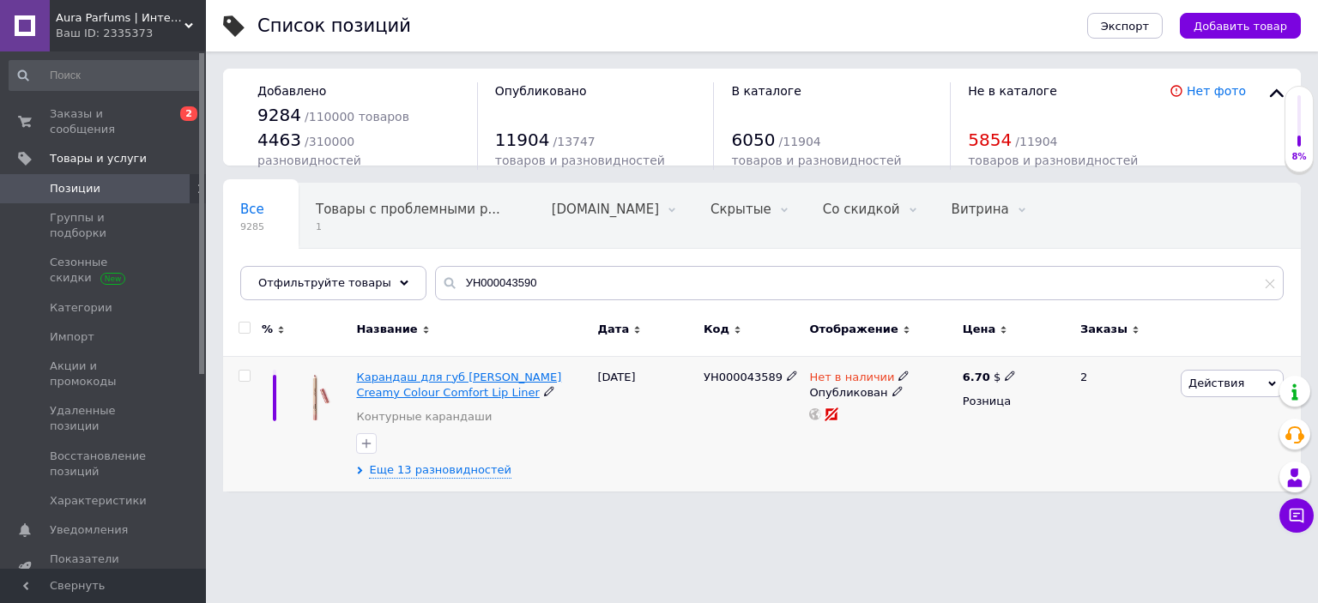
click at [447, 377] on span "Карандаш для губ [PERSON_NAME] Creamy Colour Comfort Lip Liner" at bounding box center [458, 385] width 205 height 28
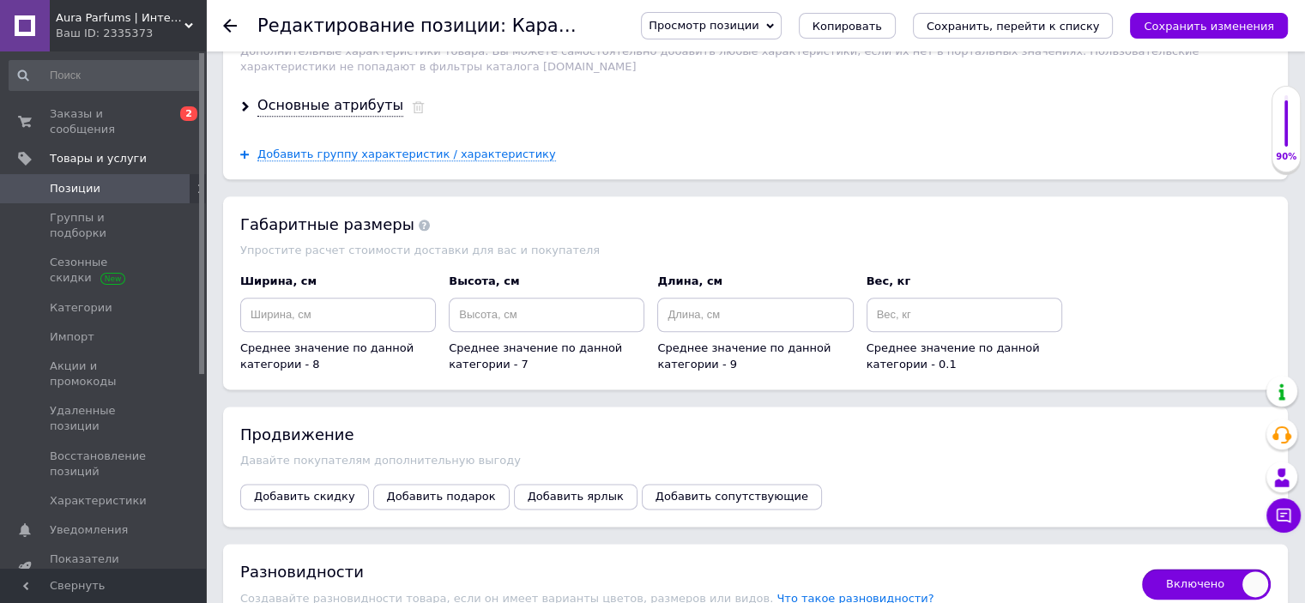
scroll to position [2521, 0]
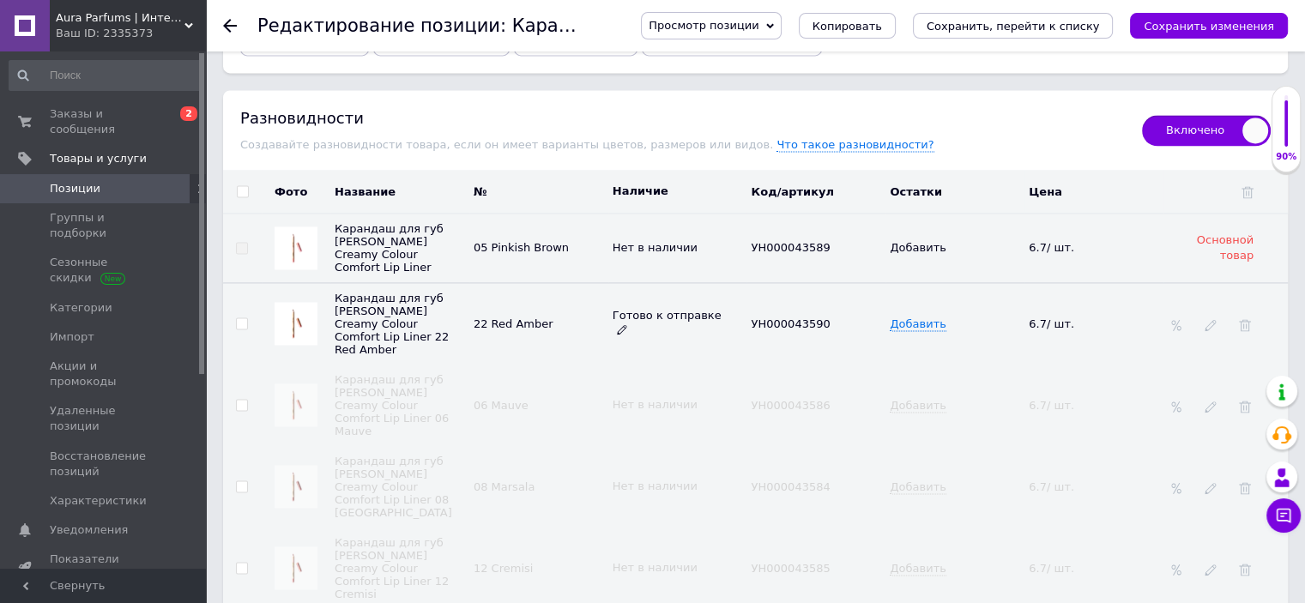
click at [627, 324] on icon at bounding box center [622, 329] width 10 height 10
click at [676, 384] on li "Нет в наличии" at bounding box center [674, 396] width 136 height 24
click at [988, 38] on button "Сохранить, перейти к списку" at bounding box center [1013, 26] width 201 height 26
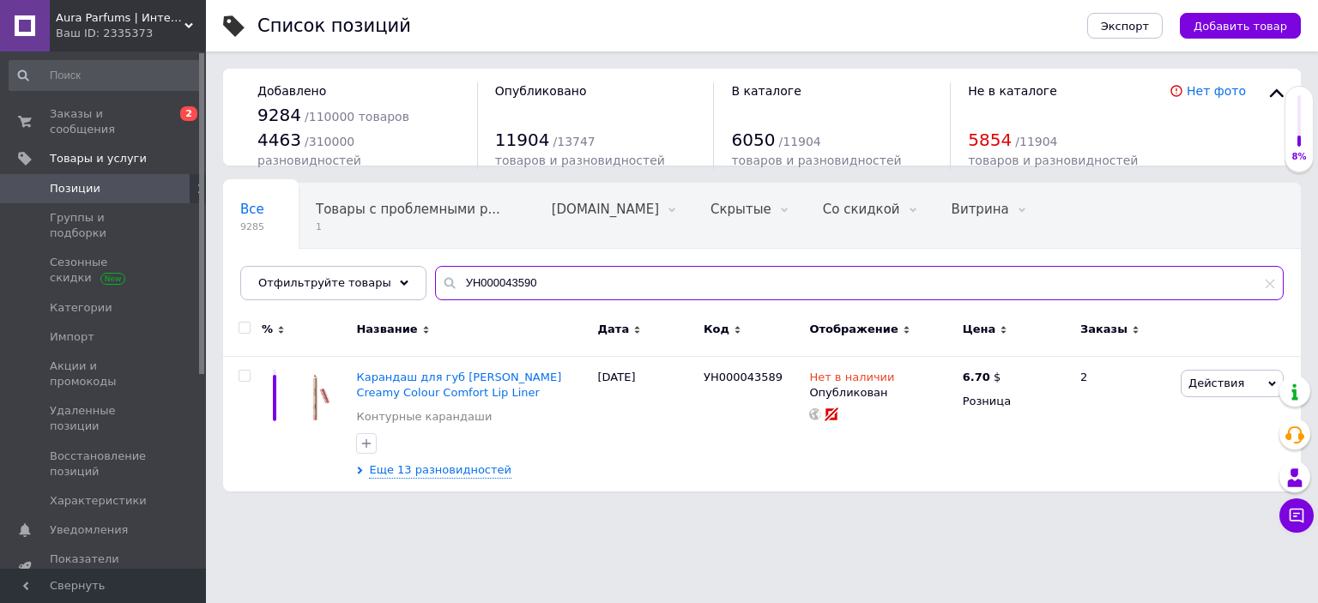
click at [528, 266] on input "УН000043590" at bounding box center [859, 283] width 849 height 34
paste input "28491"
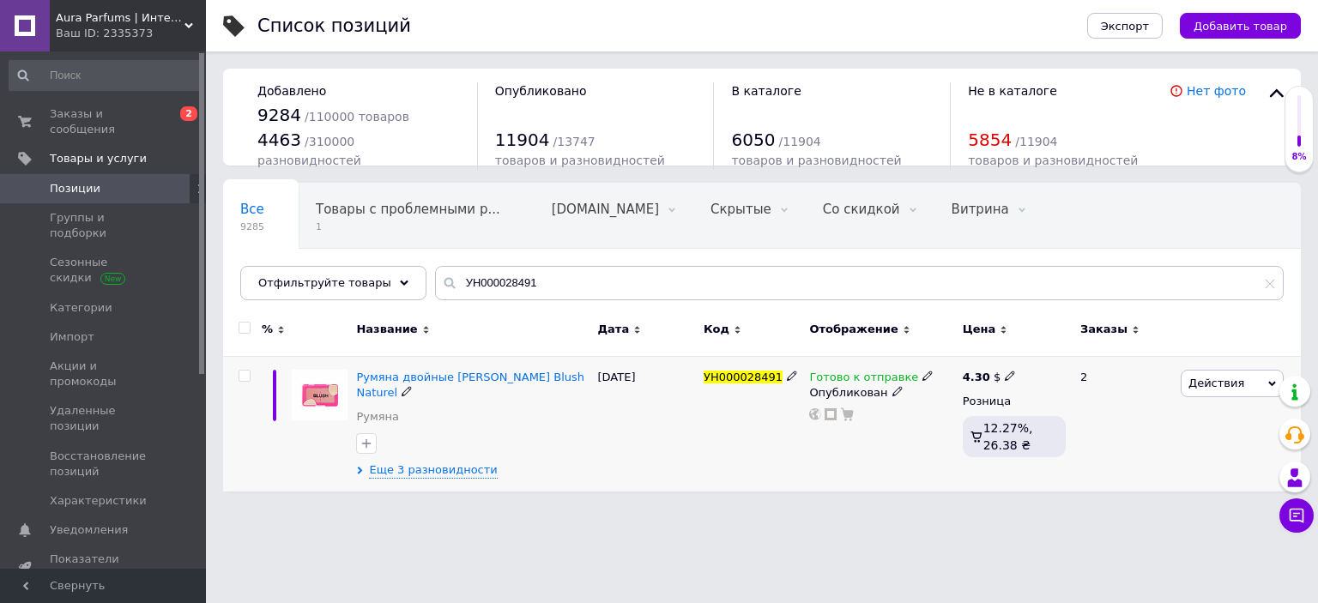
click at [922, 374] on use at bounding box center [926, 375] width 9 height 9
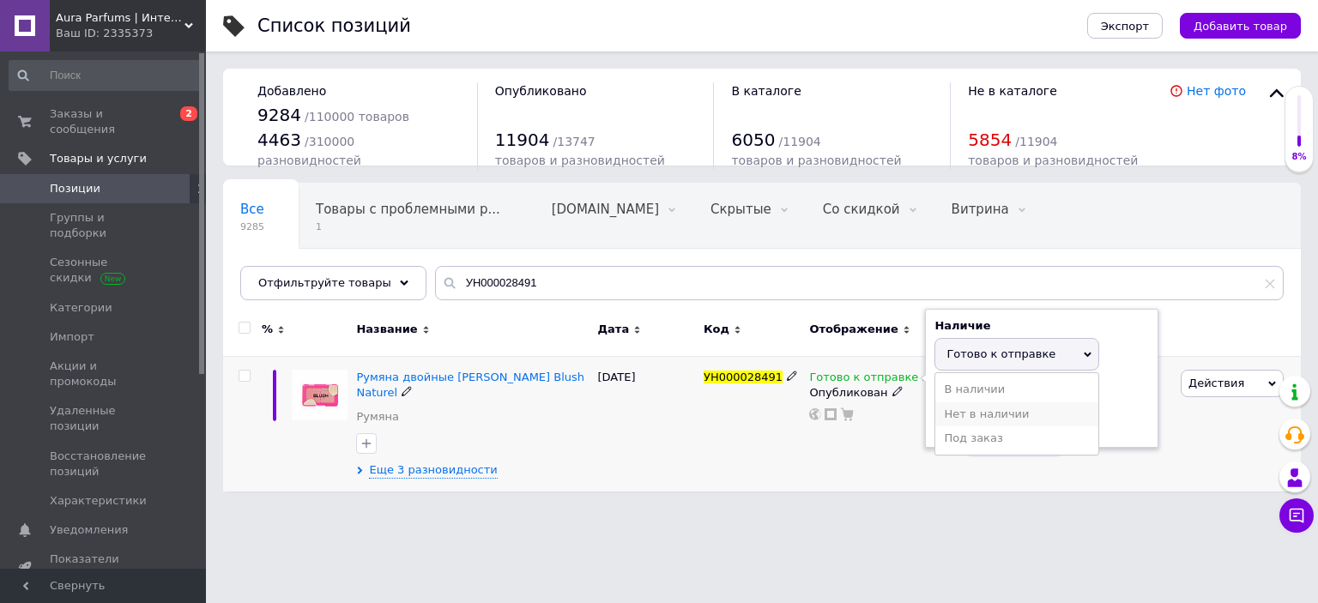
click at [949, 408] on li "Нет в наличии" at bounding box center [1016, 414] width 163 height 24
click at [697, 509] on html "Aura Parfums | Интернет-магазин парфюмерии и косметики Ваш ID: 2335373 Сайт Aur…" at bounding box center [659, 254] width 1318 height 509
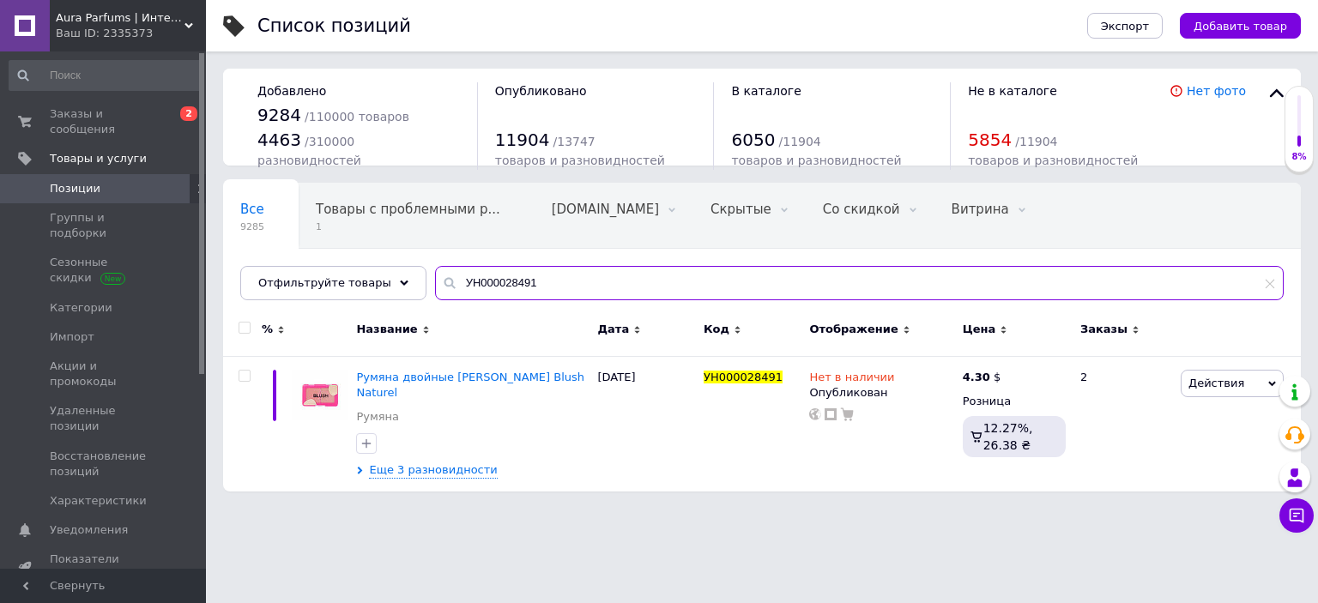
click at [541, 276] on input "УН000028491" at bounding box center [859, 283] width 849 height 34
paste input "Л912018945"
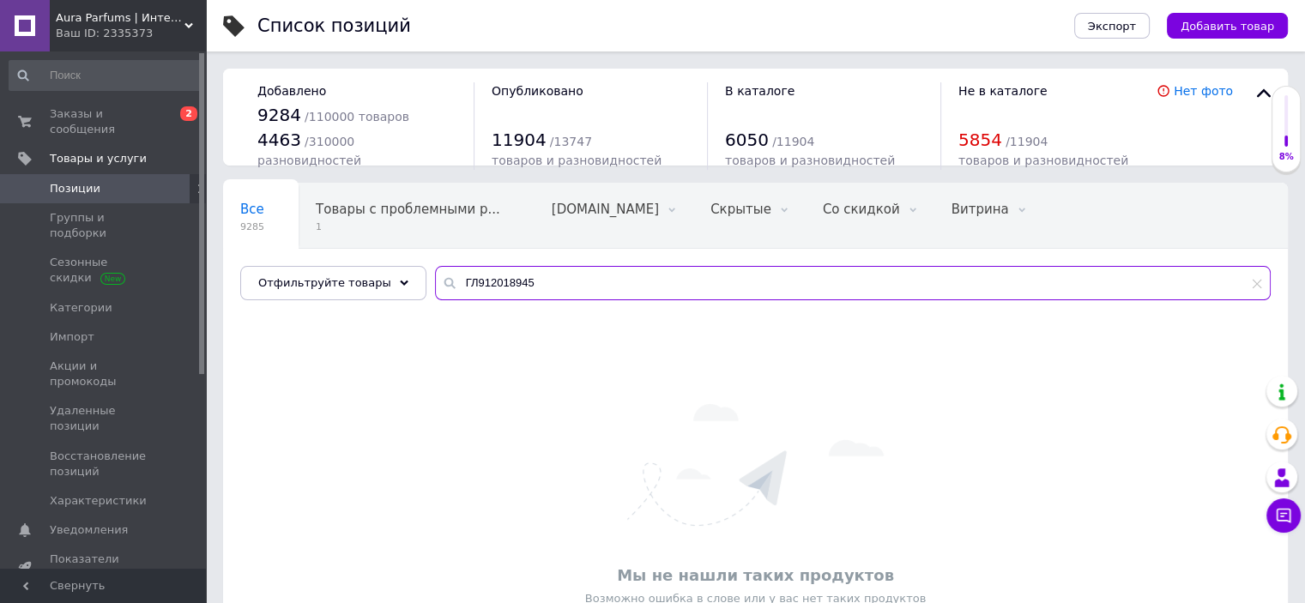
paste input "Н000040298"
paste input "8247"
paste input "8"
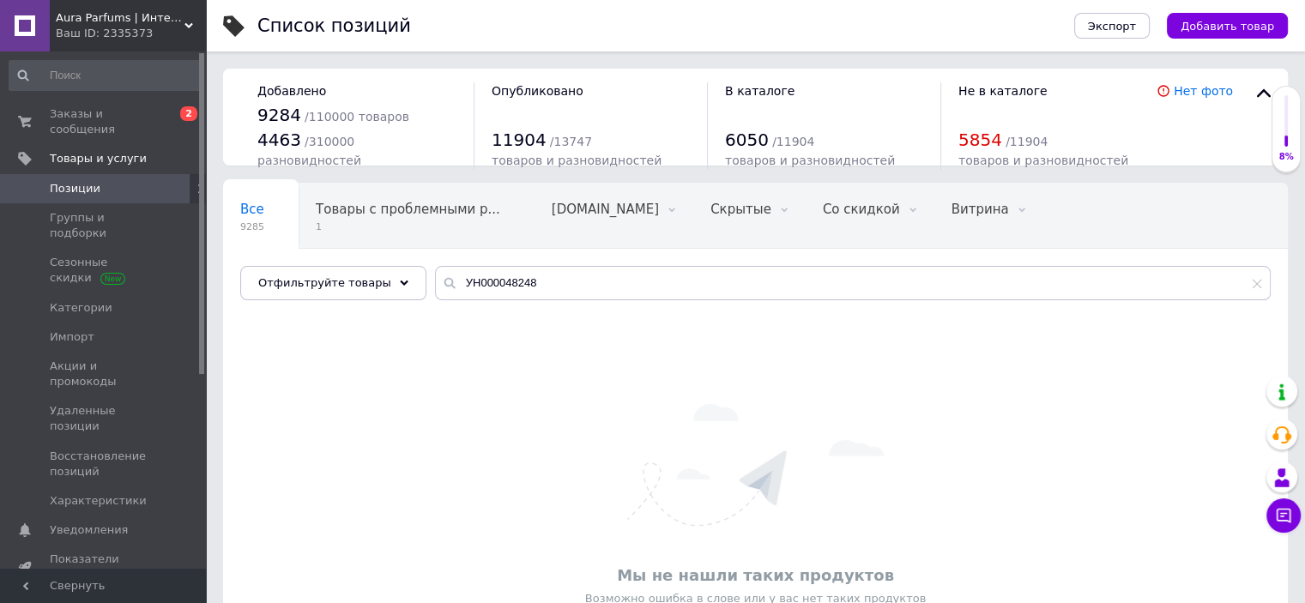
click at [241, 602] on div "Возможно ошибка в слове или у вас нет таких продуктов" at bounding box center [756, 598] width 1048 height 15
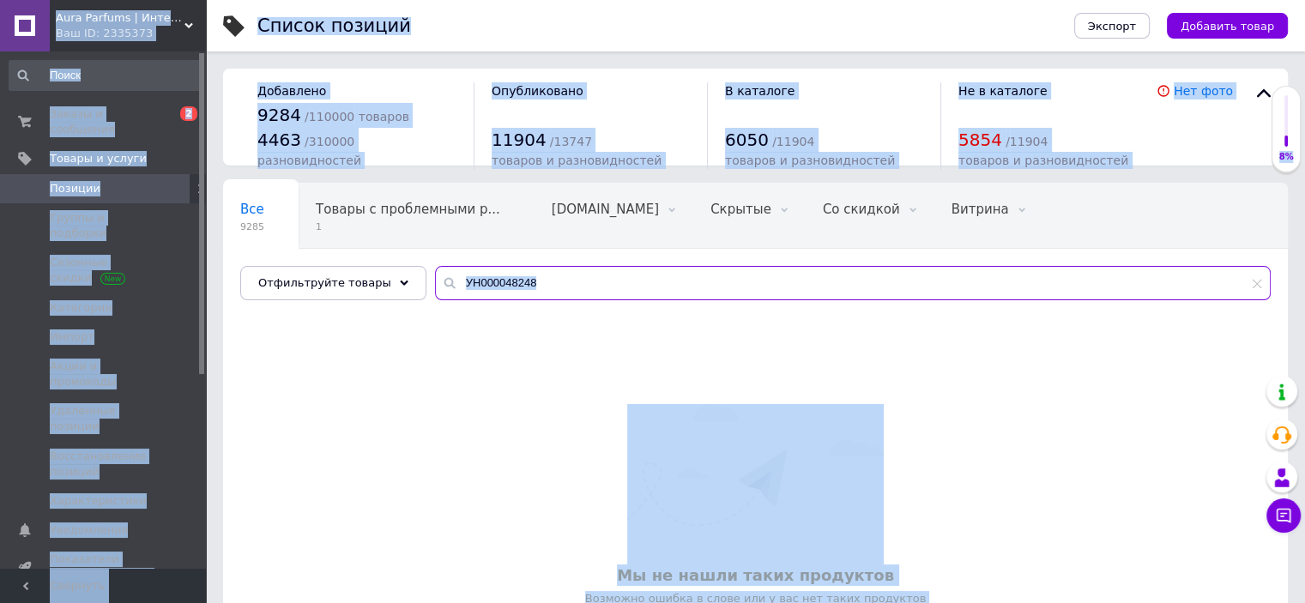
click at [519, 271] on input "УН000048248" at bounding box center [853, 283] width 836 height 34
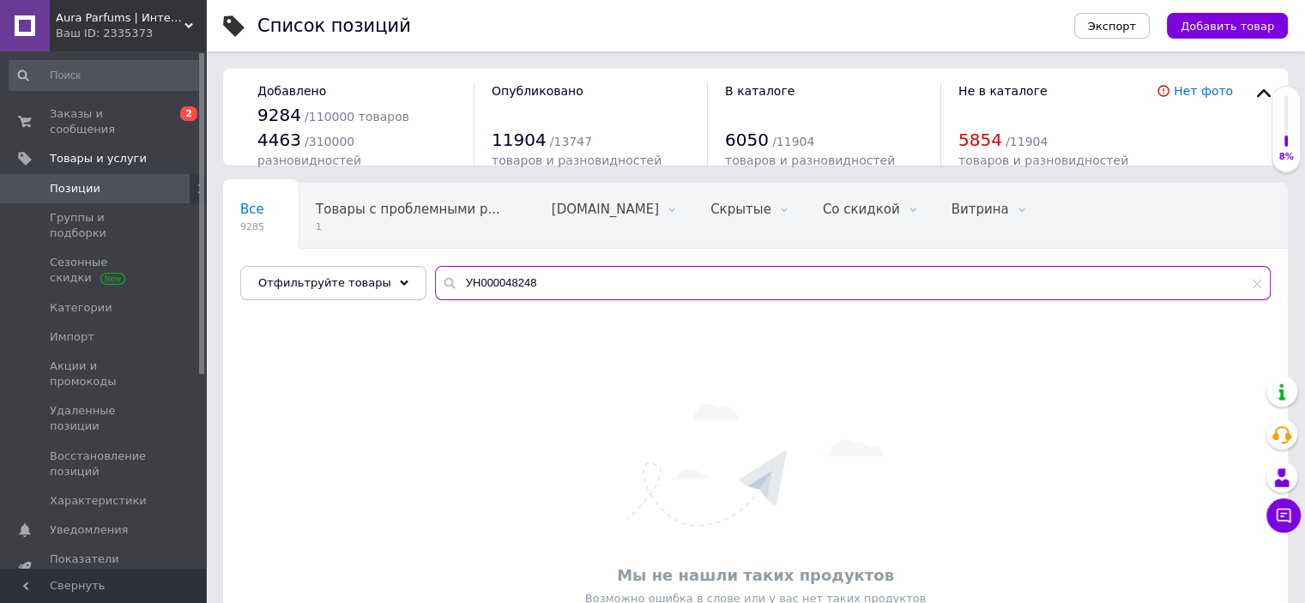
paste input "9"
type input "УН000048249"
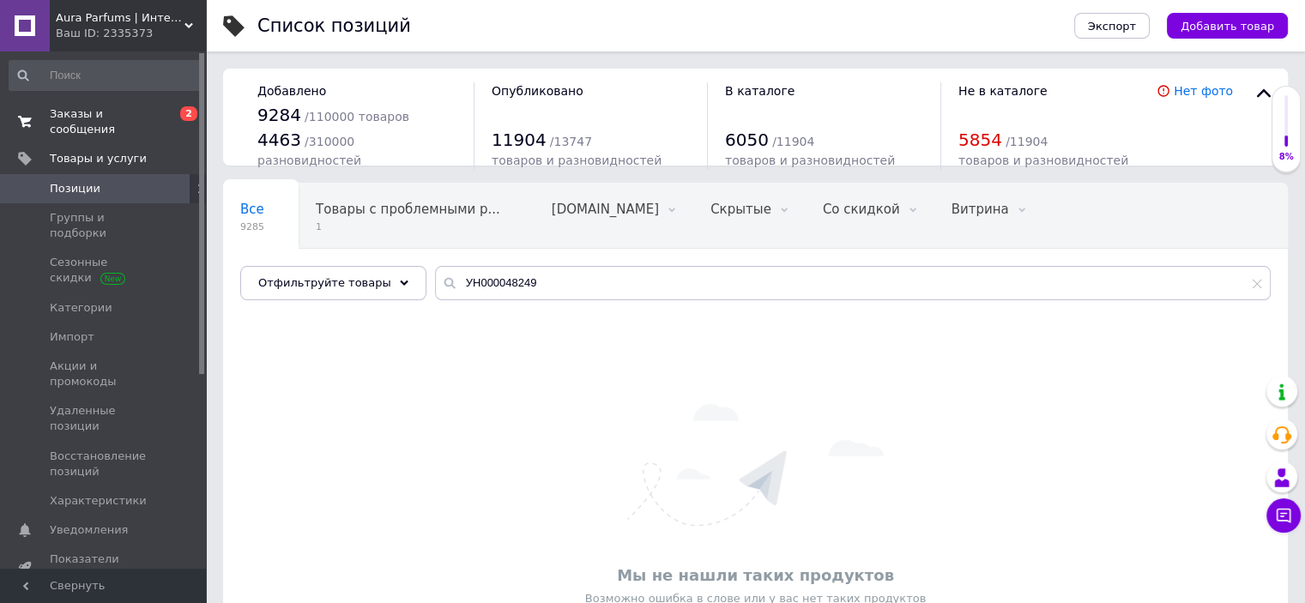
click at [96, 117] on span "Заказы и сообщения" at bounding box center [104, 121] width 109 height 31
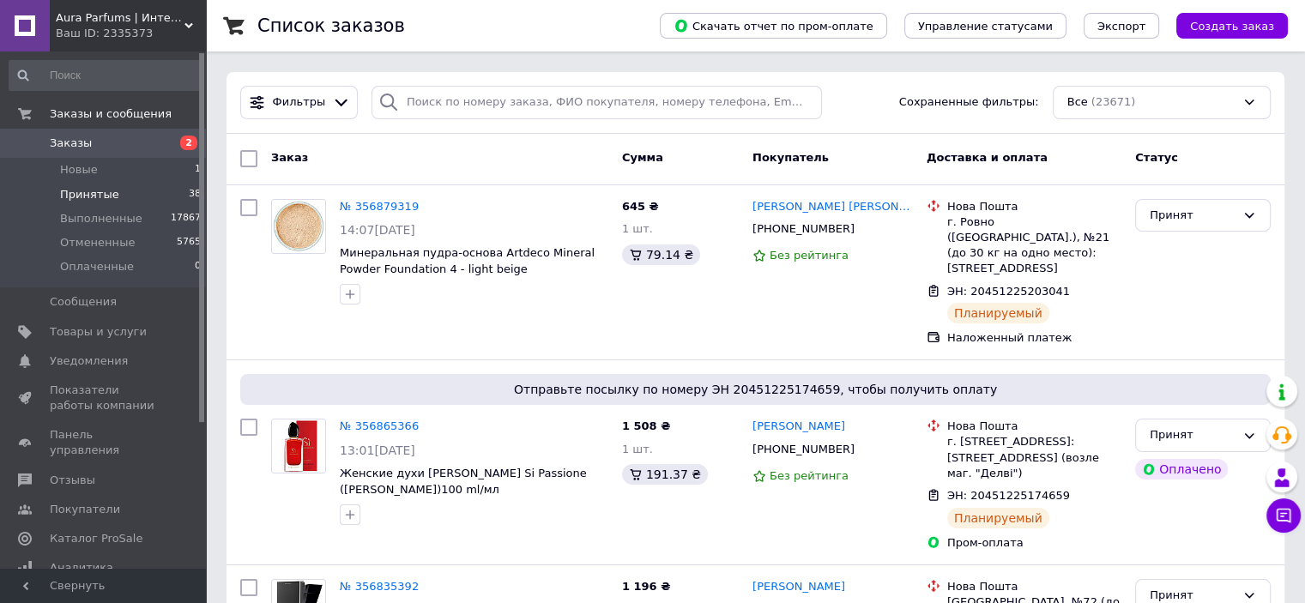
click at [96, 187] on span "Принятые" at bounding box center [89, 194] width 59 height 15
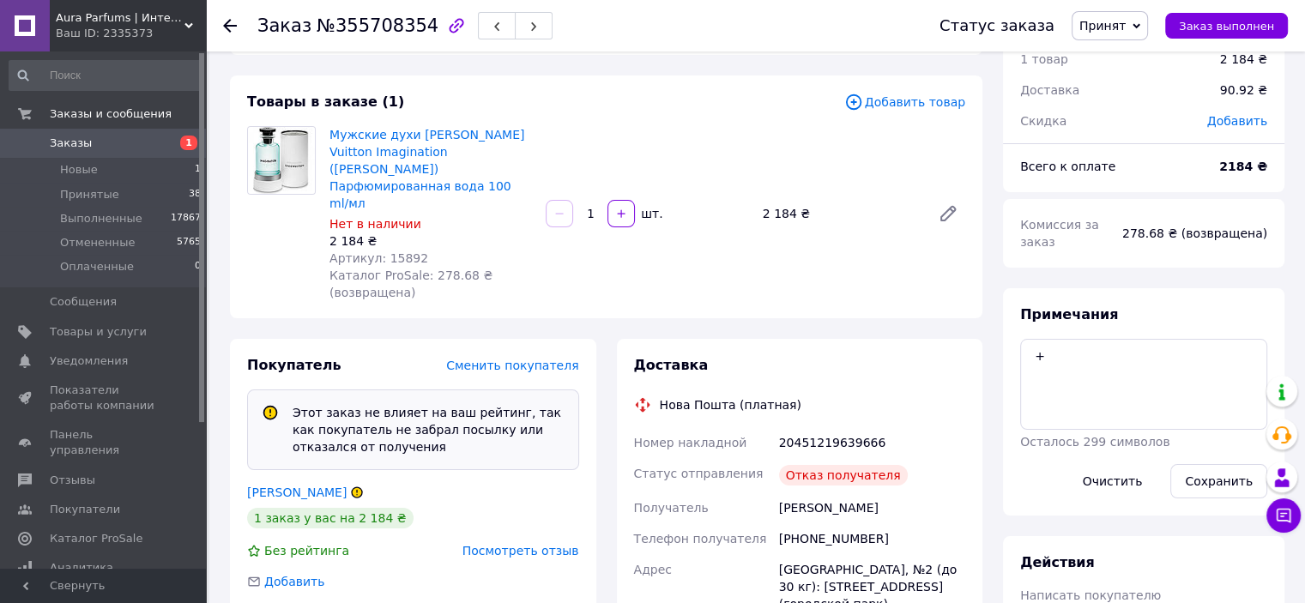
scroll to position [172, 0]
